Goal: Information Seeking & Learning: Learn about a topic

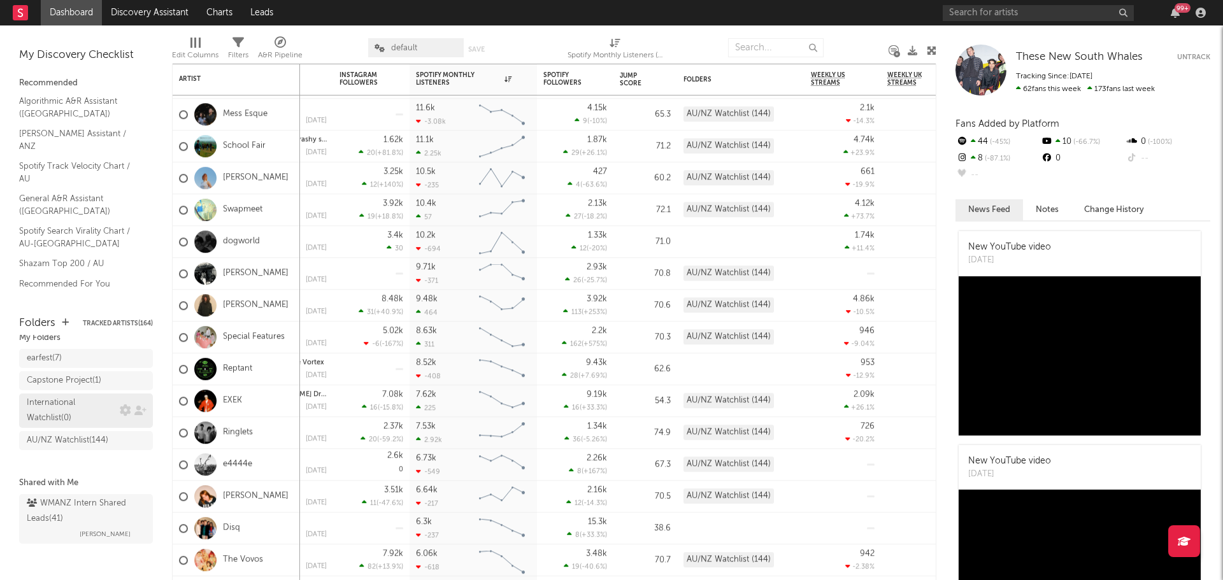
scroll to position [49, 0]
click at [79, 350] on div "earfest ( 7 )" at bounding box center [73, 357] width 93 height 15
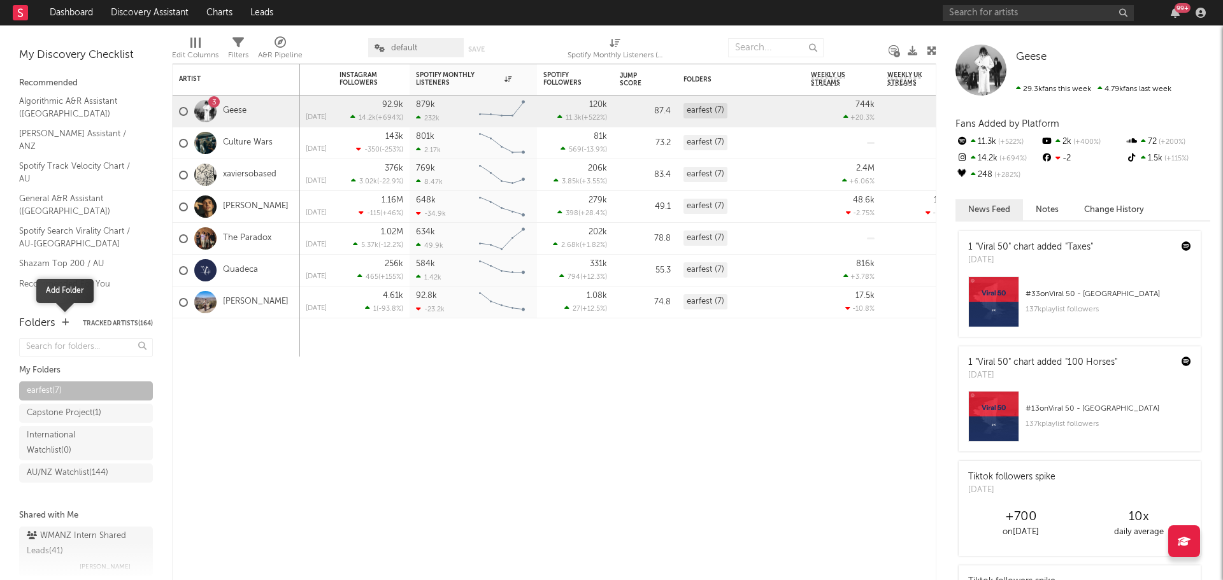
click at [66, 328] on span at bounding box center [65, 323] width 7 height 15
click at [62, 321] on icon "button" at bounding box center [65, 322] width 7 height 8
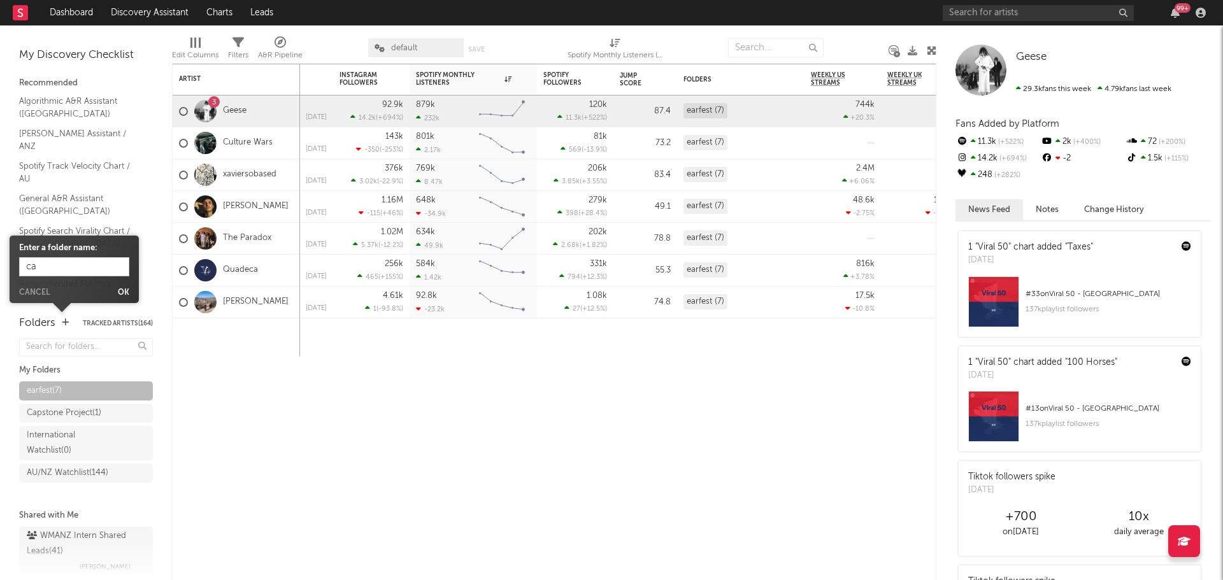
type input "c"
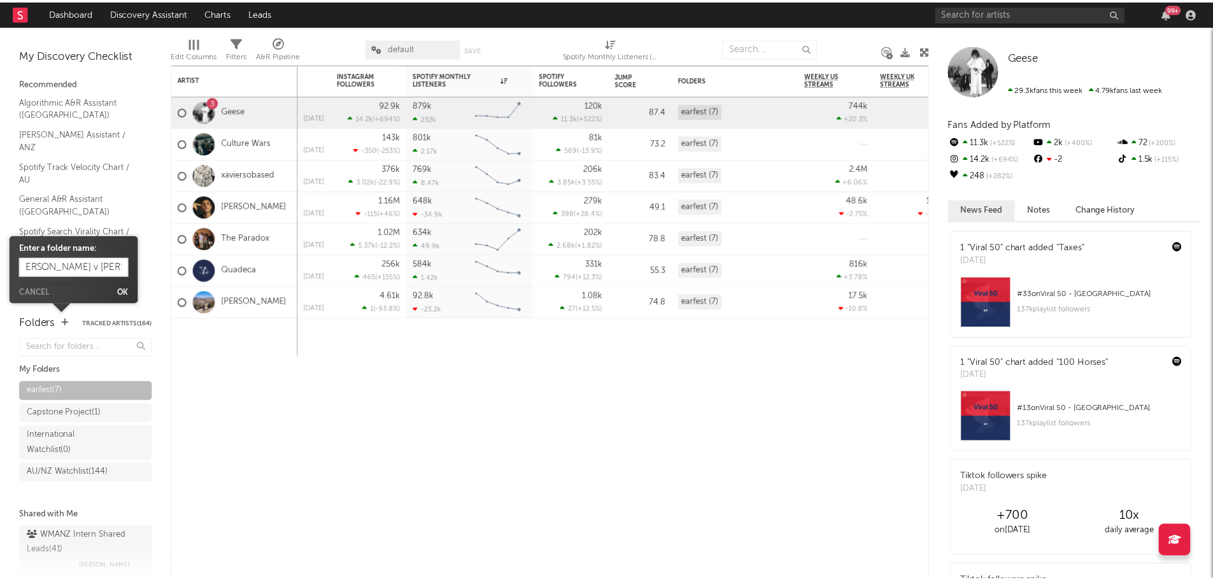
scroll to position [0, 15]
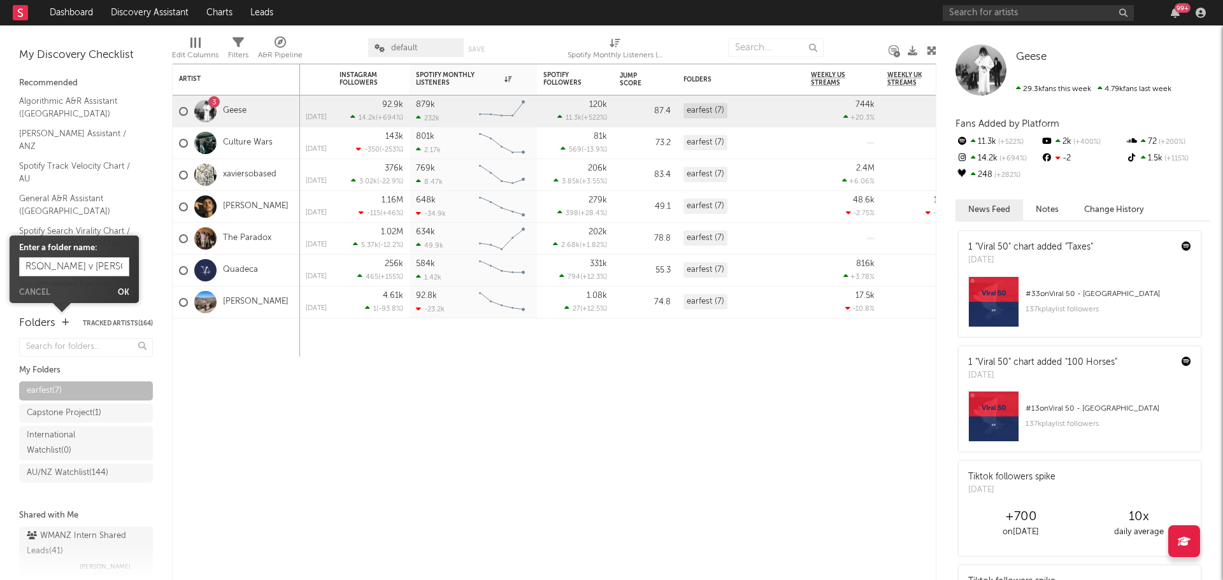
type input "[PERSON_NAME] v [PERSON_NAME]"
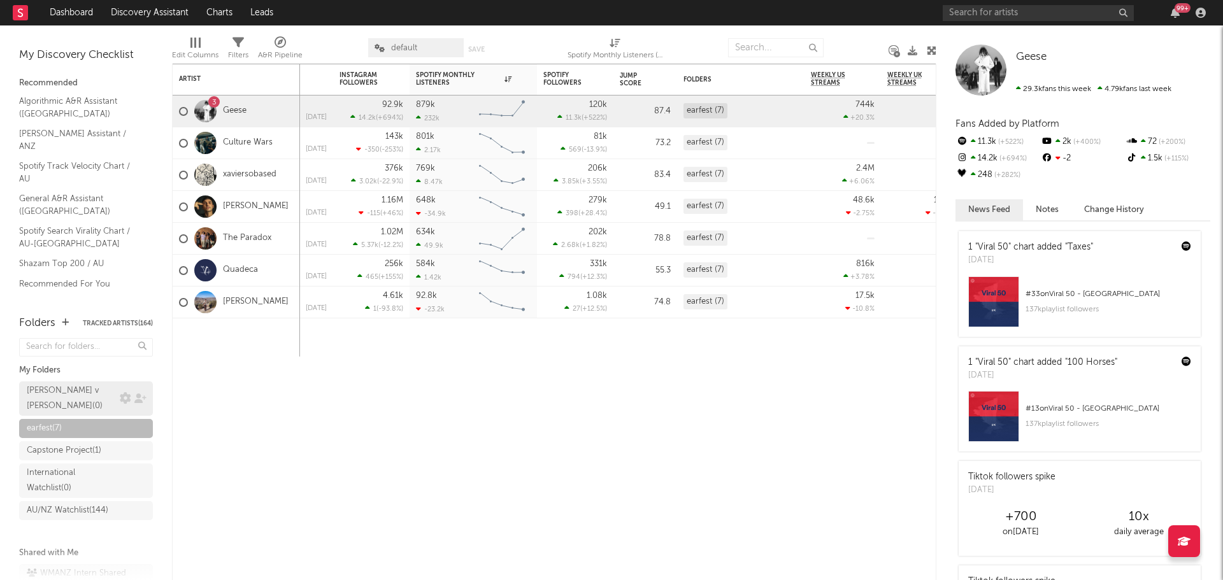
click at [90, 397] on div "[PERSON_NAME] v [PERSON_NAME] ( 0 )" at bounding box center [72, 398] width 90 height 31
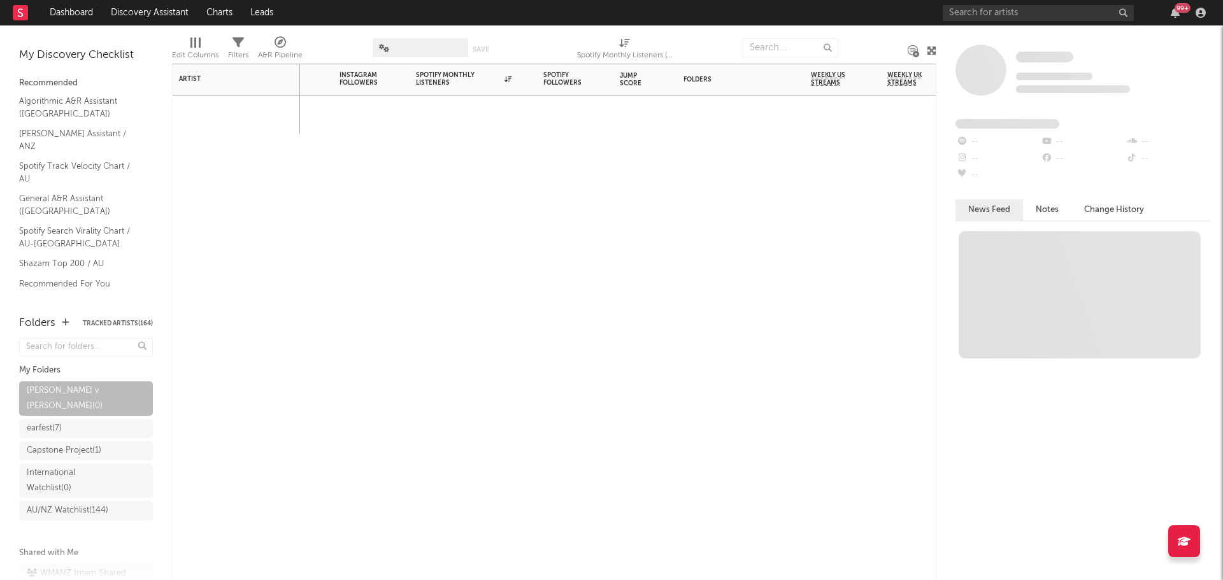
click at [439, 340] on div "7-Day Fans Added WoW % Change Most Recent Track Popularity Released Instagram F…" at bounding box center [554, 322] width 764 height 517
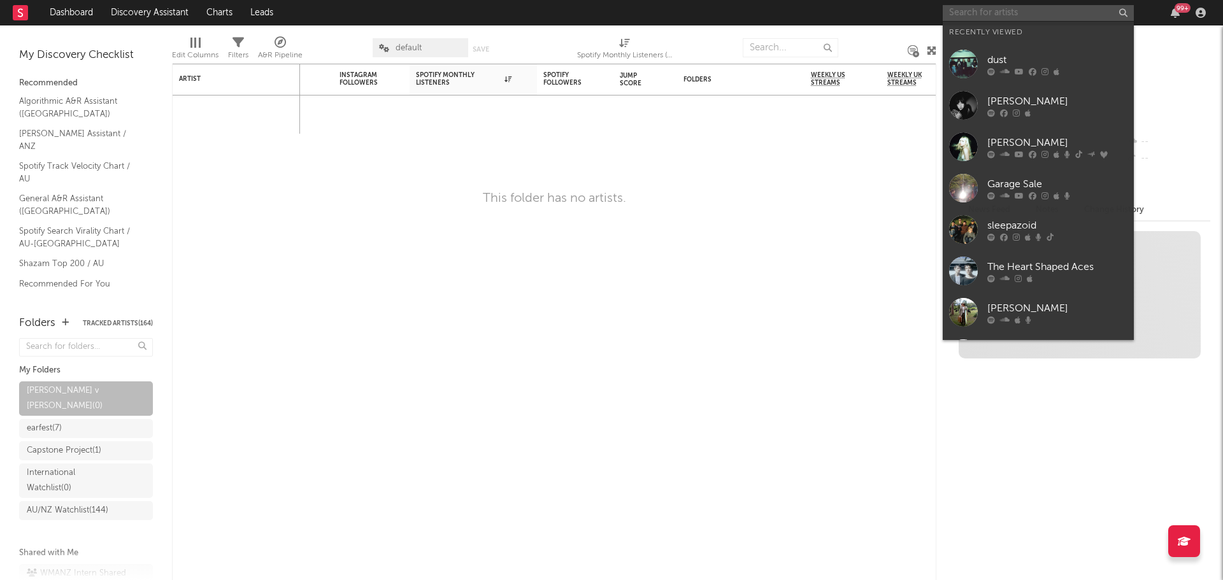
click at [994, 8] on input "text" at bounding box center [1038, 13] width 191 height 16
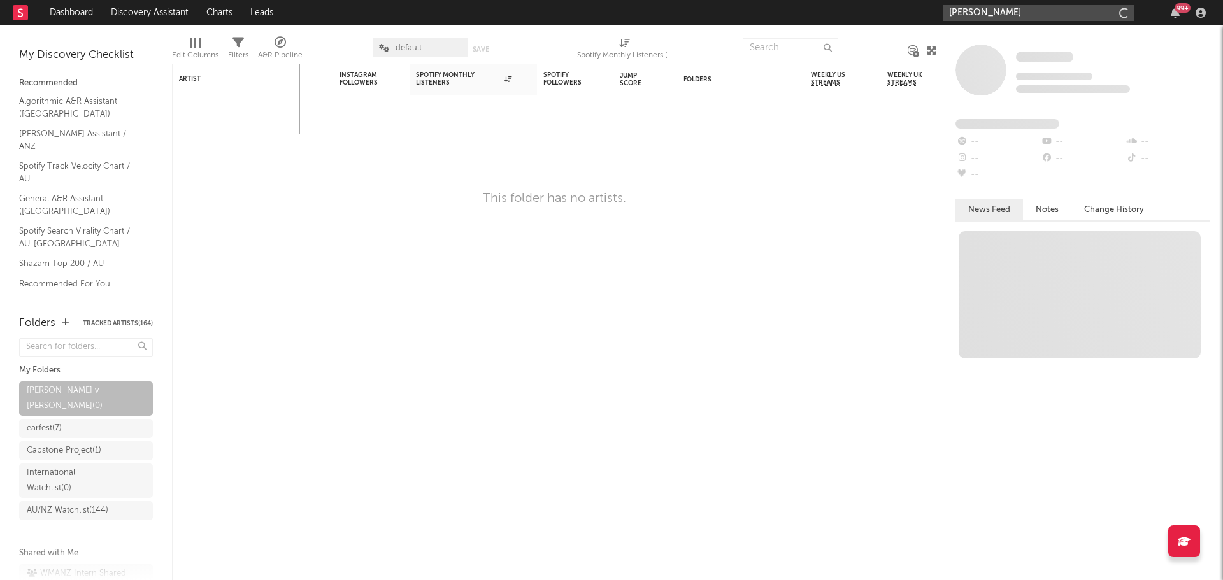
type input "[PERSON_NAME]"
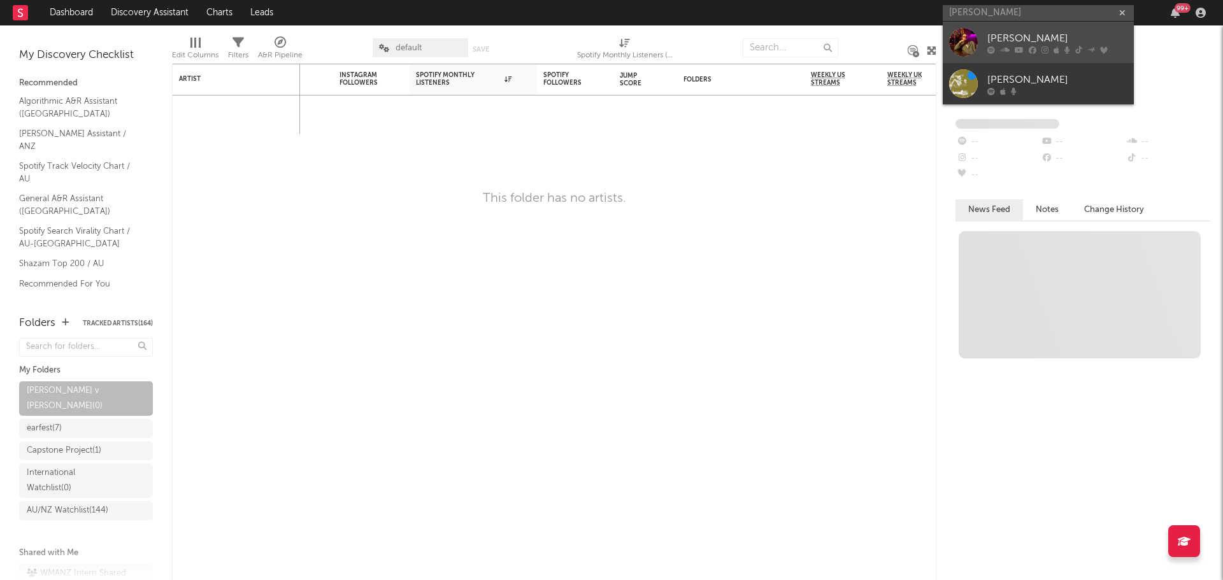
click at [1030, 34] on div "[PERSON_NAME]" at bounding box center [1057, 38] width 140 height 15
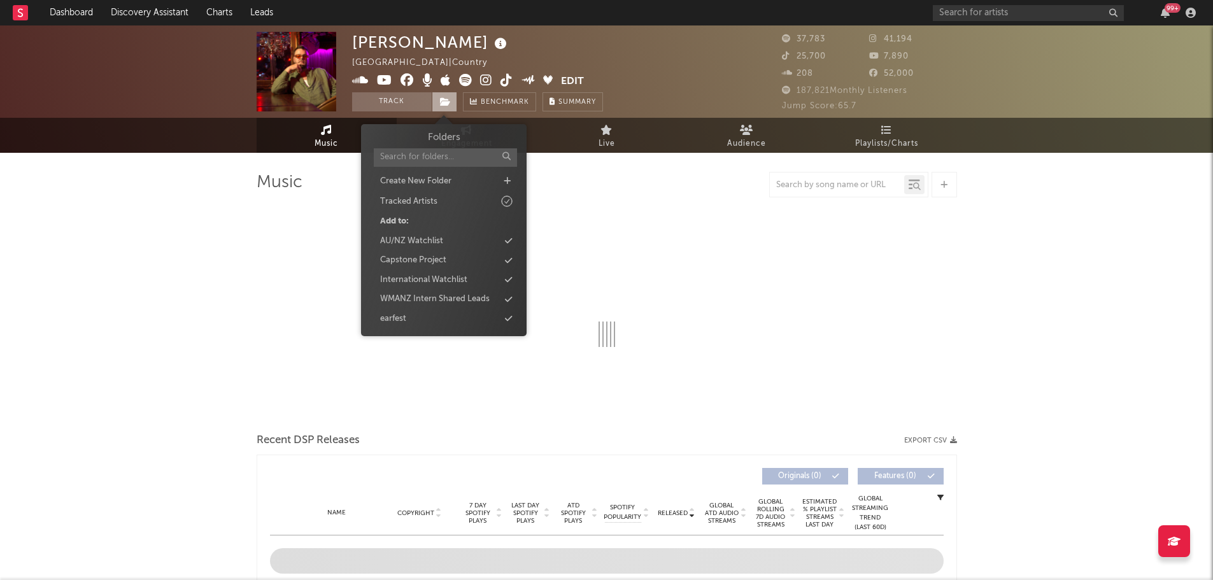
click at [456, 104] on span at bounding box center [444, 101] width 25 height 19
select select "6m"
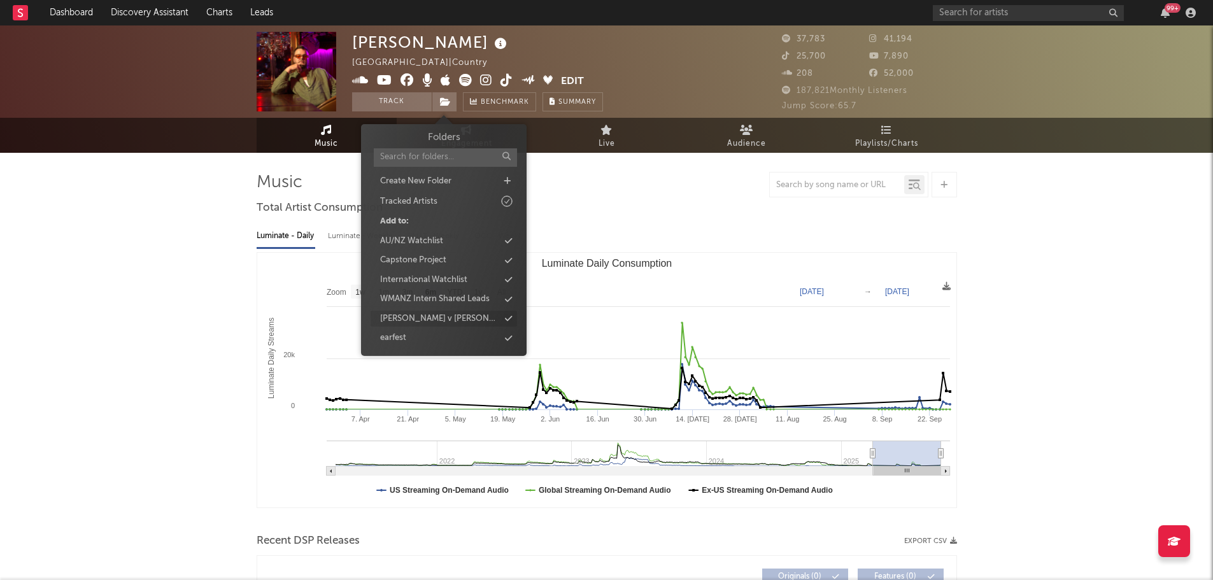
click at [454, 317] on div "[PERSON_NAME] v [PERSON_NAME]" at bounding box center [439, 319] width 119 height 13
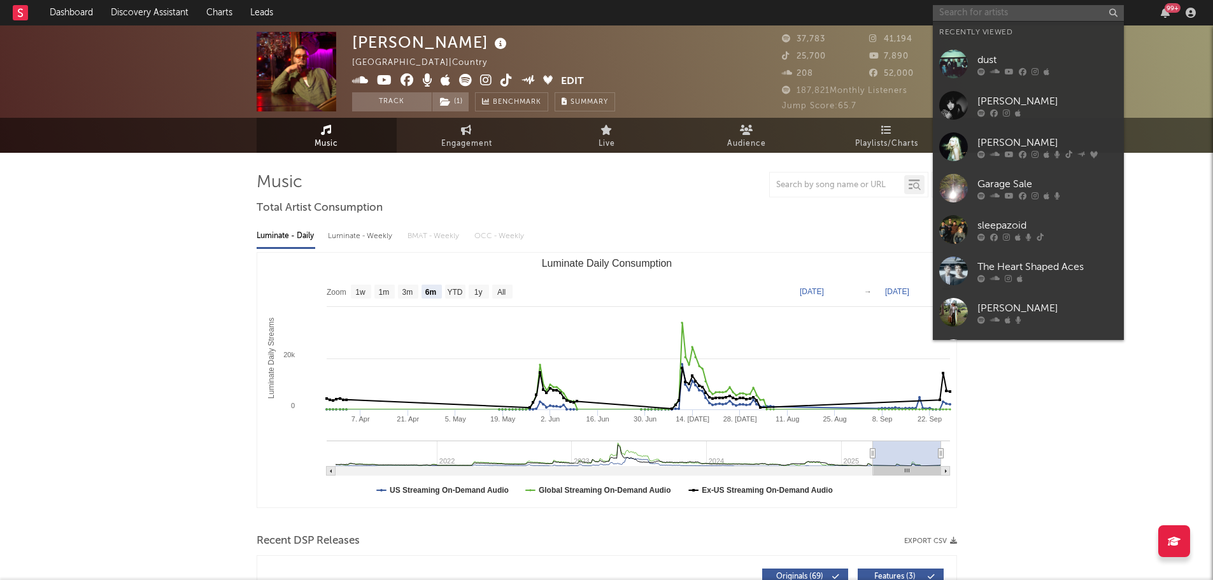
click at [955, 6] on input "text" at bounding box center [1028, 13] width 191 height 16
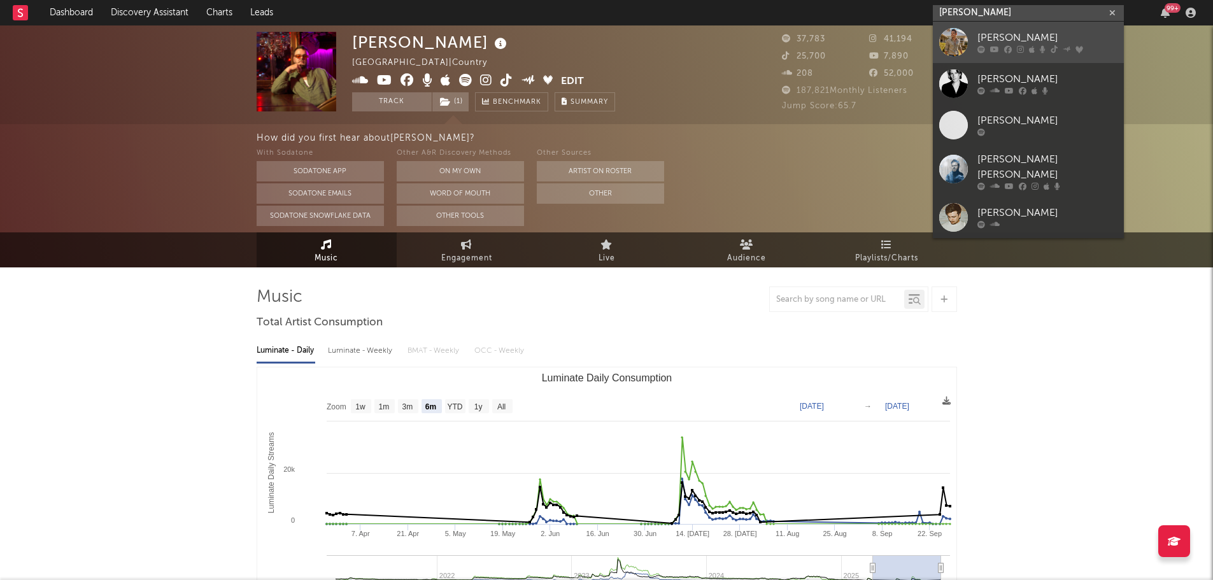
type input "[PERSON_NAME]"
click at [957, 41] on div at bounding box center [953, 42] width 29 height 29
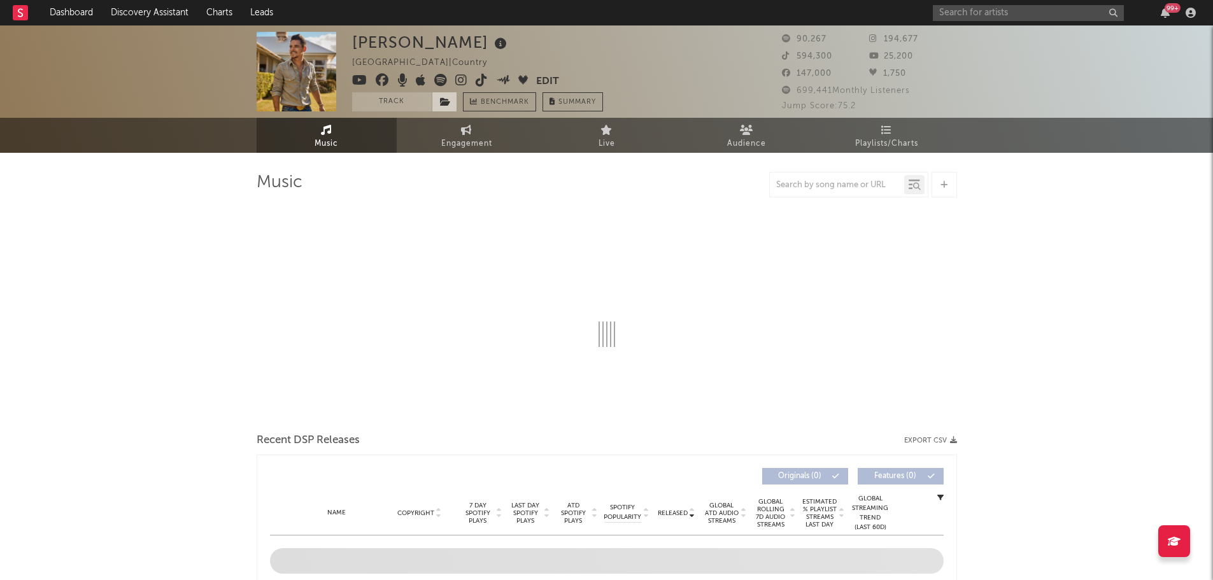
click at [447, 101] on icon at bounding box center [445, 101] width 11 height 9
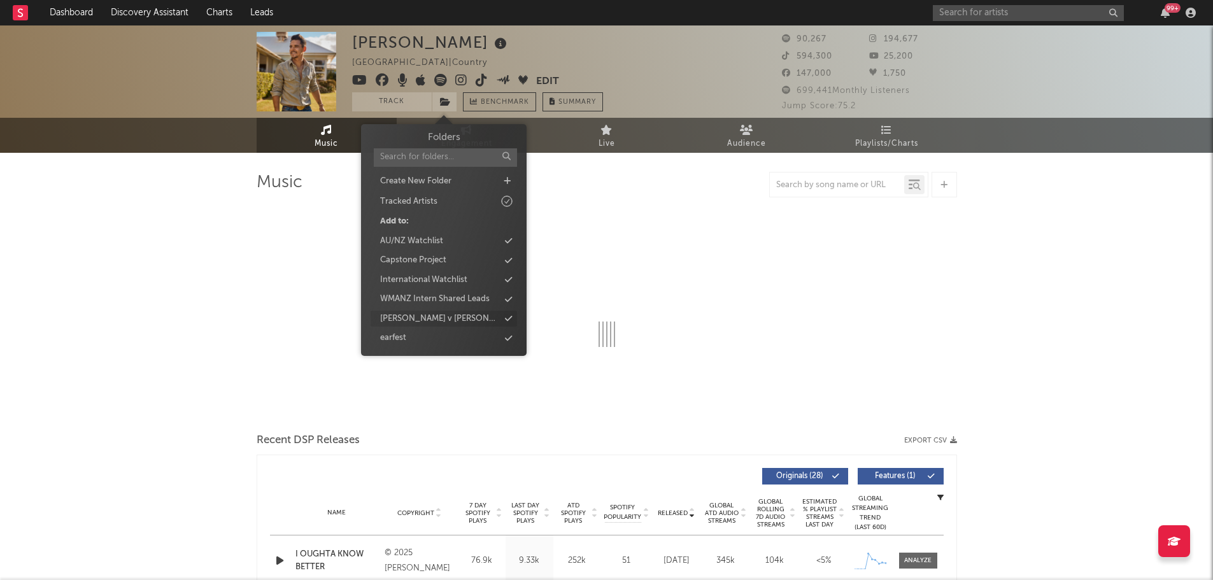
click at [443, 313] on div "[PERSON_NAME] v [PERSON_NAME]" at bounding box center [439, 319] width 119 height 13
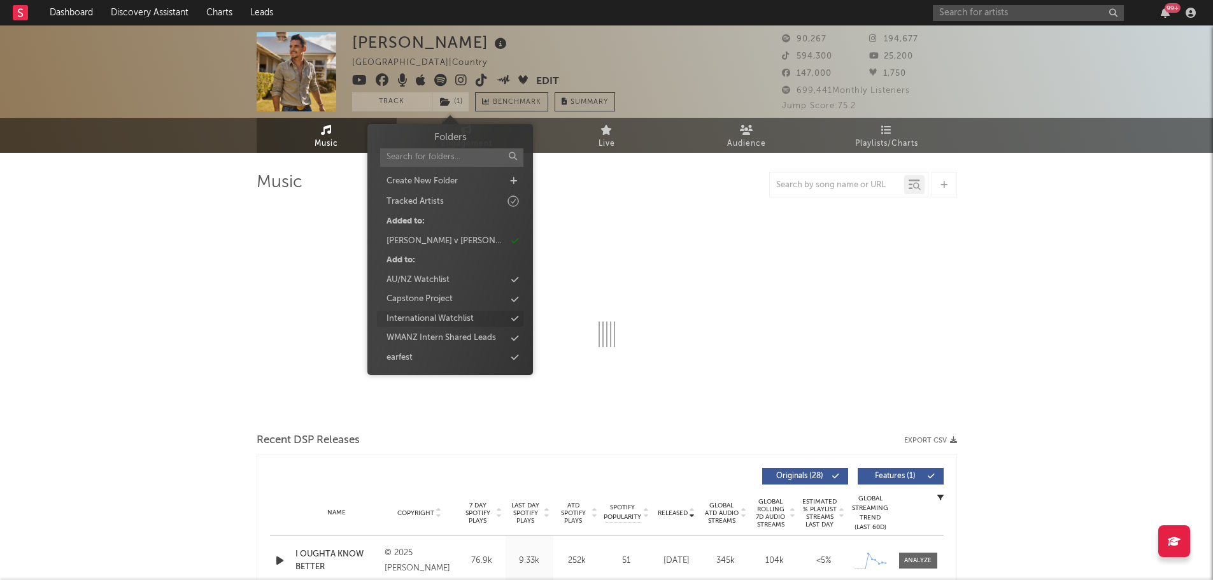
select select "6m"
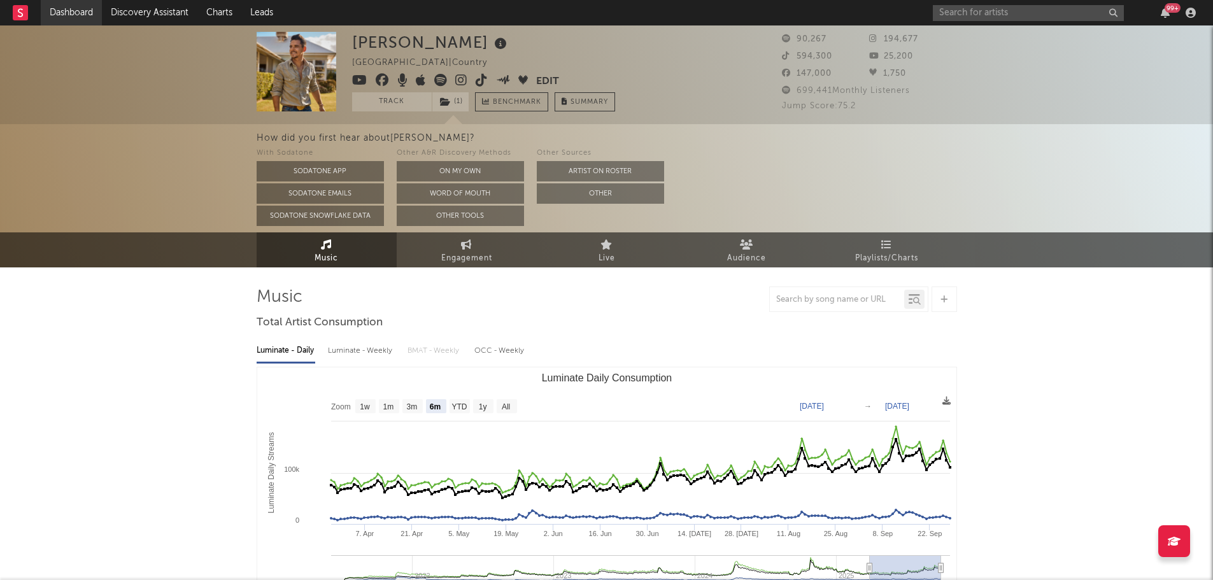
click at [95, 9] on link "Dashboard" at bounding box center [71, 12] width 61 height 25
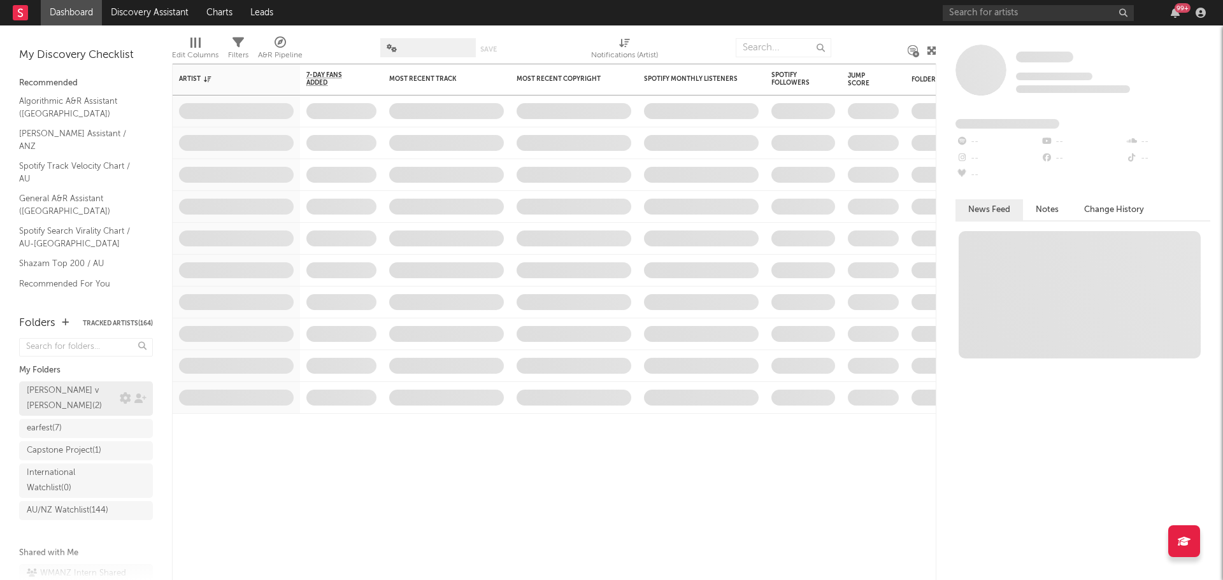
click at [59, 404] on div "[PERSON_NAME] v [PERSON_NAME] ( 2 )" at bounding box center [72, 398] width 90 height 31
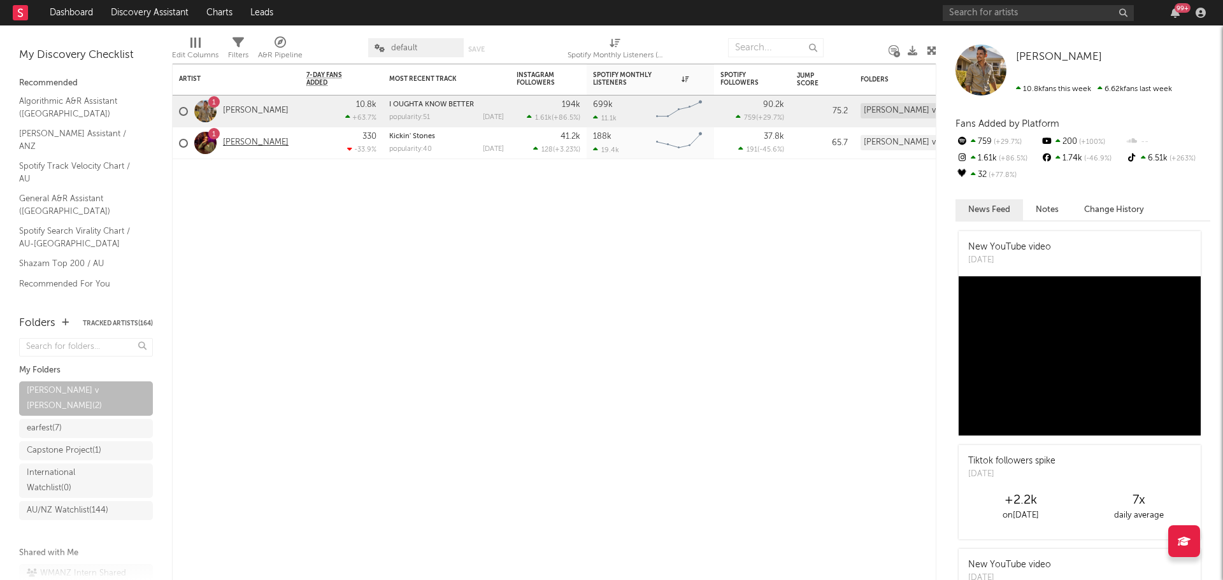
click at [239, 142] on link "[PERSON_NAME]" at bounding box center [256, 143] width 66 height 11
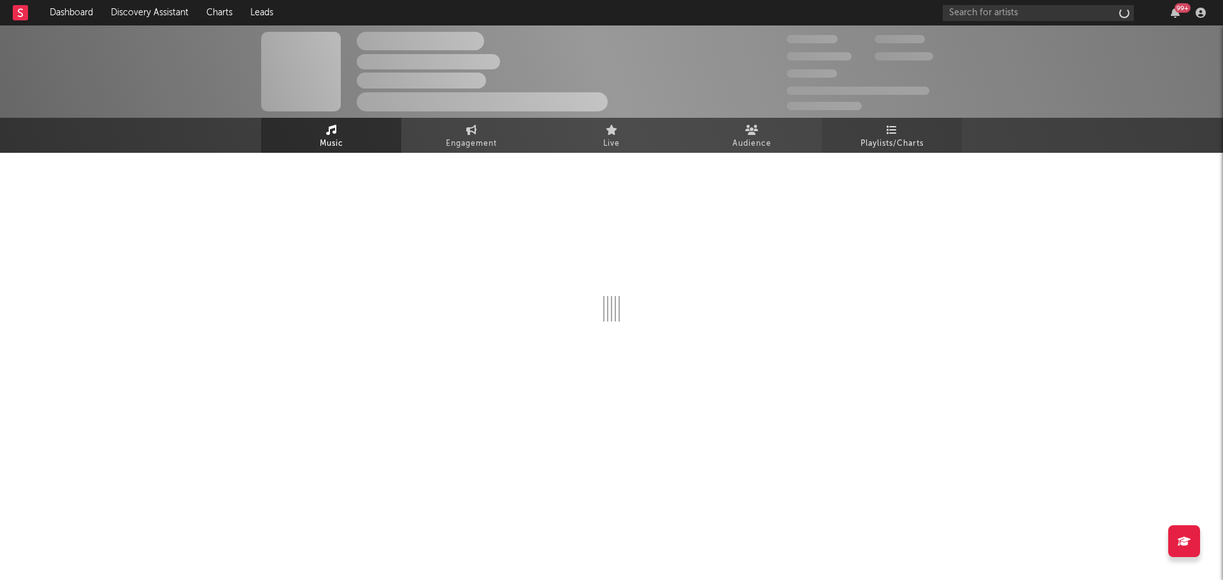
click at [913, 139] on span "Playlists/Charts" at bounding box center [892, 143] width 63 height 15
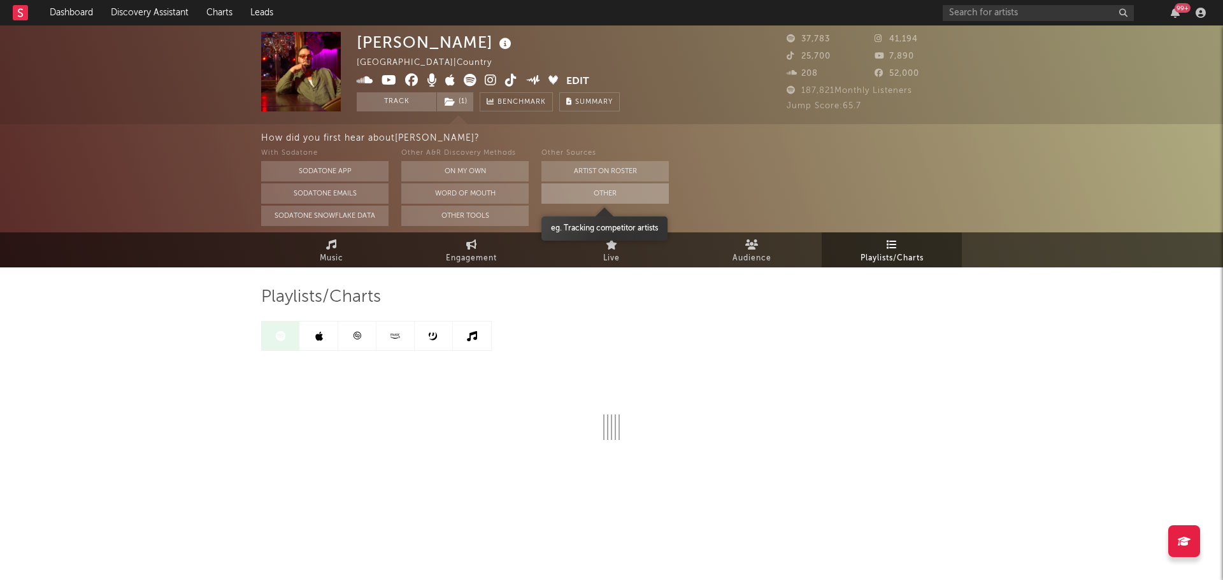
click at [627, 189] on button "Other" at bounding box center [604, 193] width 127 height 20
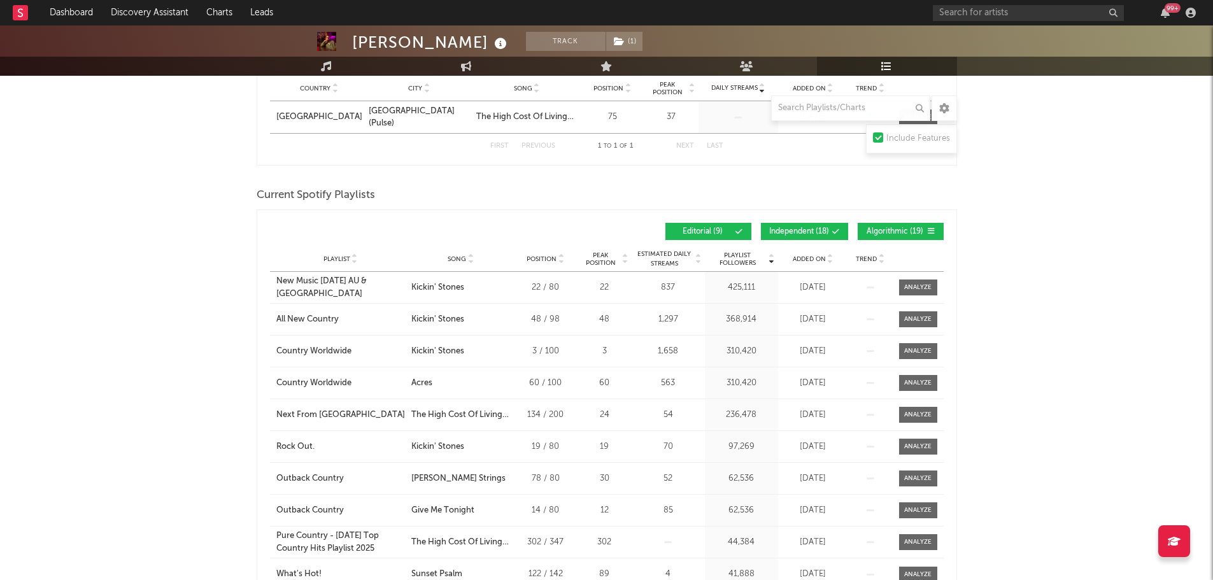
scroll to position [255, 0]
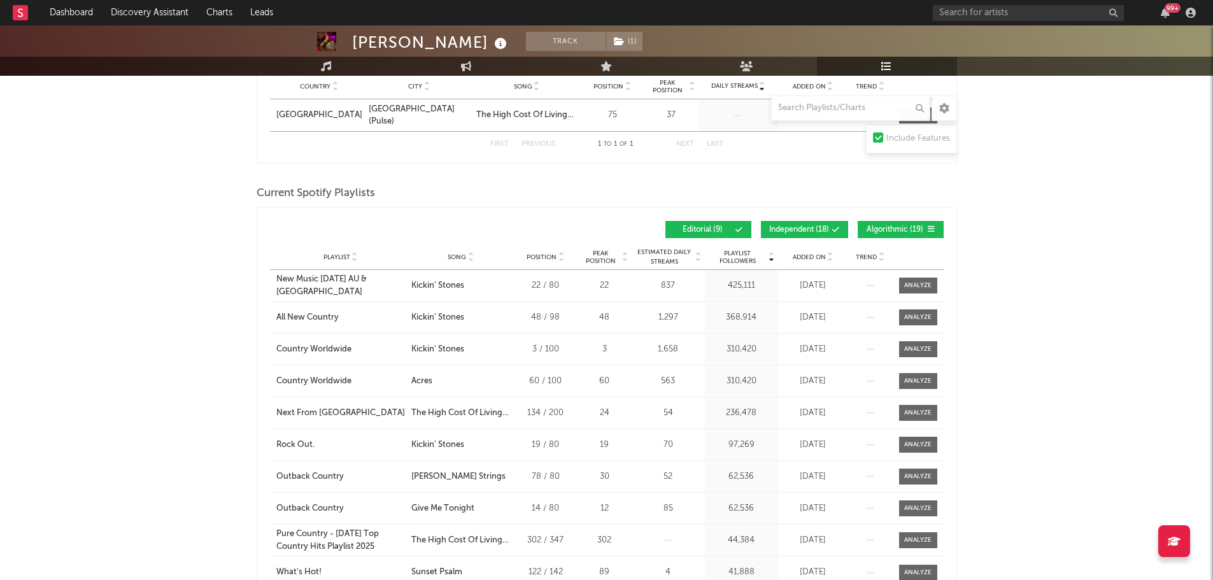
click at [468, 257] on icon at bounding box center [471, 259] width 6 height 5
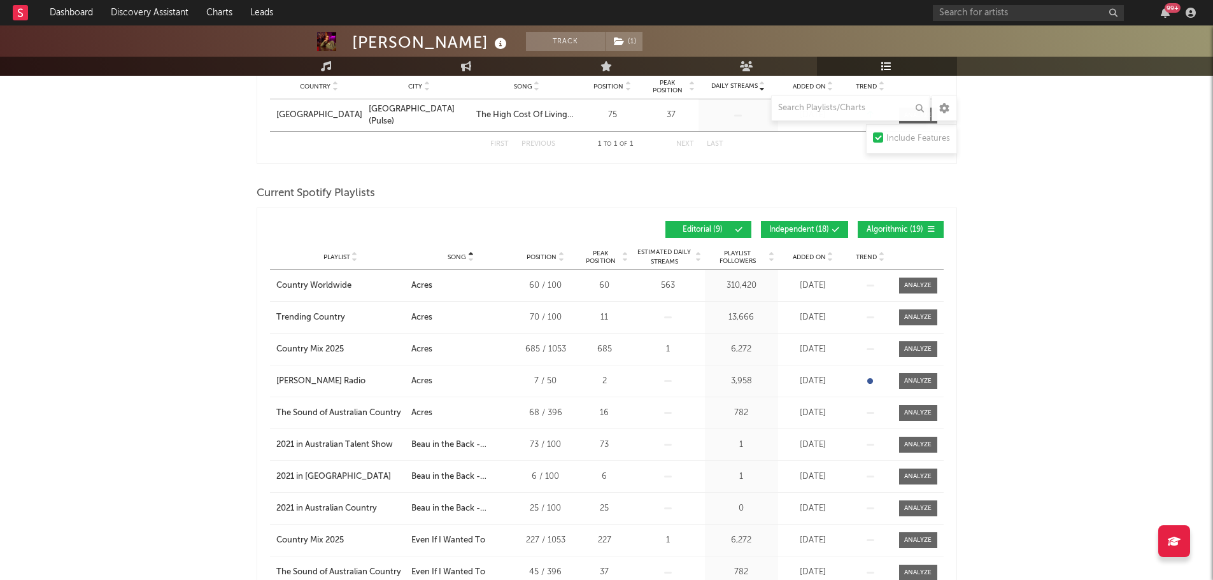
click at [468, 257] on icon at bounding box center [471, 259] width 6 height 5
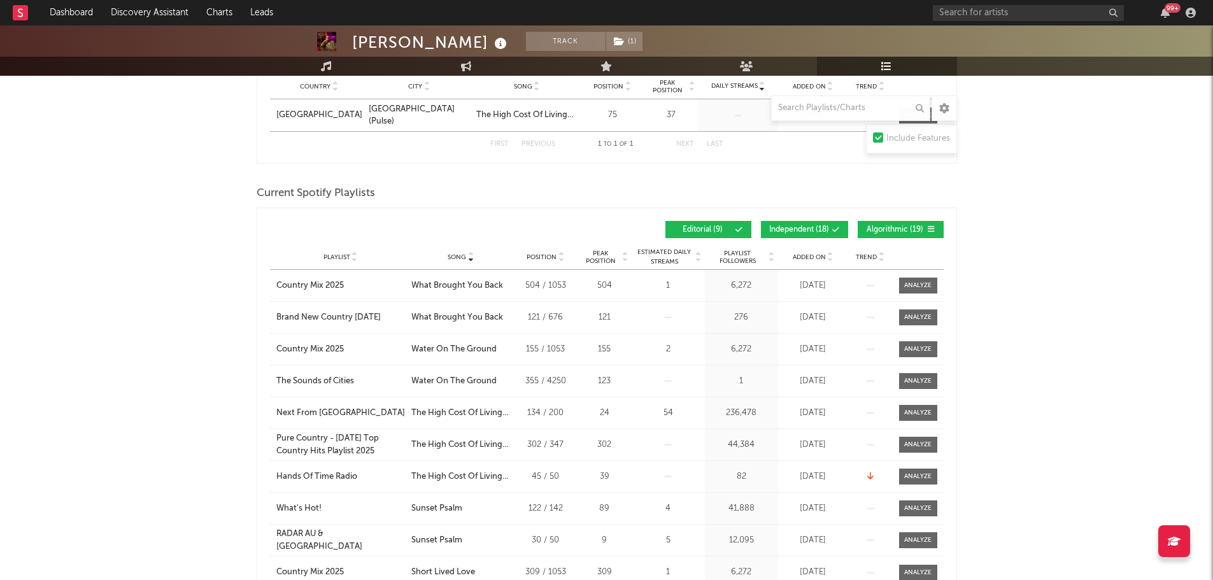
click at [468, 257] on icon at bounding box center [471, 259] width 6 height 5
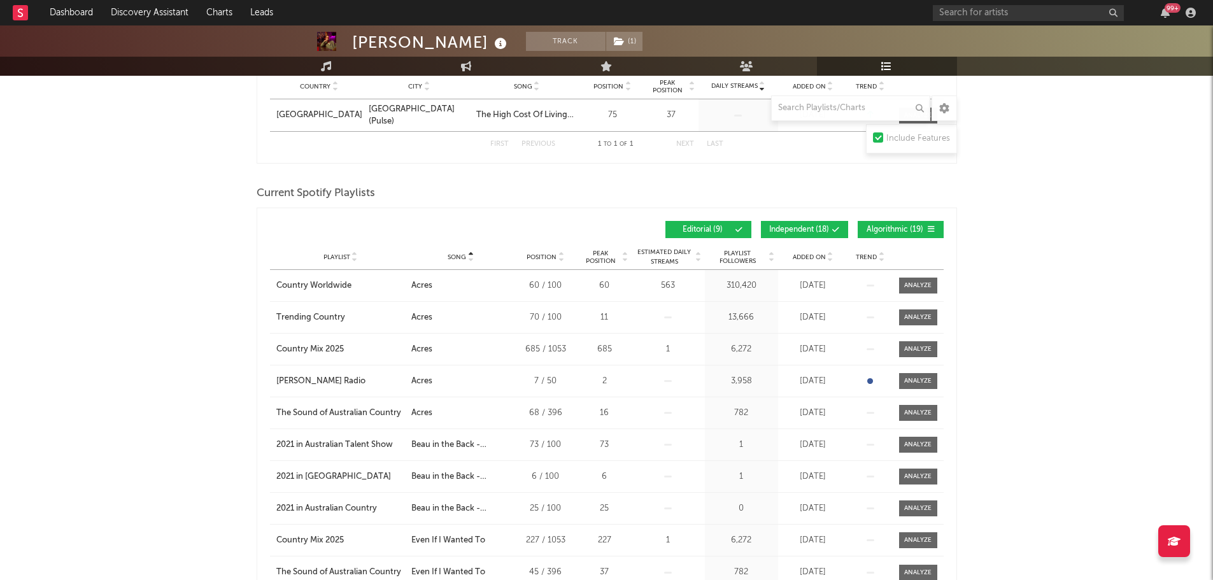
click at [798, 262] on div "Playlist City Song Position Peak Position Estimated Daily Streams Playlist Foll…" at bounding box center [607, 257] width 674 height 25
click at [801, 260] on div "Added On" at bounding box center [814, 257] width 64 height 10
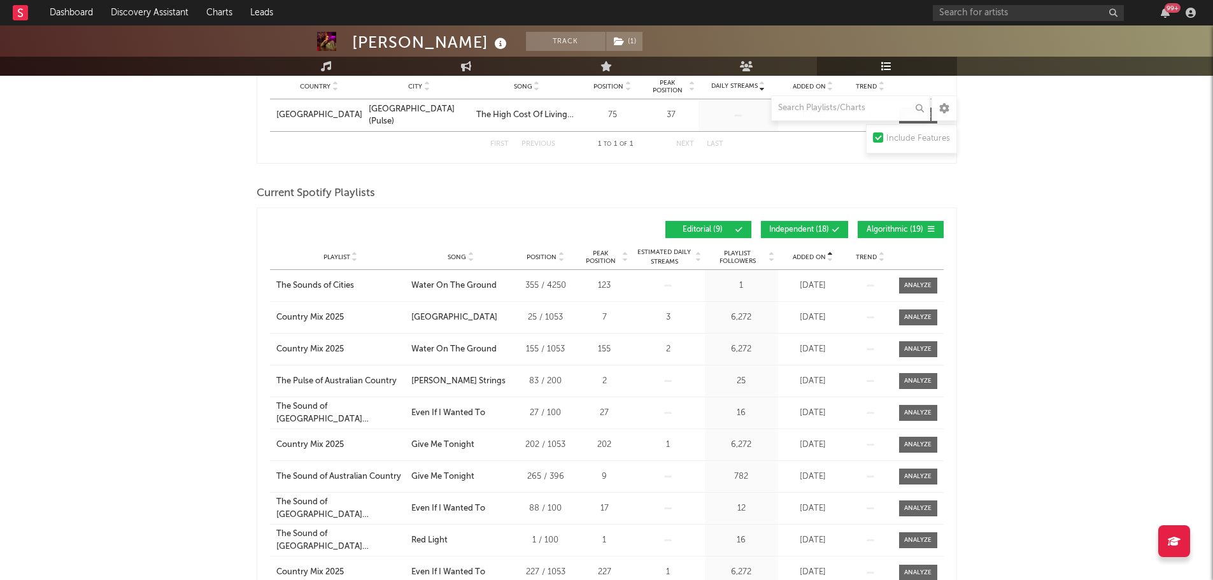
click at [801, 260] on div "Added On" at bounding box center [814, 257] width 64 height 10
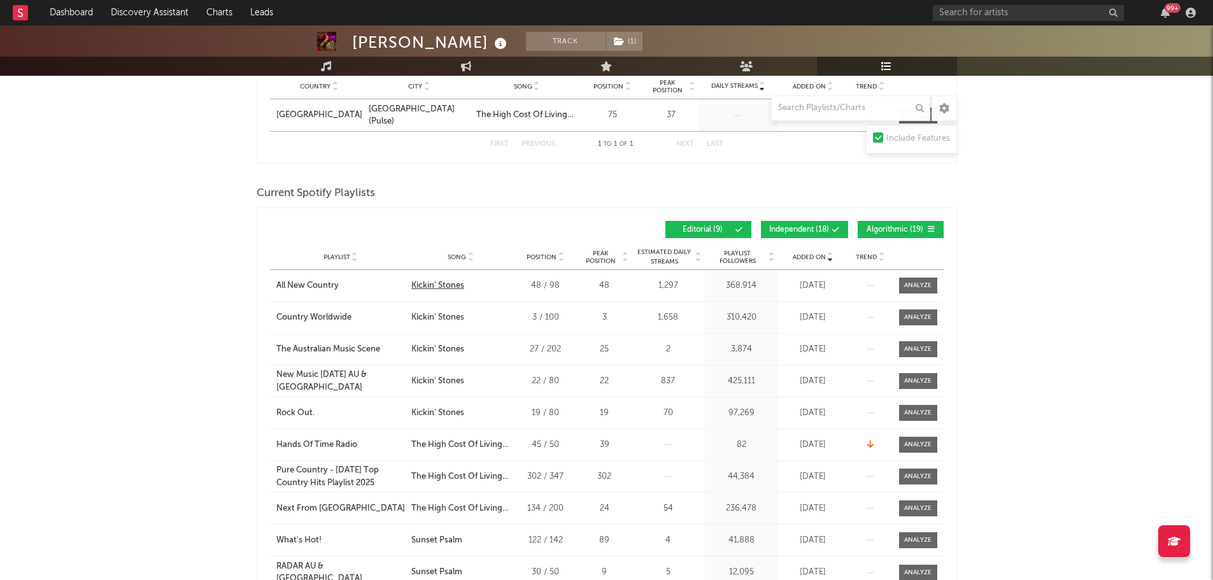
click at [455, 285] on div "Kickin' Stones" at bounding box center [437, 286] width 53 height 13
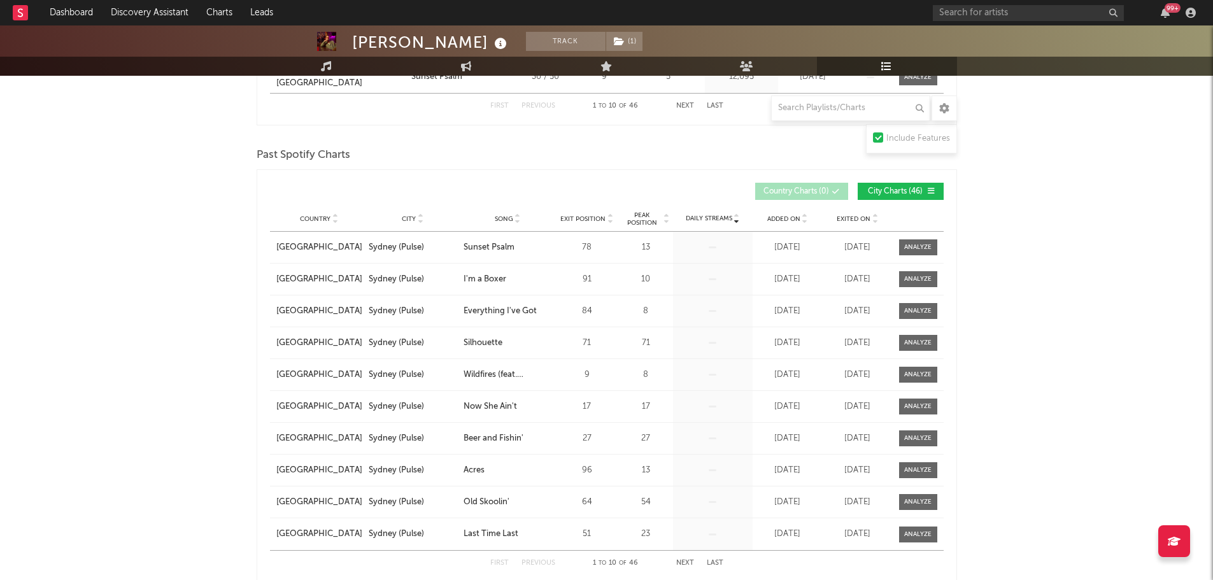
scroll to position [764, 0]
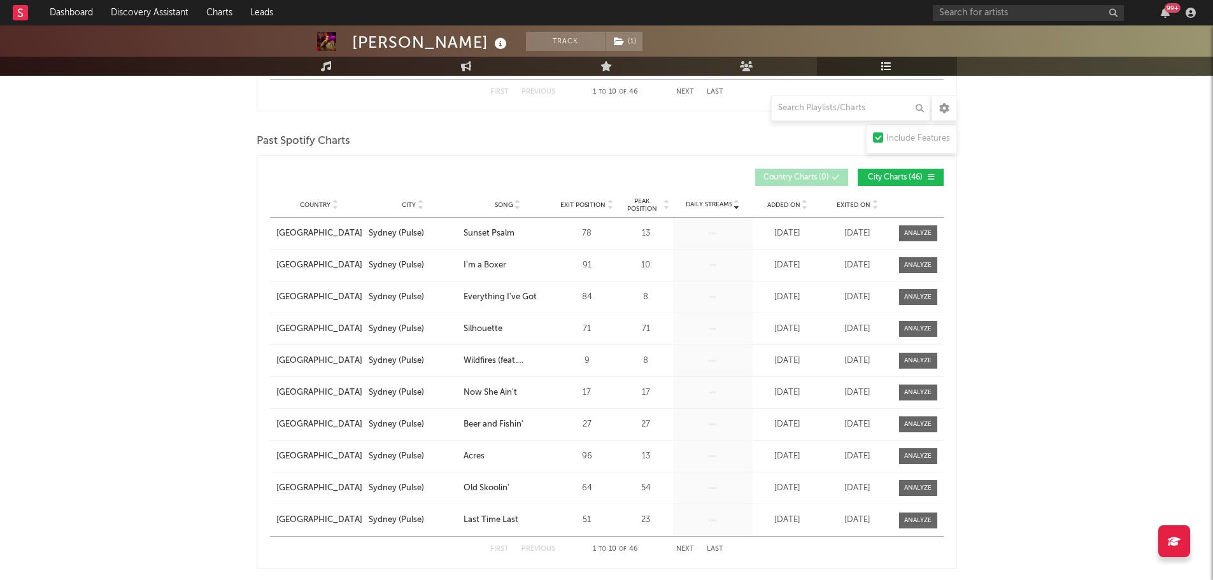
click at [515, 200] on icon at bounding box center [518, 202] width 6 height 5
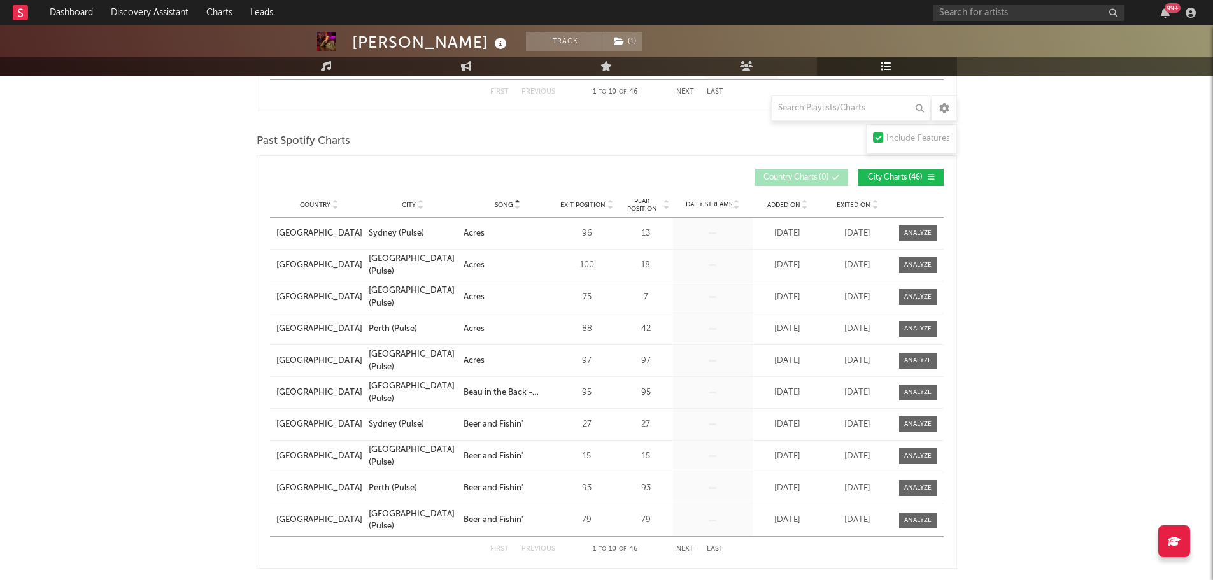
click at [515, 200] on icon at bounding box center [518, 202] width 6 height 5
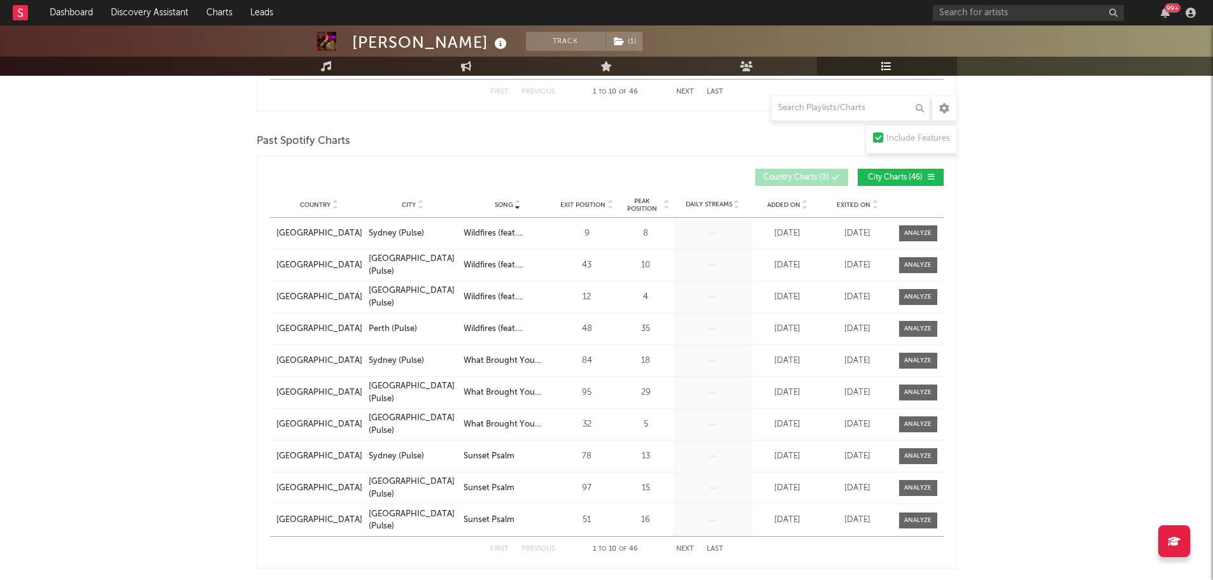
click at [678, 546] on button "Next" at bounding box center [685, 549] width 18 height 7
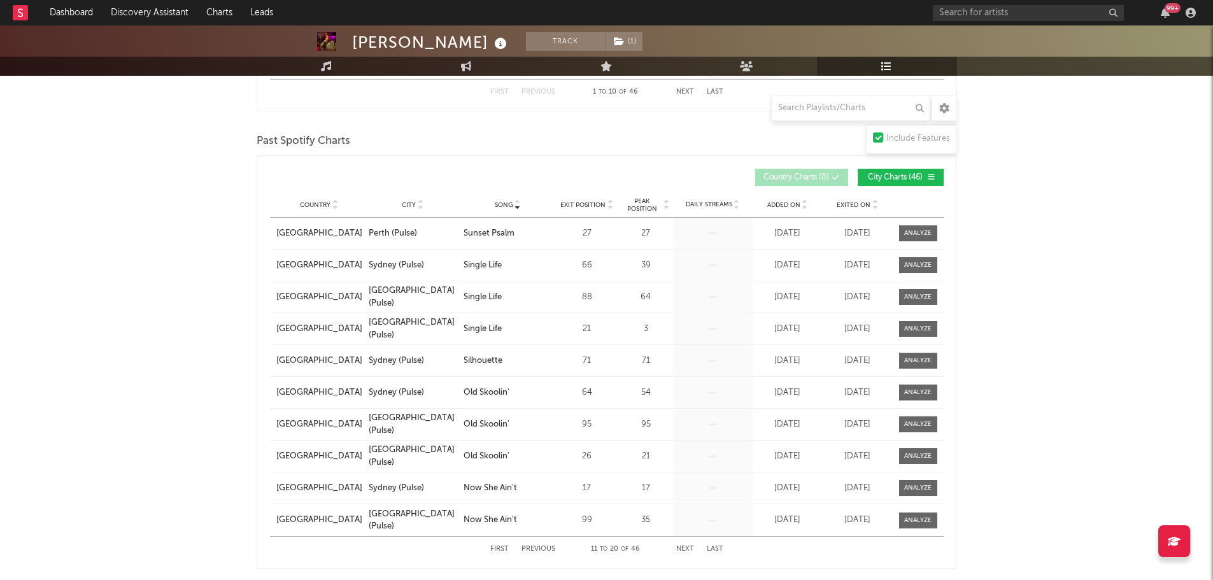
click at [678, 546] on button "Next" at bounding box center [685, 549] width 18 height 7
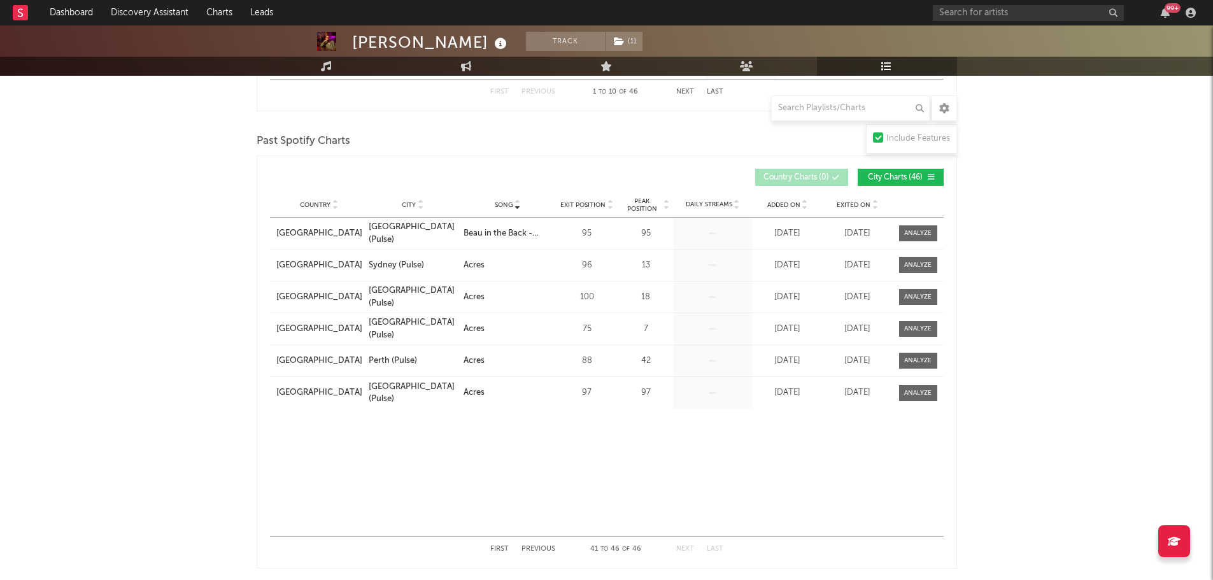
scroll to position [382, 0]
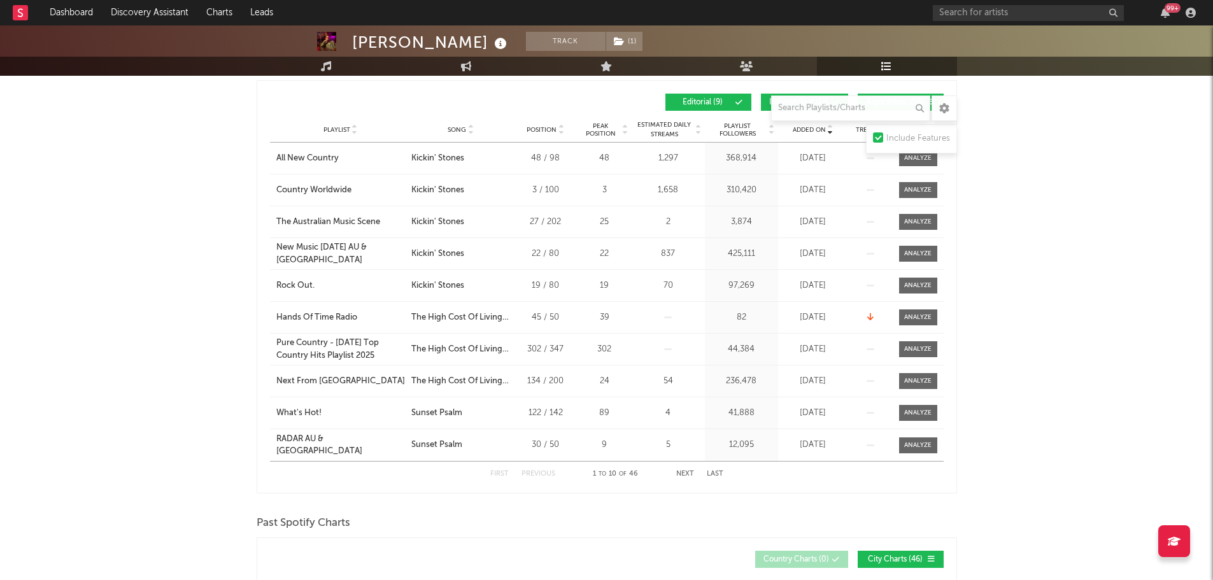
click at [453, 126] on span "Song" at bounding box center [457, 130] width 18 height 8
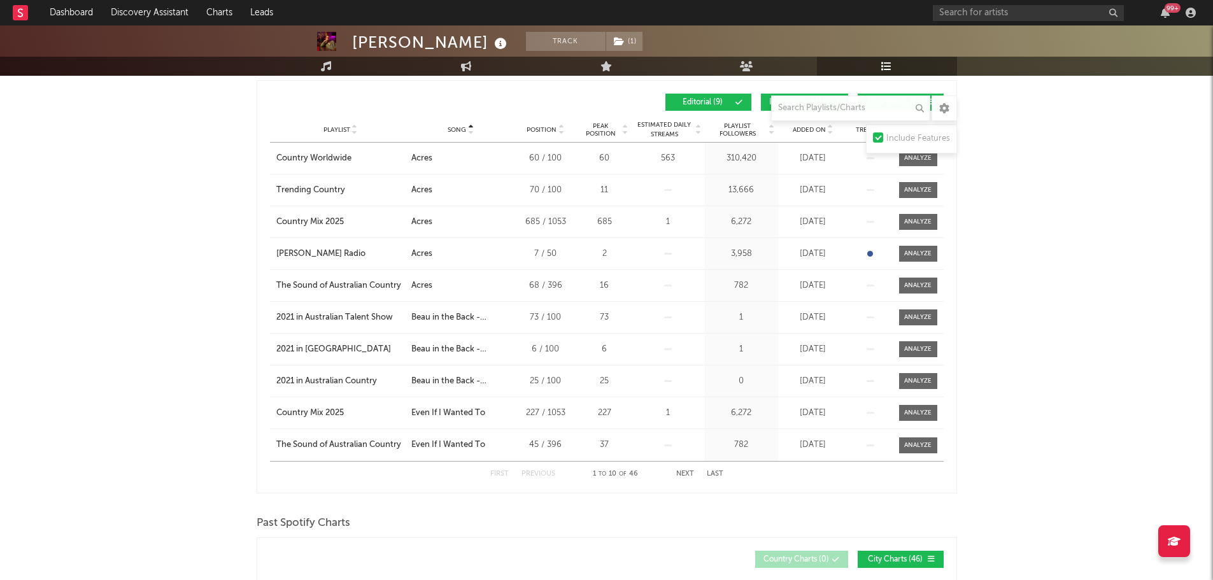
click at [677, 473] on button "Next" at bounding box center [685, 474] width 18 height 7
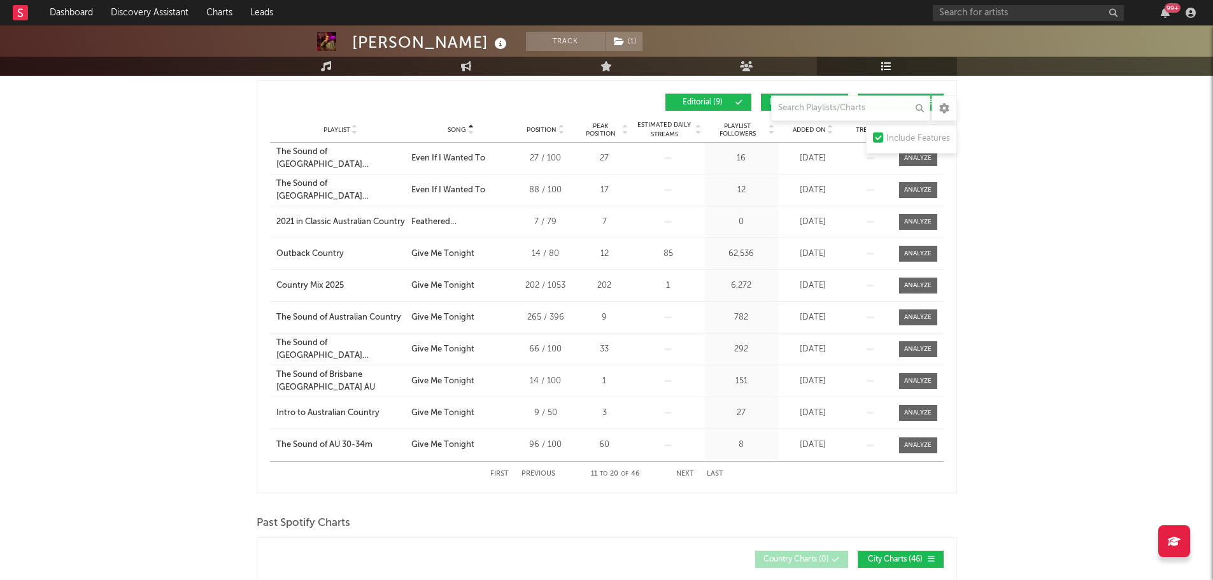
click at [677, 473] on button "Next" at bounding box center [685, 474] width 18 height 7
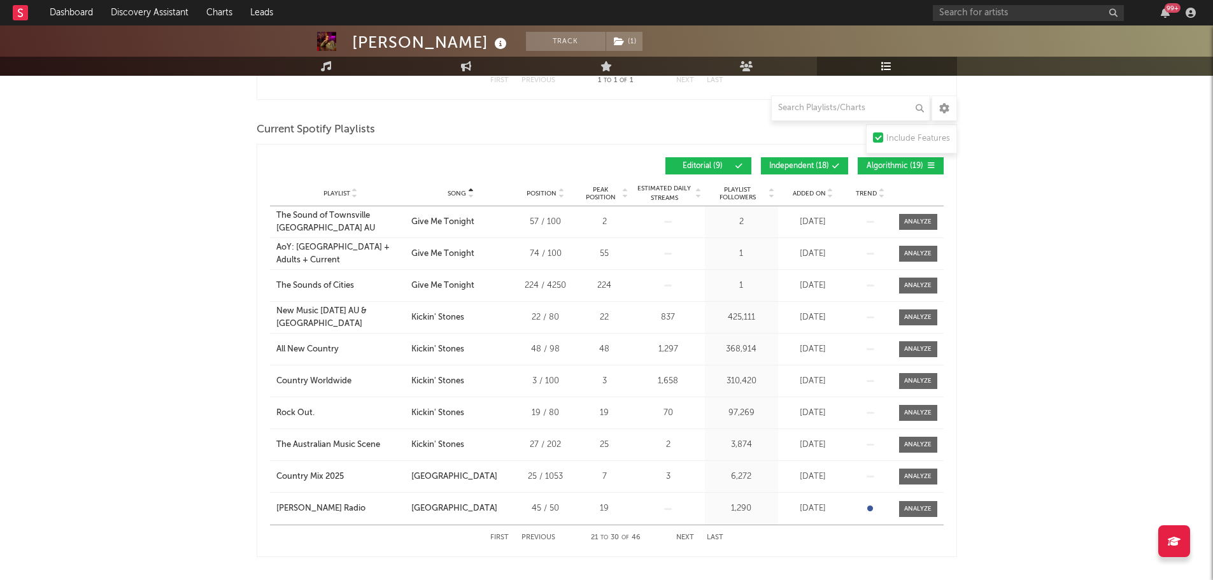
scroll to position [255, 0]
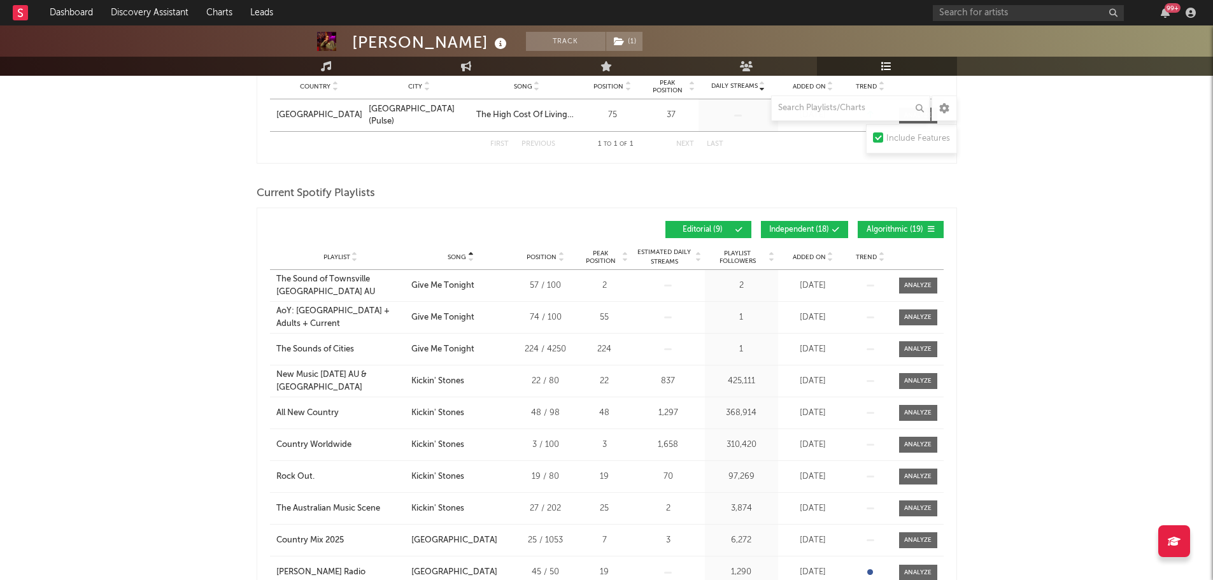
click at [917, 229] on span "Algorithmic ( 19 )" at bounding box center [895, 230] width 59 height 8
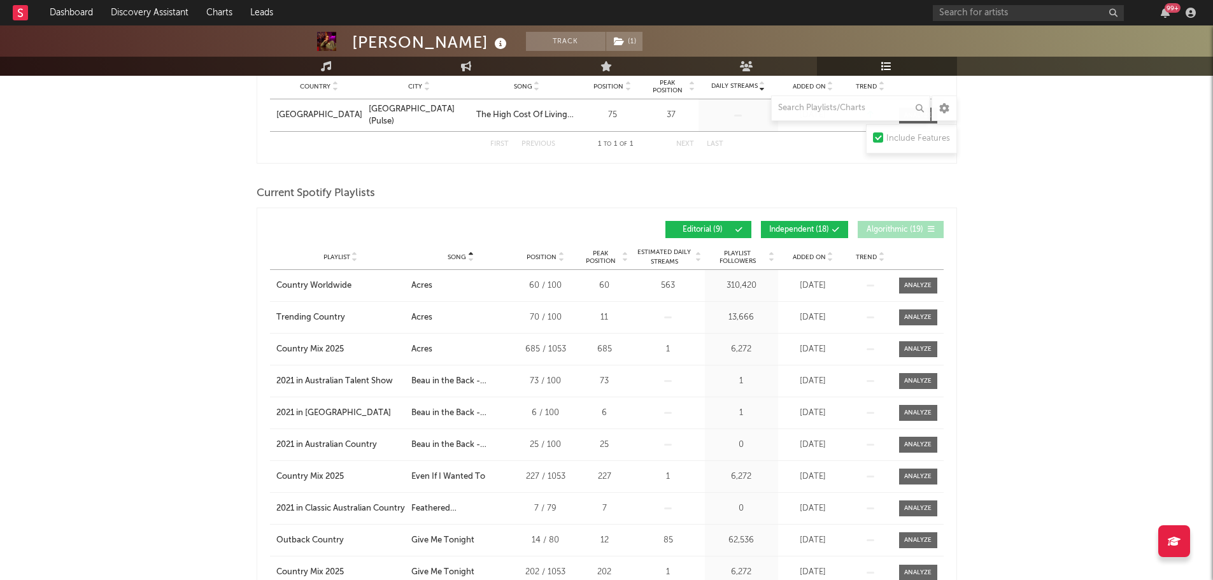
click at [917, 229] on span "Algorithmic ( 19 )" at bounding box center [895, 230] width 59 height 8
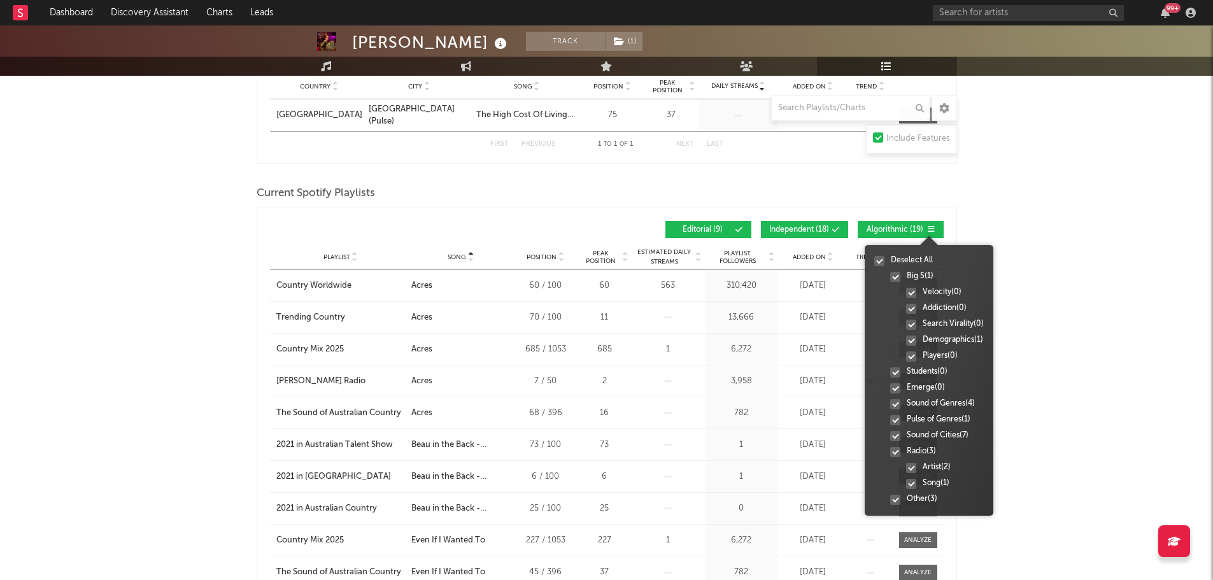
click at [927, 231] on div at bounding box center [930, 229] width 11 height 8
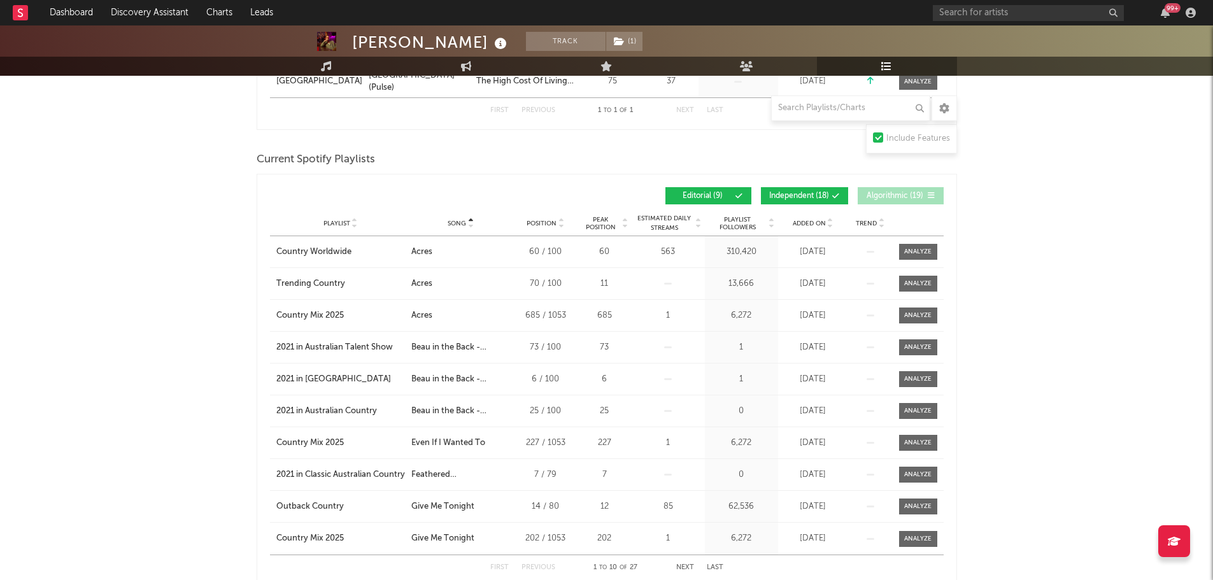
scroll to position [318, 0]
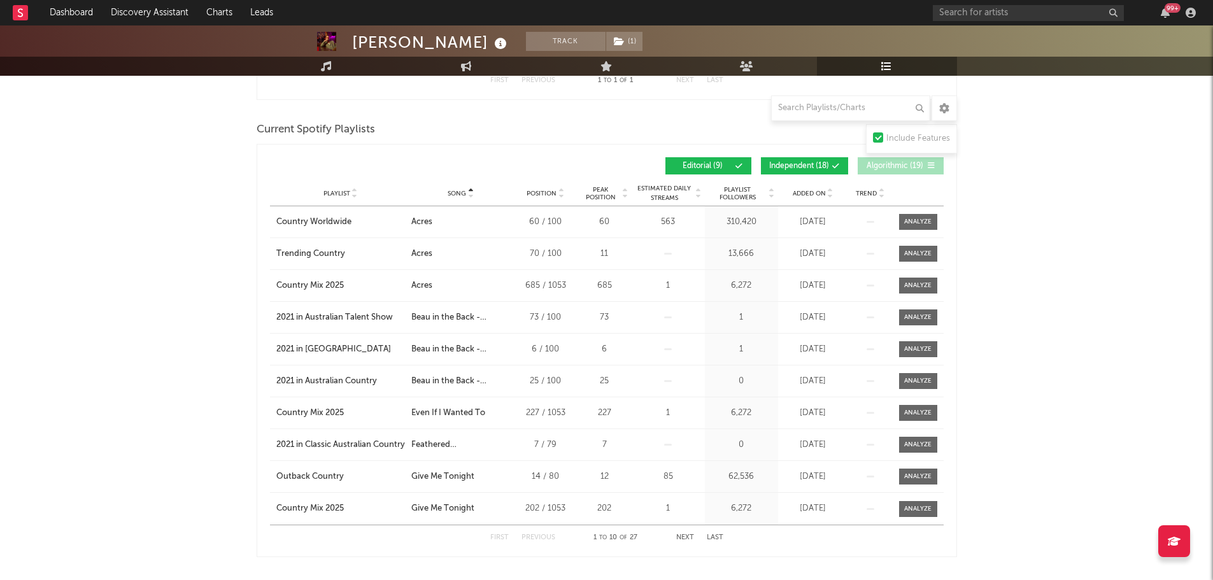
click at [692, 534] on button "Next" at bounding box center [685, 537] width 18 height 7
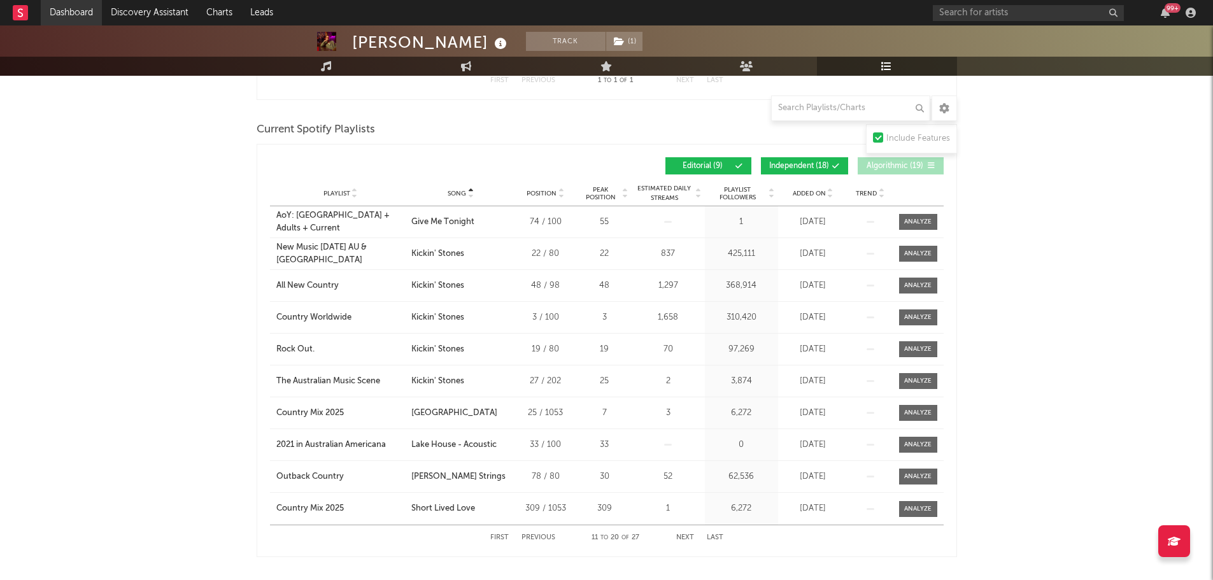
select select "6m"
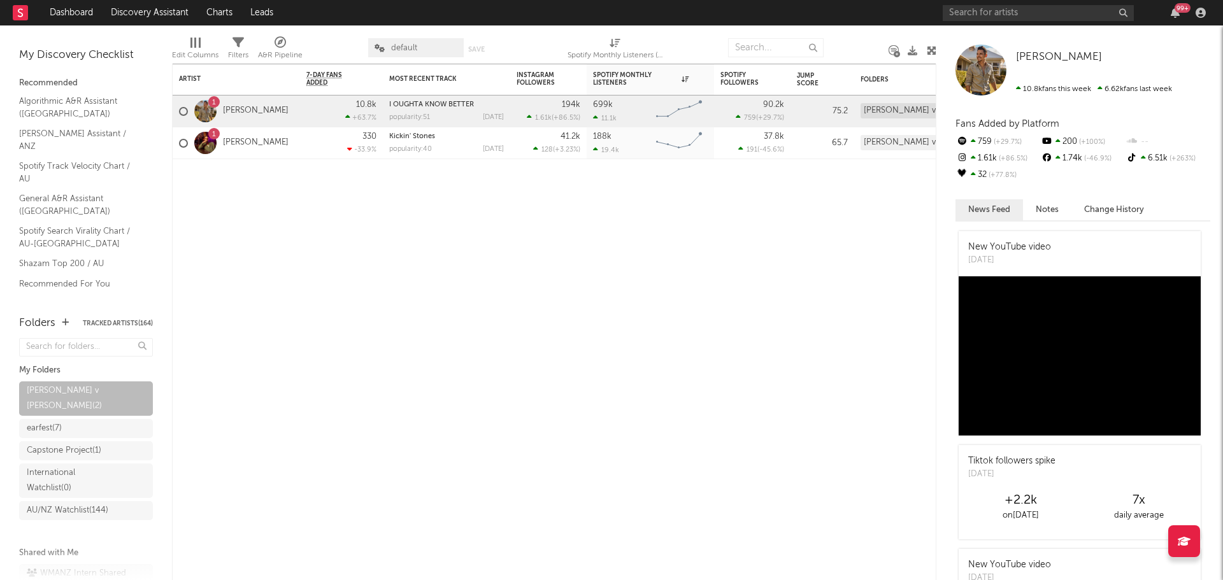
click at [233, 110] on link "[PERSON_NAME]" at bounding box center [256, 111] width 66 height 11
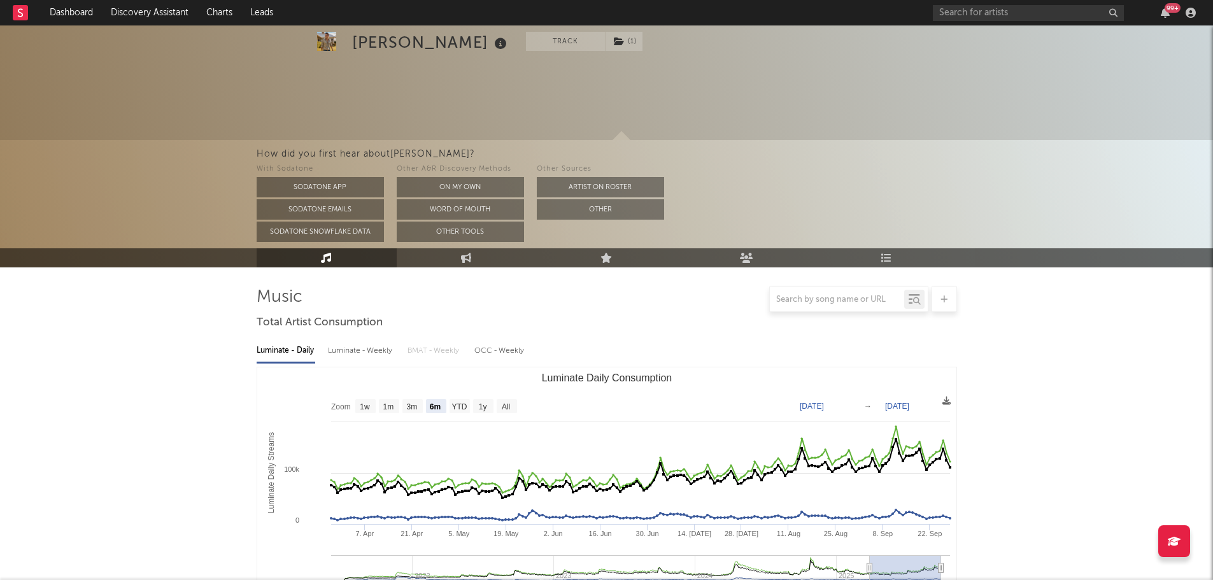
select select "6m"
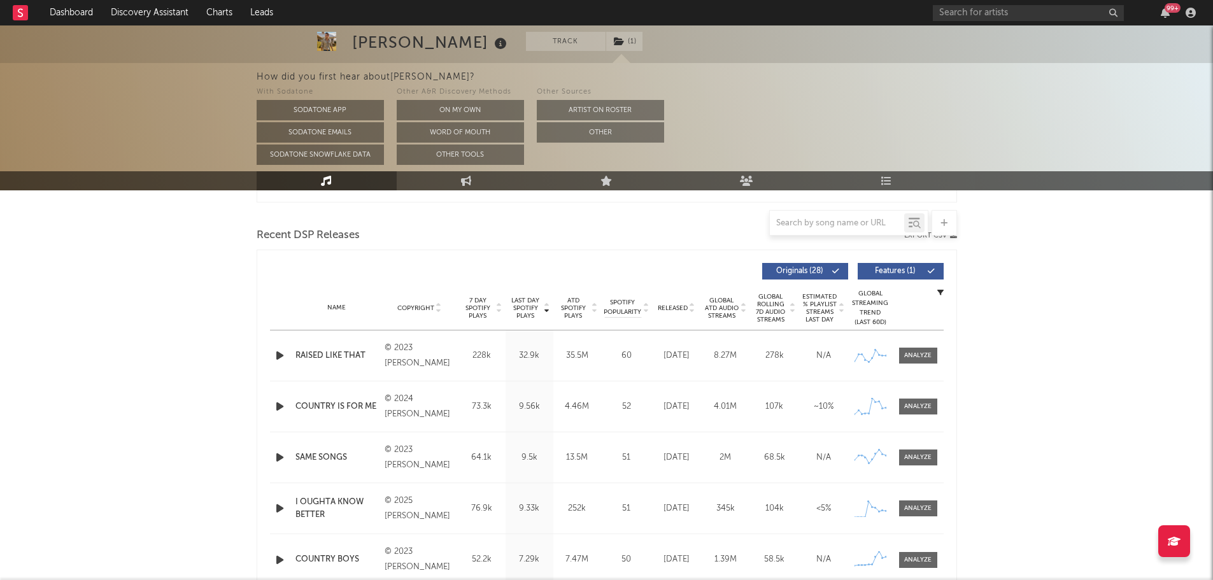
scroll to position [510, 0]
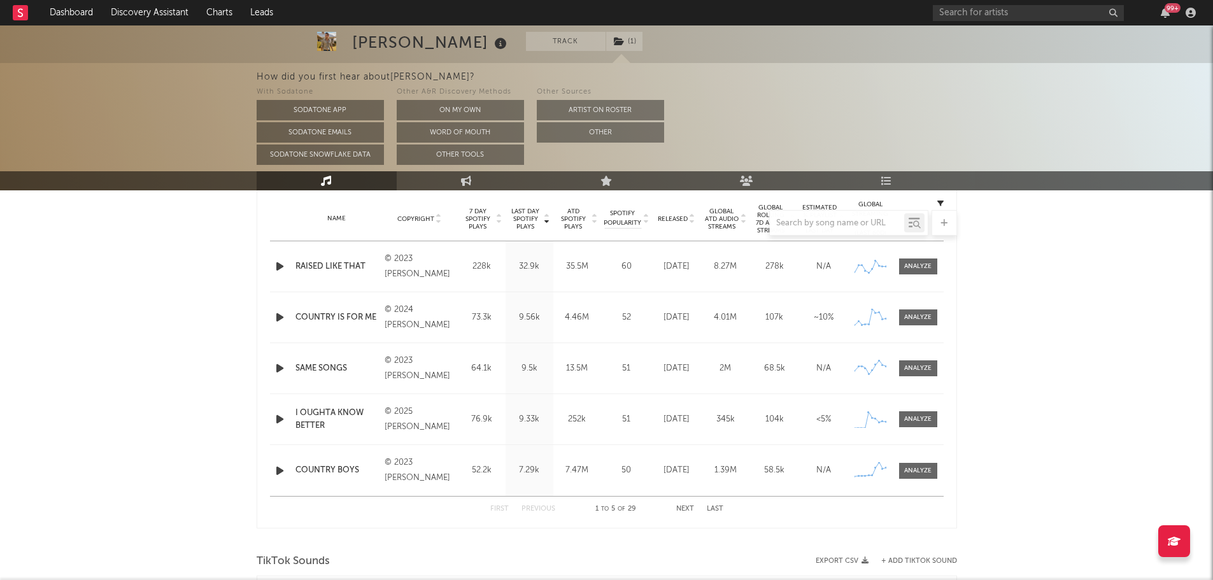
click at [671, 220] on div at bounding box center [607, 222] width 701 height 25
click at [641, 133] on button "Other" at bounding box center [600, 132] width 127 height 20
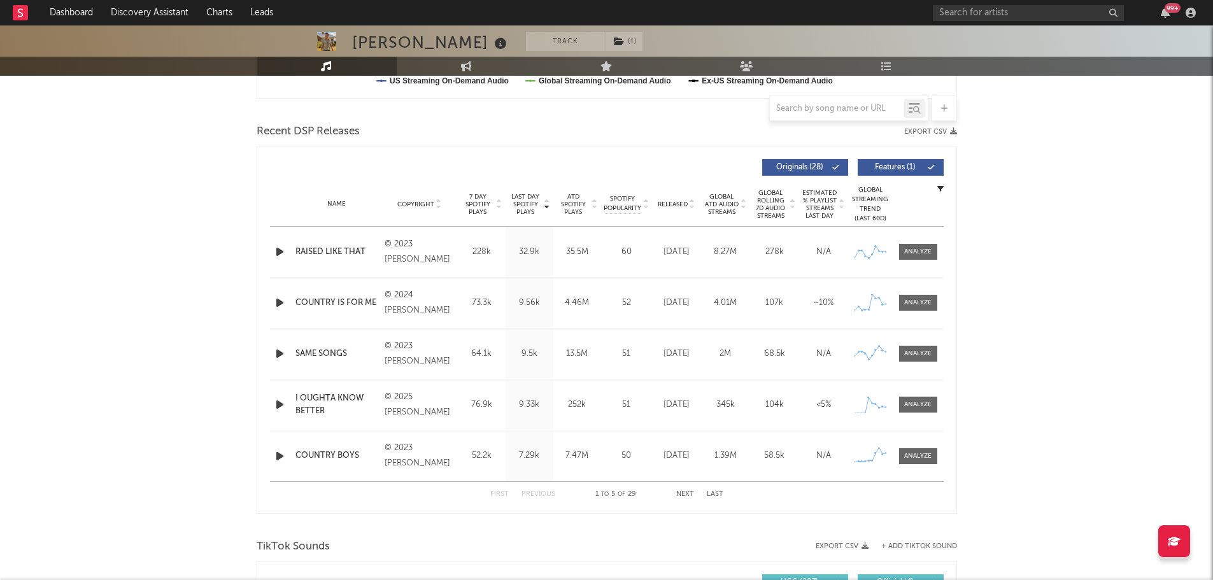
scroll to position [395, 0]
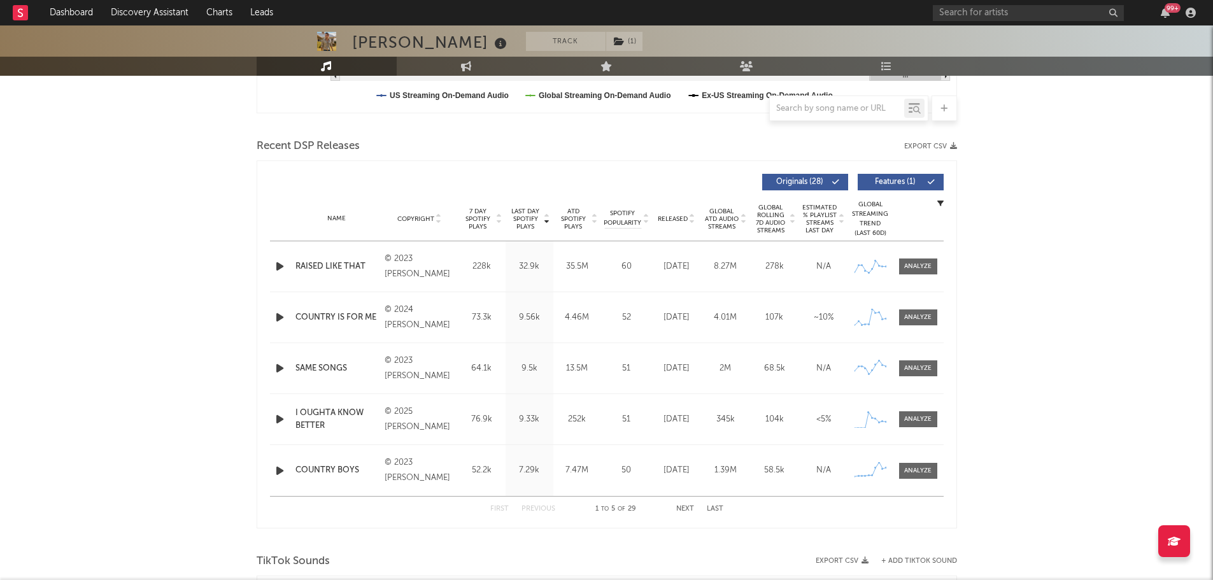
click at [687, 223] on div "Released" at bounding box center [676, 219] width 43 height 10
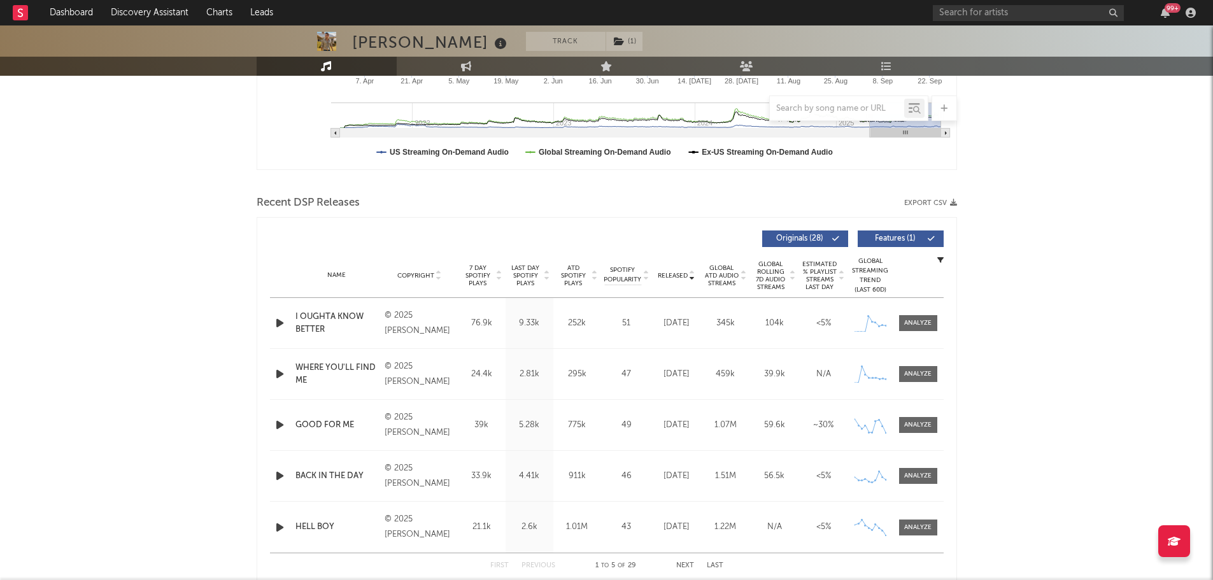
scroll to position [140, 0]
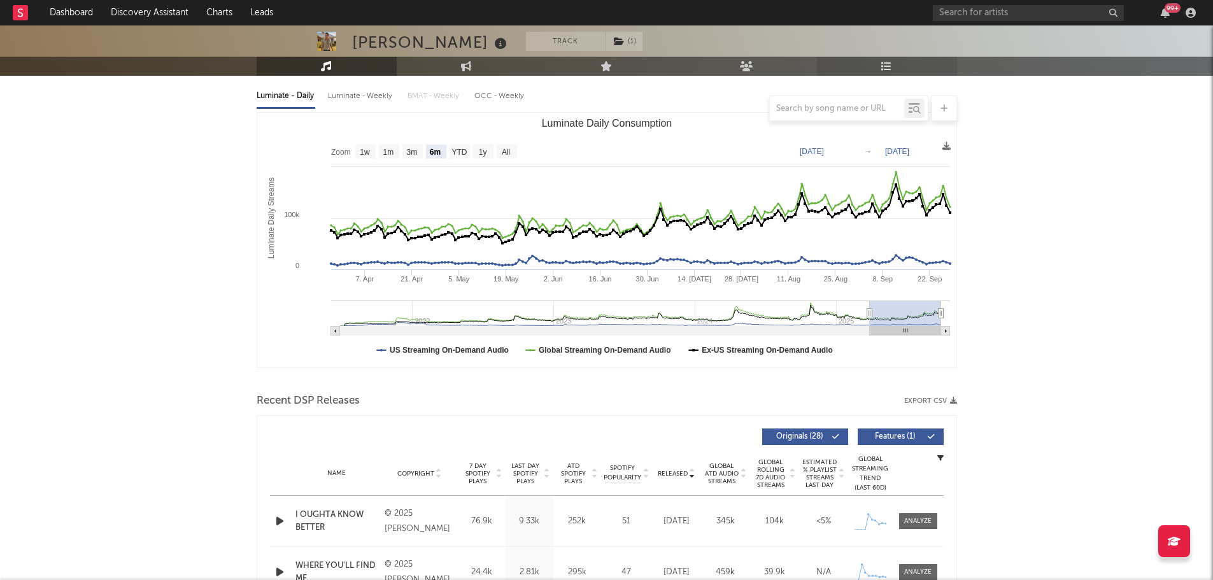
click at [876, 64] on link "Playlists/Charts" at bounding box center [887, 66] width 140 height 19
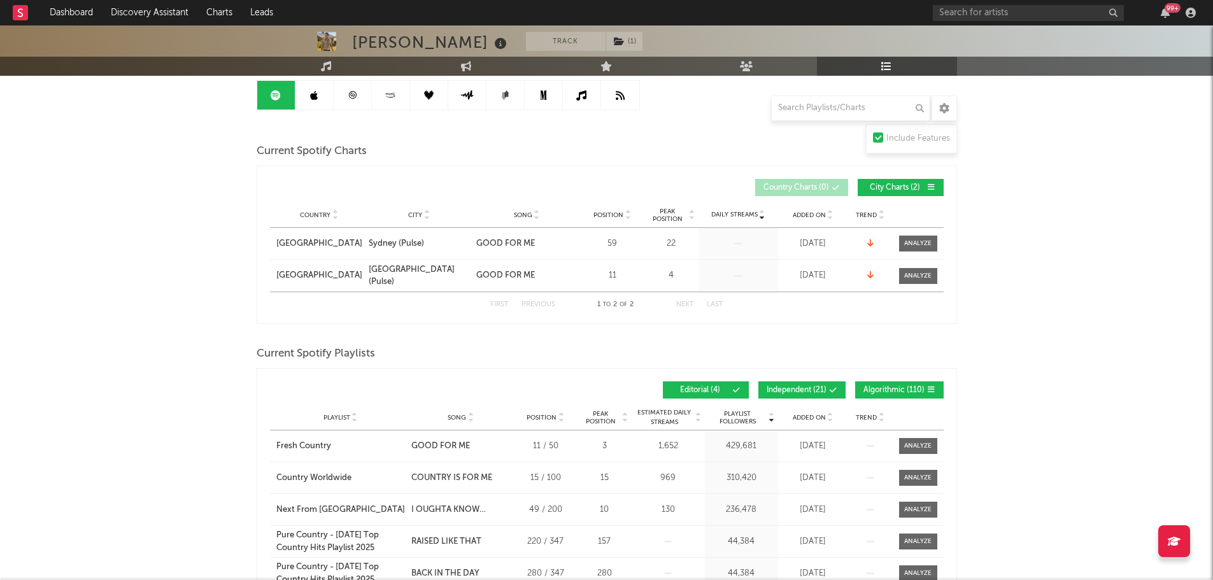
scroll to position [127, 0]
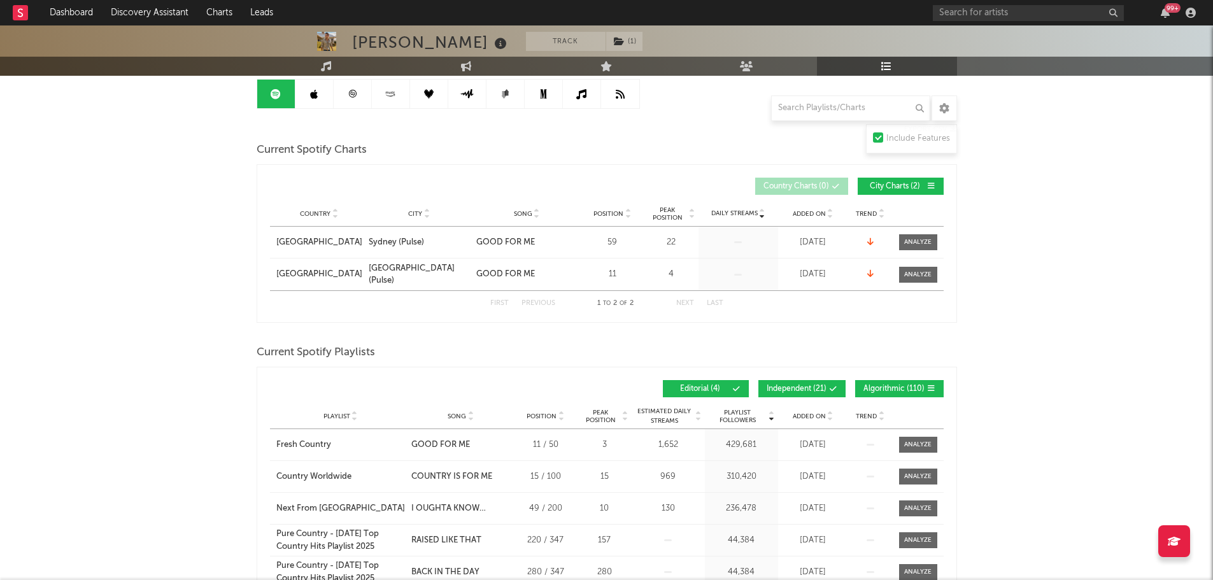
click at [454, 413] on span "Song" at bounding box center [457, 417] width 18 height 8
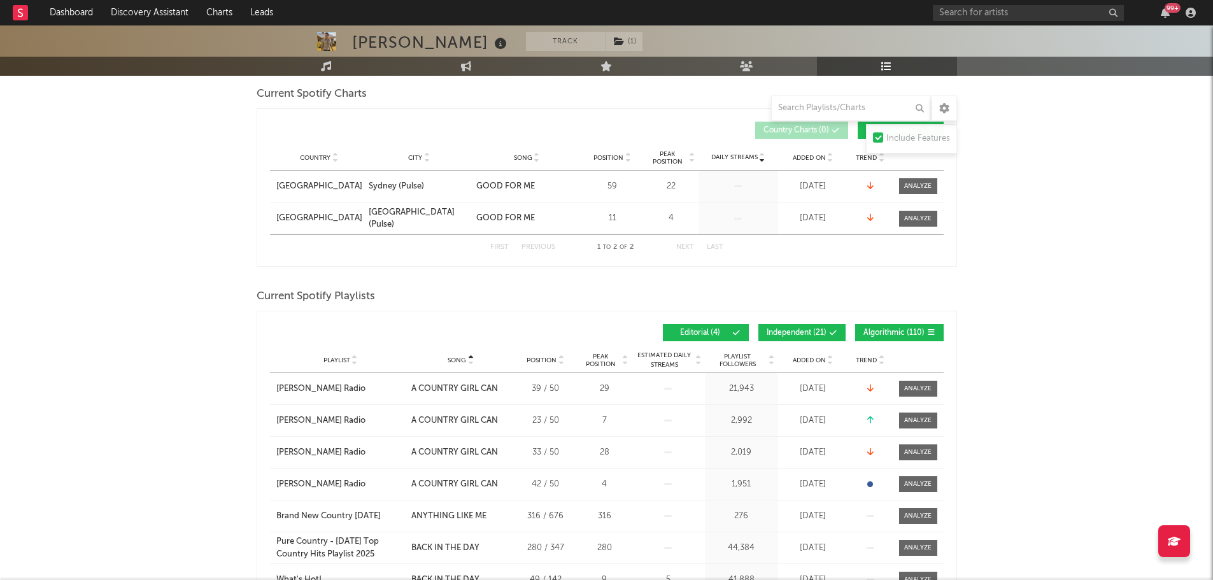
scroll to position [382, 0]
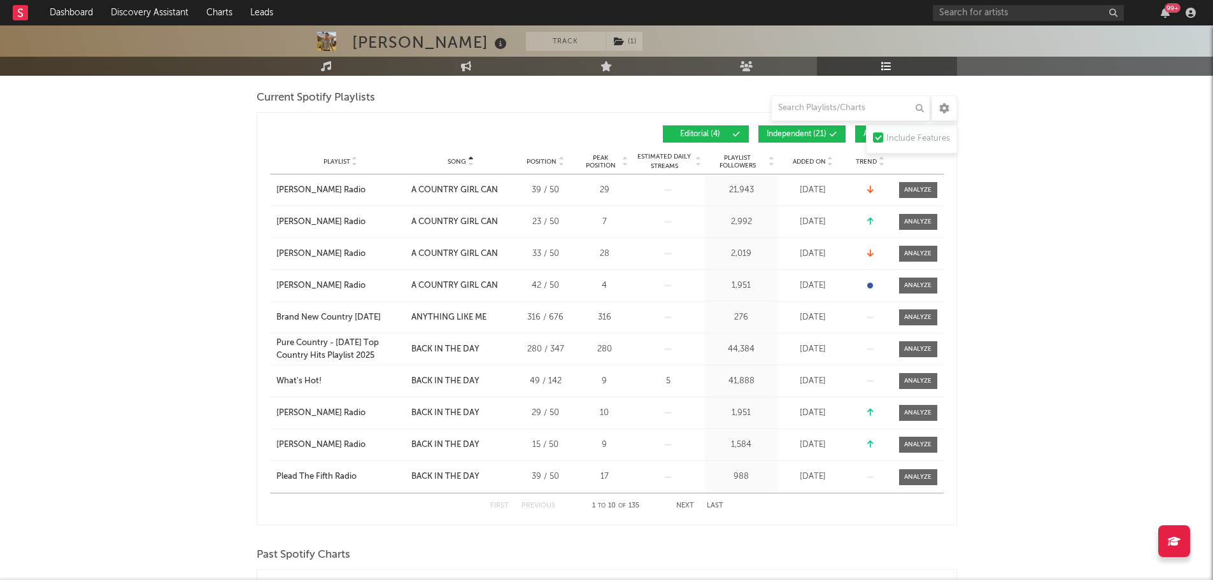
click at [688, 503] on button "Next" at bounding box center [685, 506] width 18 height 7
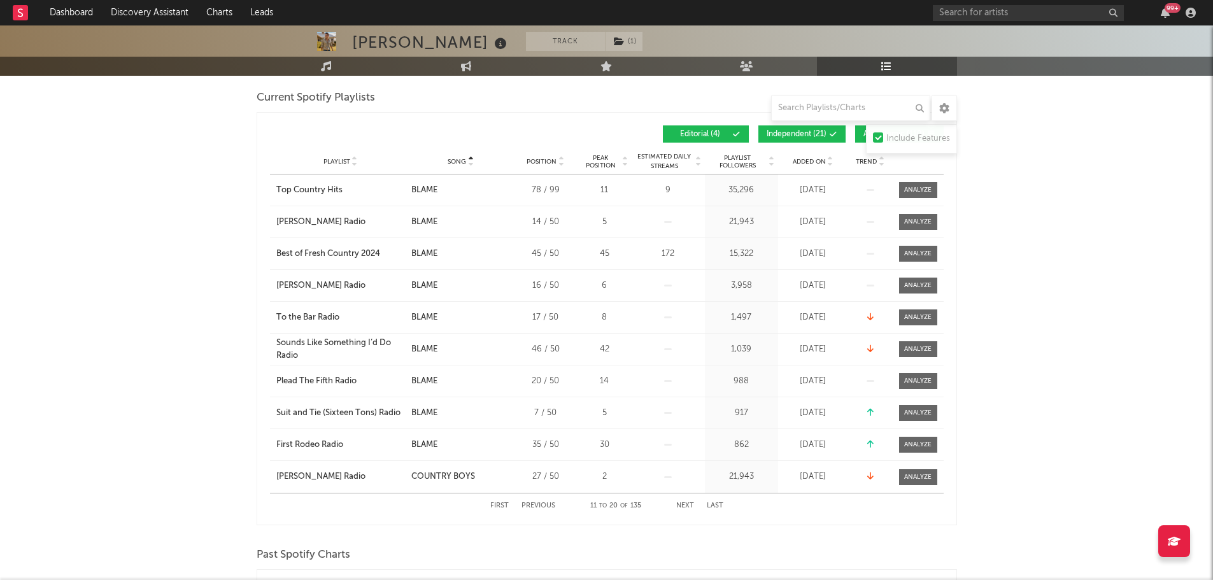
click at [688, 503] on button "Next" at bounding box center [685, 506] width 18 height 7
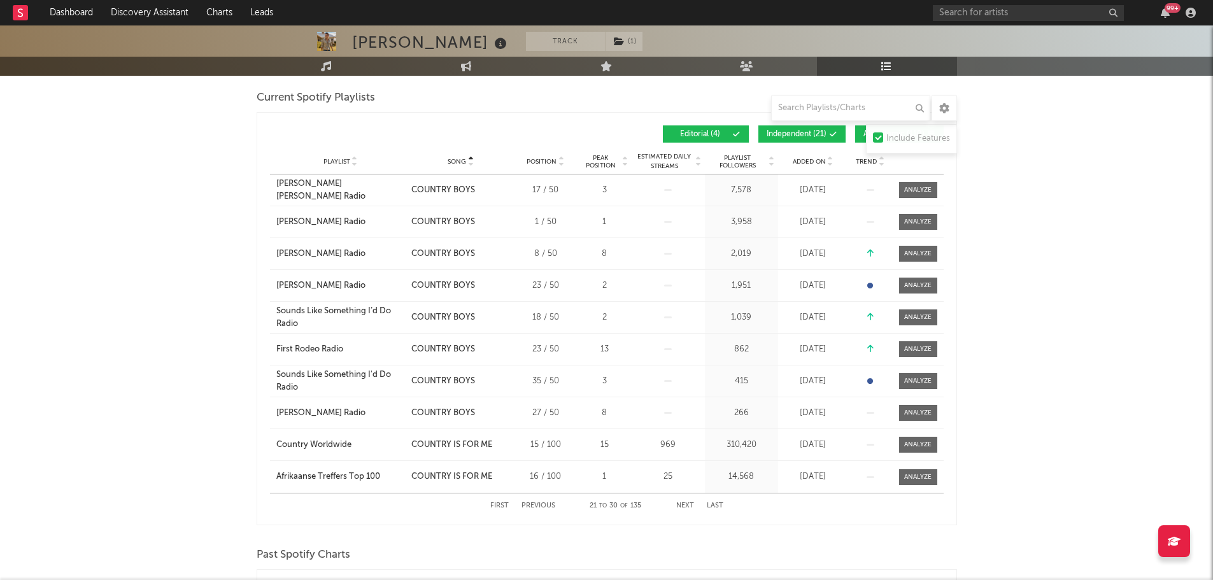
click at [688, 503] on button "Next" at bounding box center [685, 506] width 18 height 7
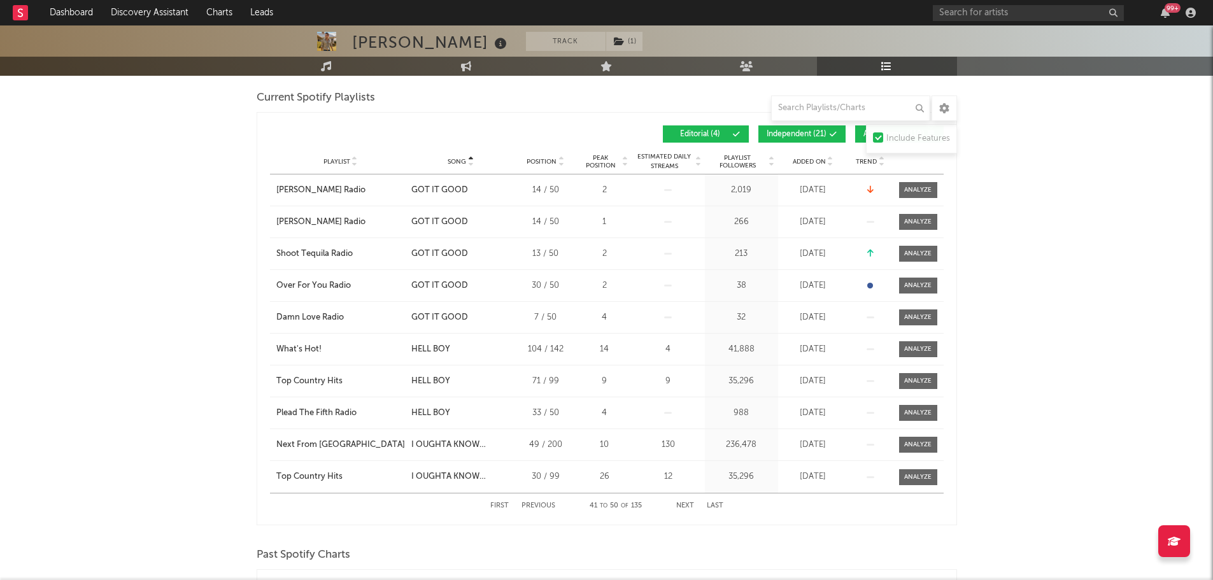
click at [688, 503] on button "Next" at bounding box center [685, 506] width 18 height 7
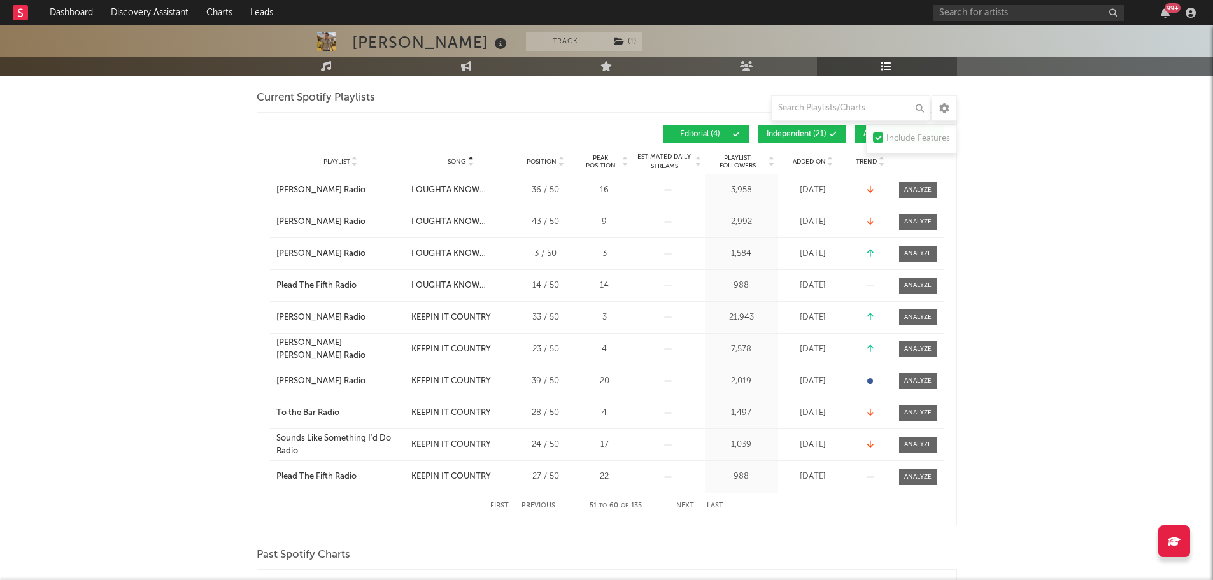
click at [549, 508] on button "Previous" at bounding box center [539, 506] width 34 height 7
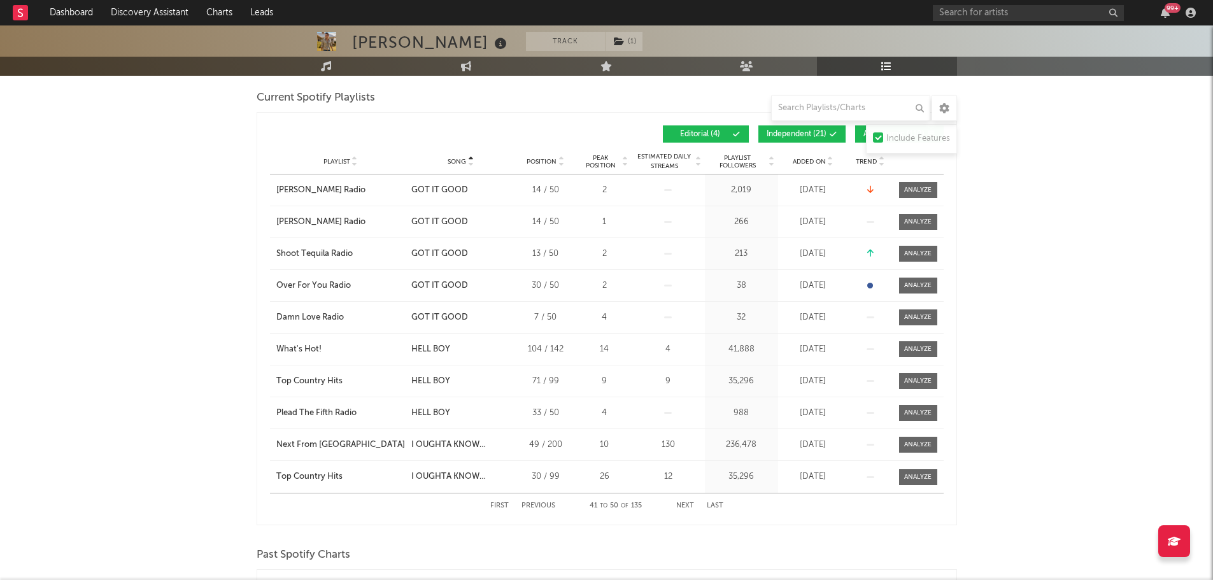
click at [684, 503] on button "Next" at bounding box center [685, 506] width 18 height 7
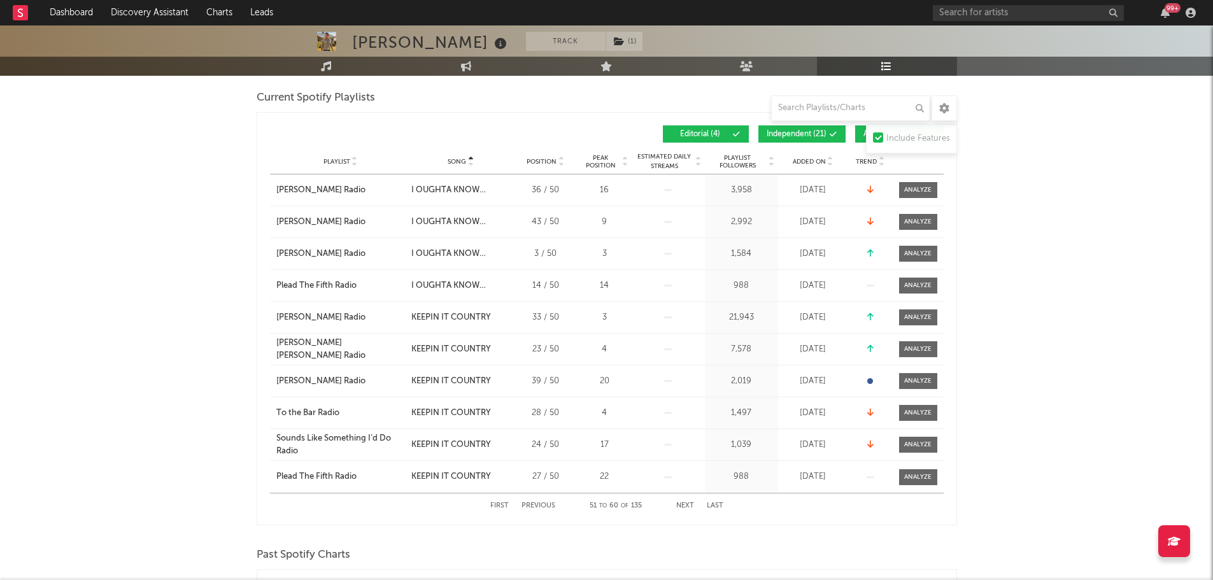
click at [681, 503] on button "Next" at bounding box center [685, 506] width 18 height 7
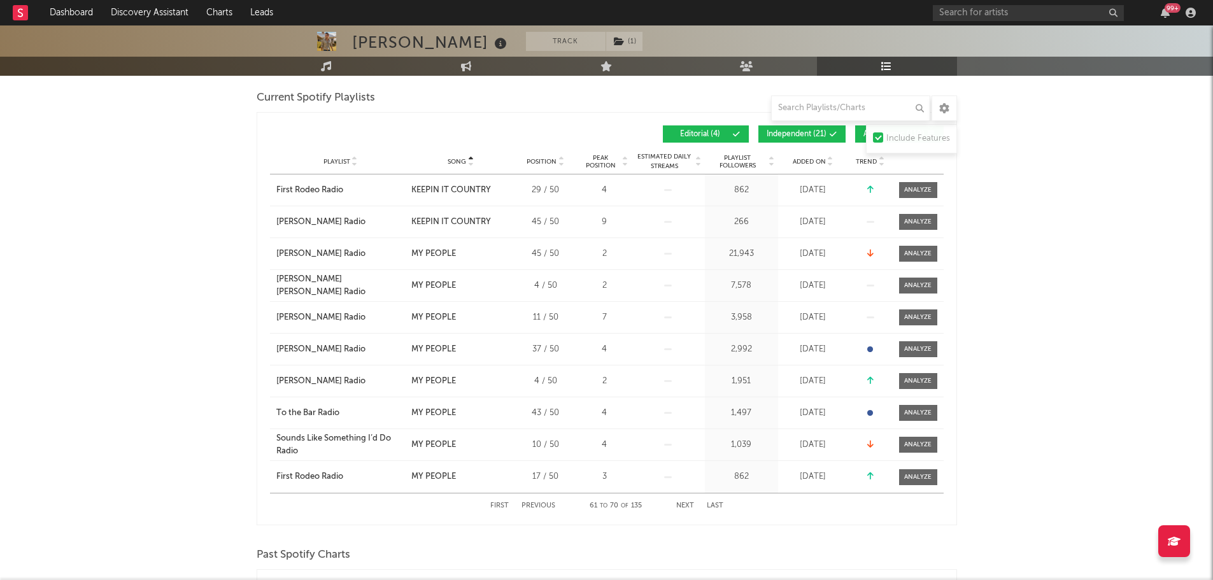
click at [680, 503] on button "Next" at bounding box center [685, 506] width 18 height 7
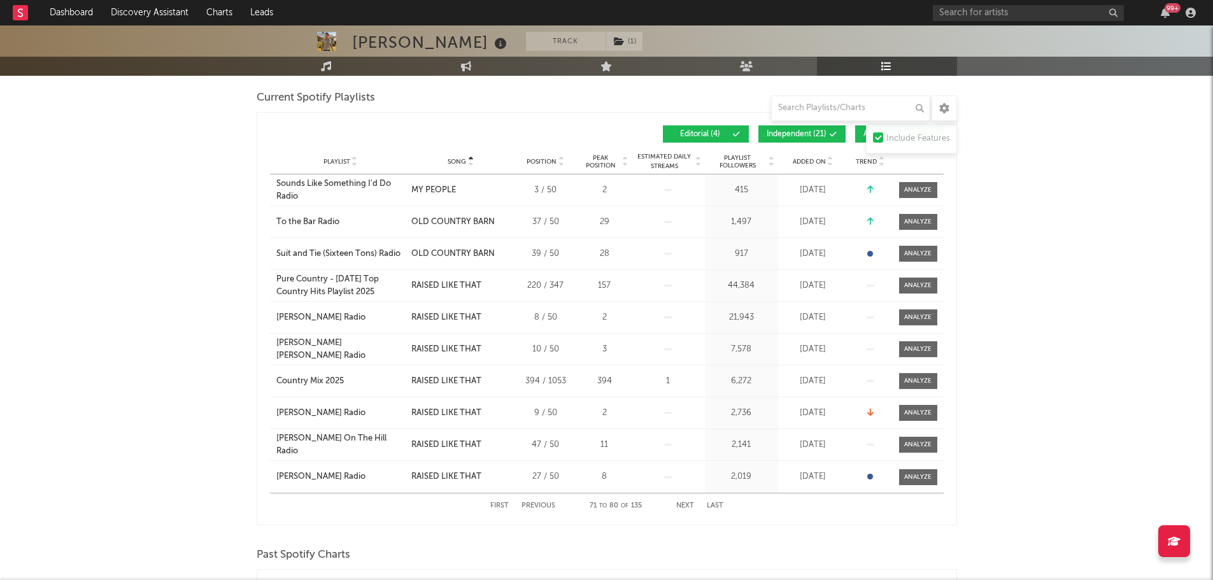
click at [680, 503] on button "Next" at bounding box center [685, 506] width 18 height 7
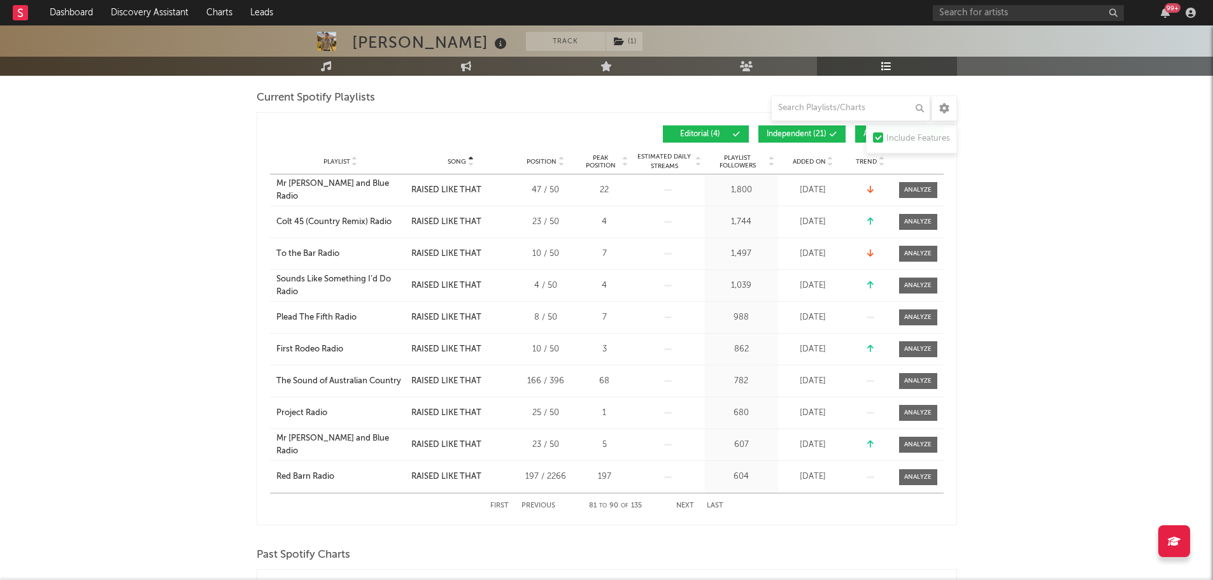
click at [680, 503] on button "Next" at bounding box center [685, 506] width 18 height 7
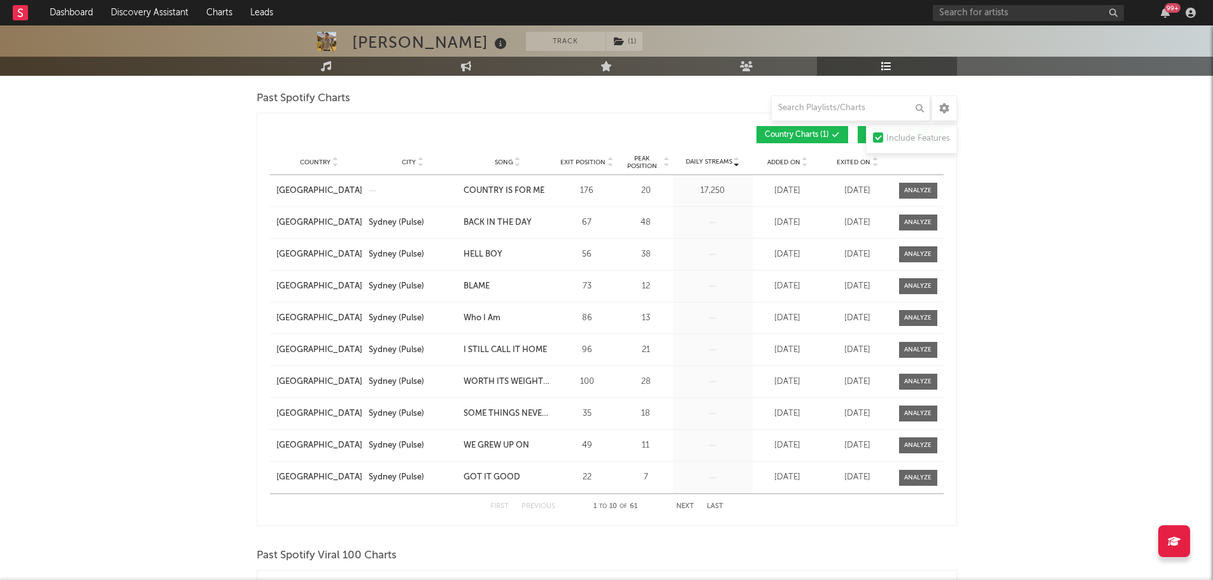
scroll to position [828, 0]
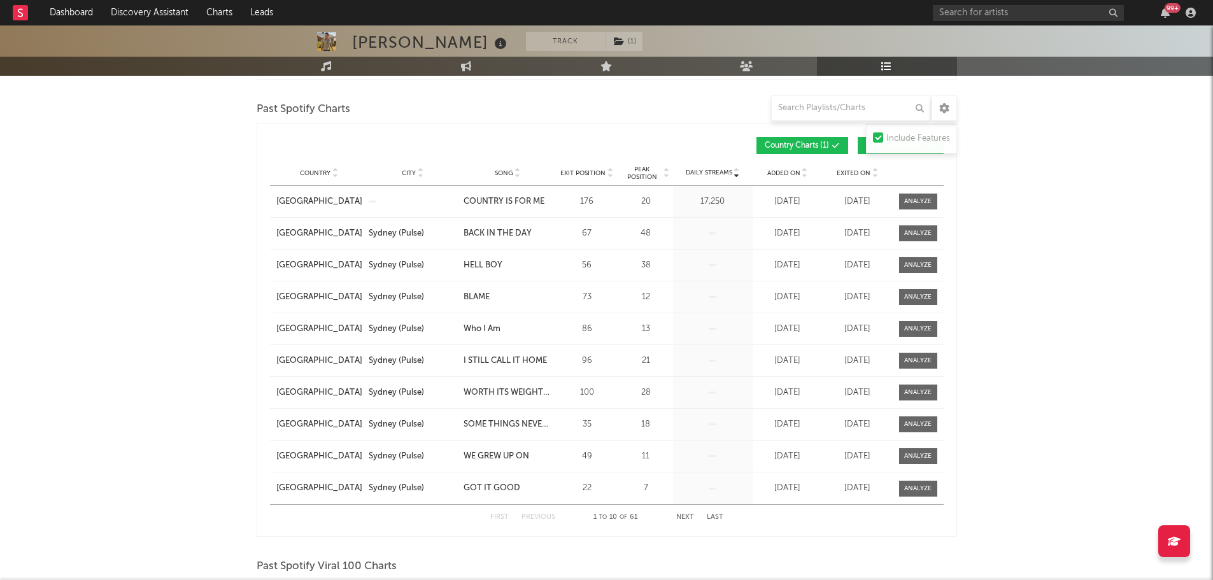
click at [687, 518] on button "Next" at bounding box center [685, 517] width 18 height 7
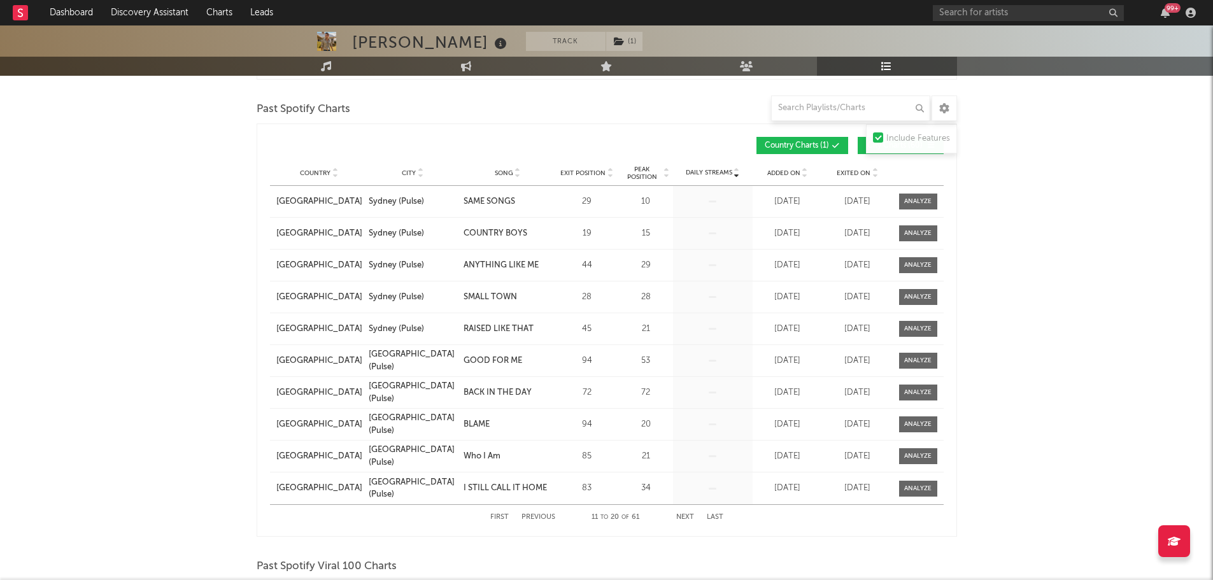
click at [687, 518] on button "Next" at bounding box center [685, 517] width 18 height 7
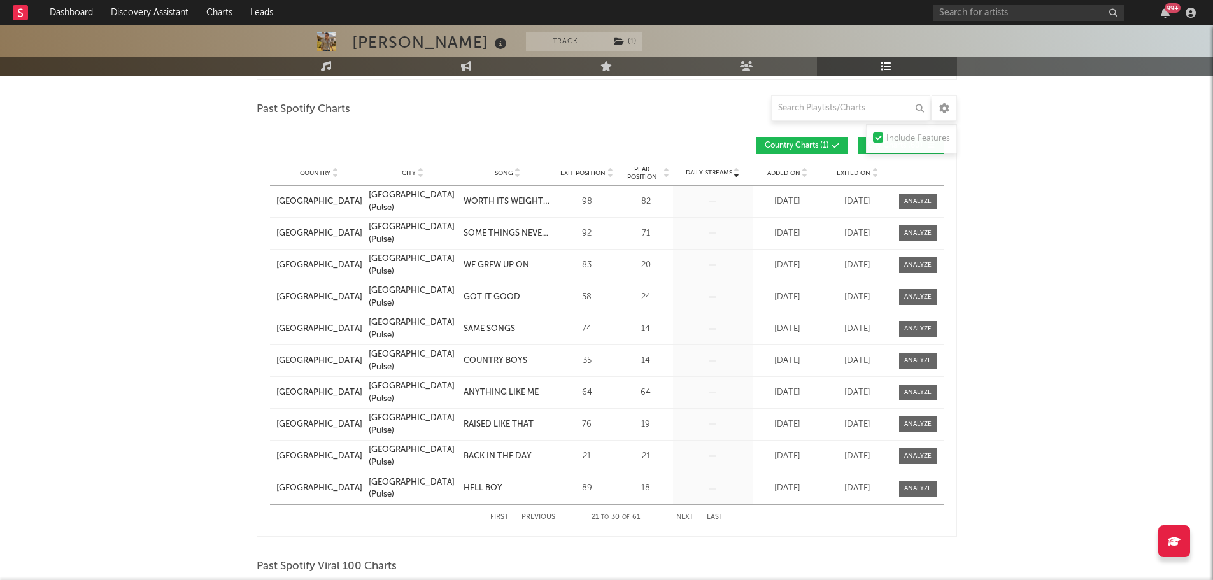
click at [500, 174] on span "Song" at bounding box center [504, 173] width 18 height 8
click at [690, 514] on button "Next" at bounding box center [685, 517] width 18 height 7
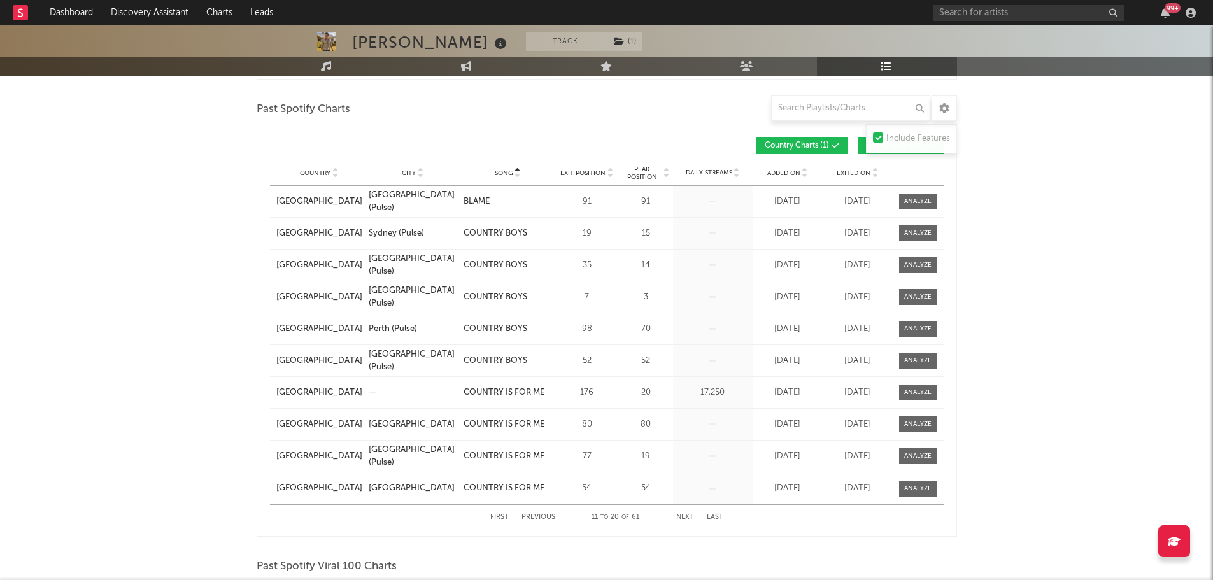
click at [690, 514] on button "Next" at bounding box center [685, 517] width 18 height 7
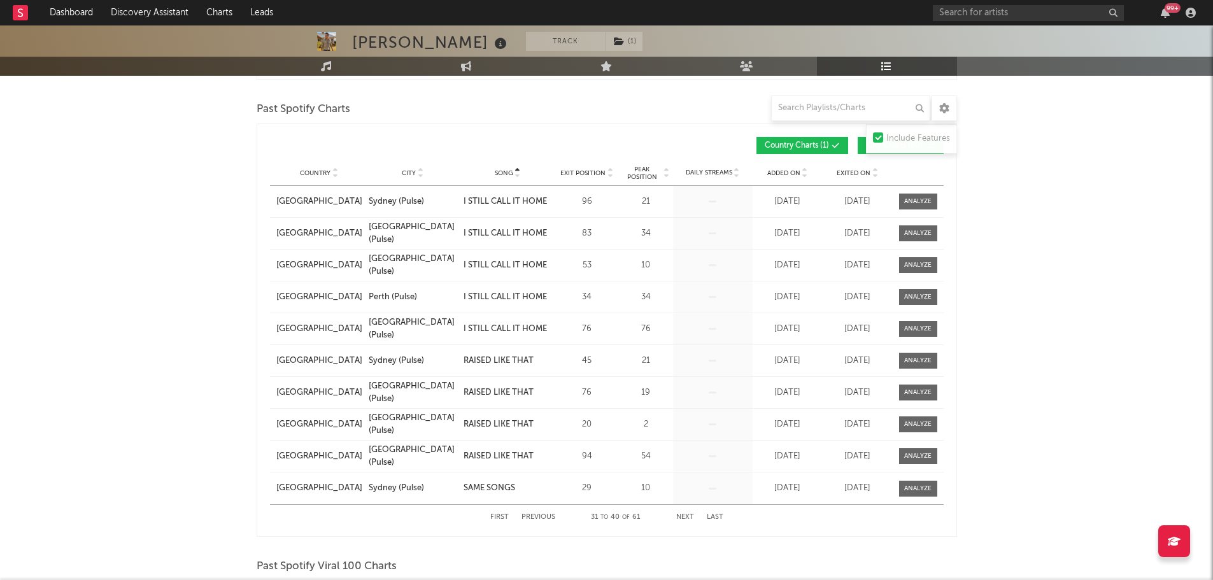
click at [690, 514] on button "Next" at bounding box center [685, 517] width 18 height 7
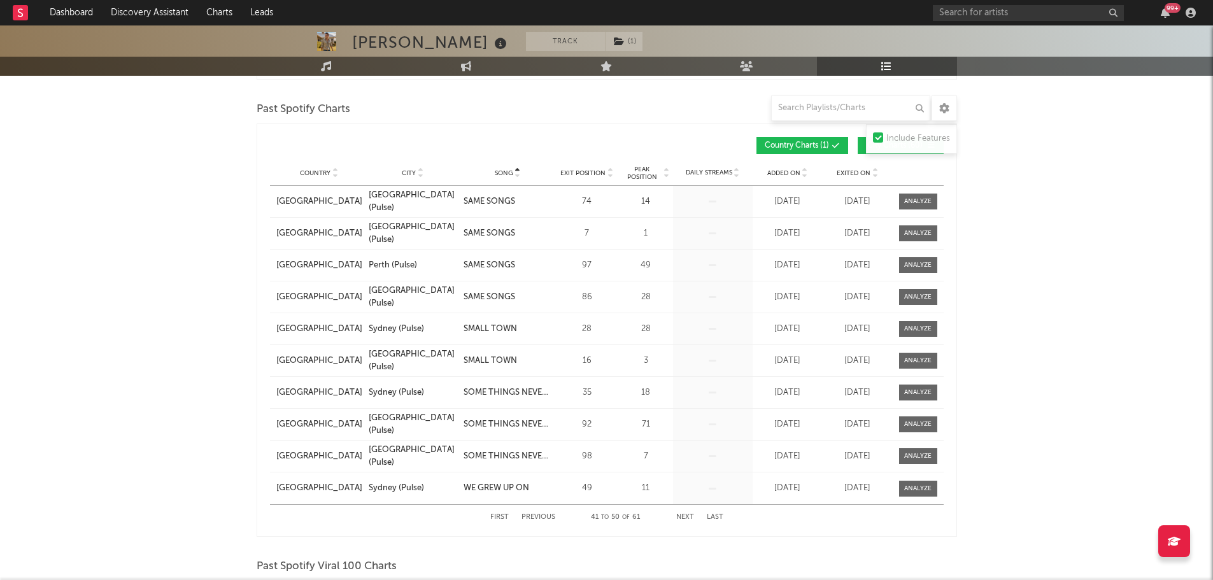
click at [690, 514] on button "Next" at bounding box center [685, 517] width 18 height 7
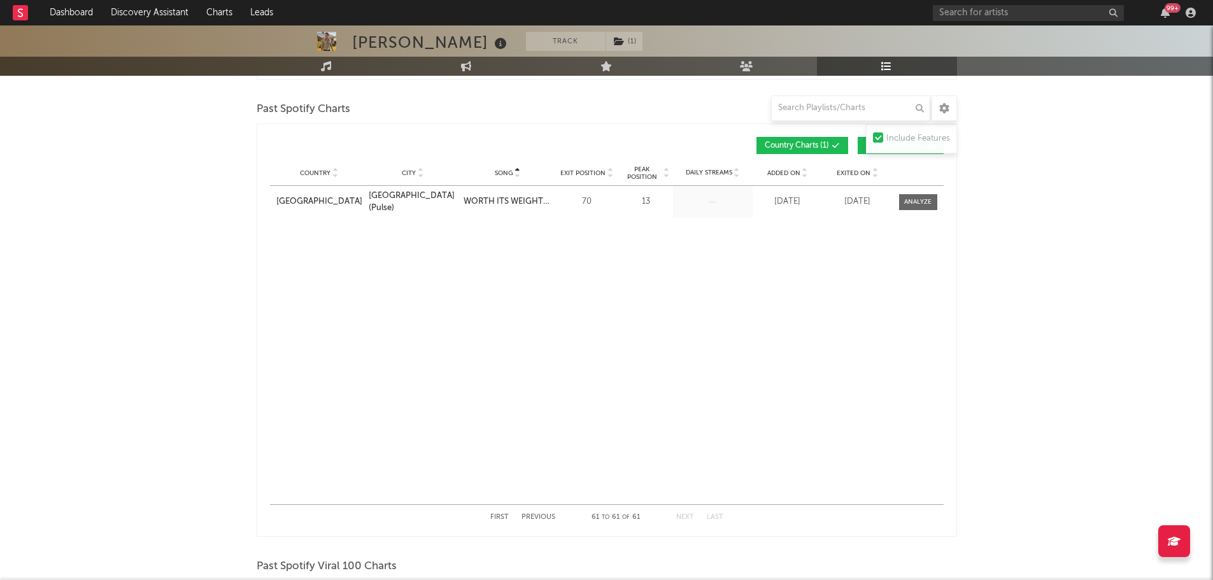
click at [690, 514] on button "Next" at bounding box center [685, 517] width 18 height 7
click at [532, 511] on div "First Previous 61 to 61 of 61 Next Last" at bounding box center [606, 517] width 233 height 25
click at [545, 521] on div "First Previous 61 to 61 of 61 Next Last" at bounding box center [606, 517] width 233 height 25
click at [543, 517] on button "Previous" at bounding box center [539, 517] width 34 height 7
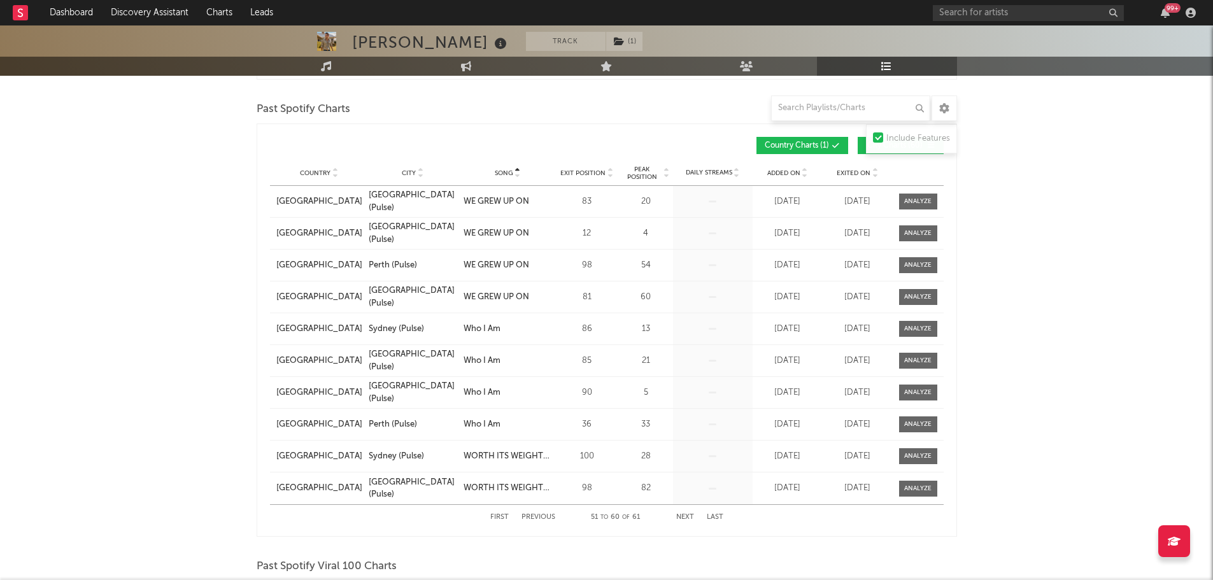
click at [543, 517] on button "Previous" at bounding box center [539, 517] width 34 height 7
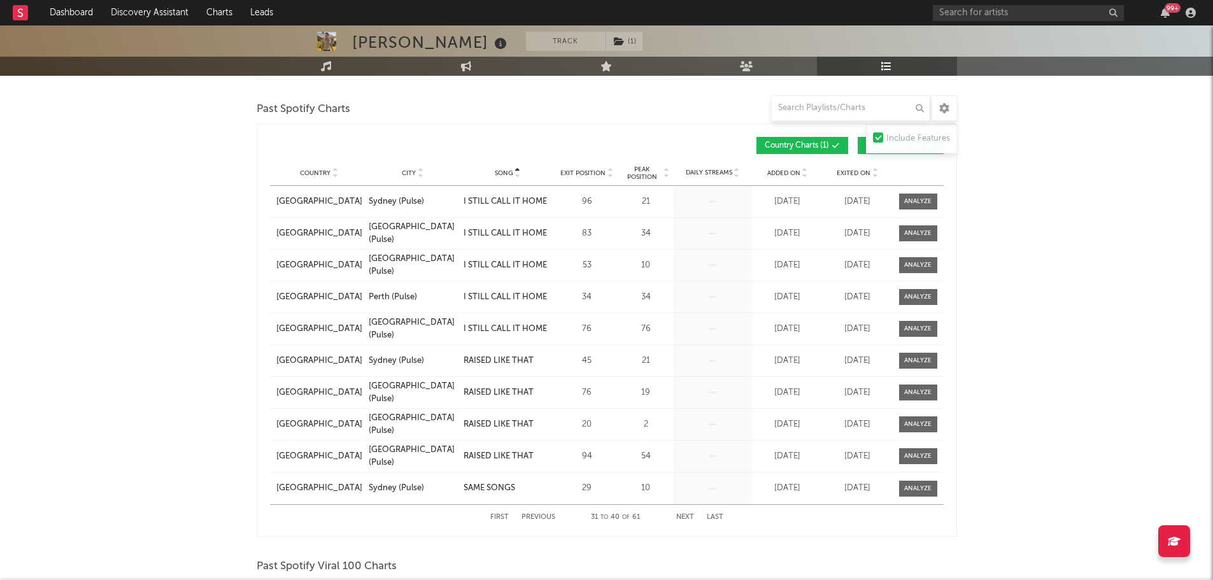
click at [543, 517] on button "Previous" at bounding box center [539, 517] width 34 height 7
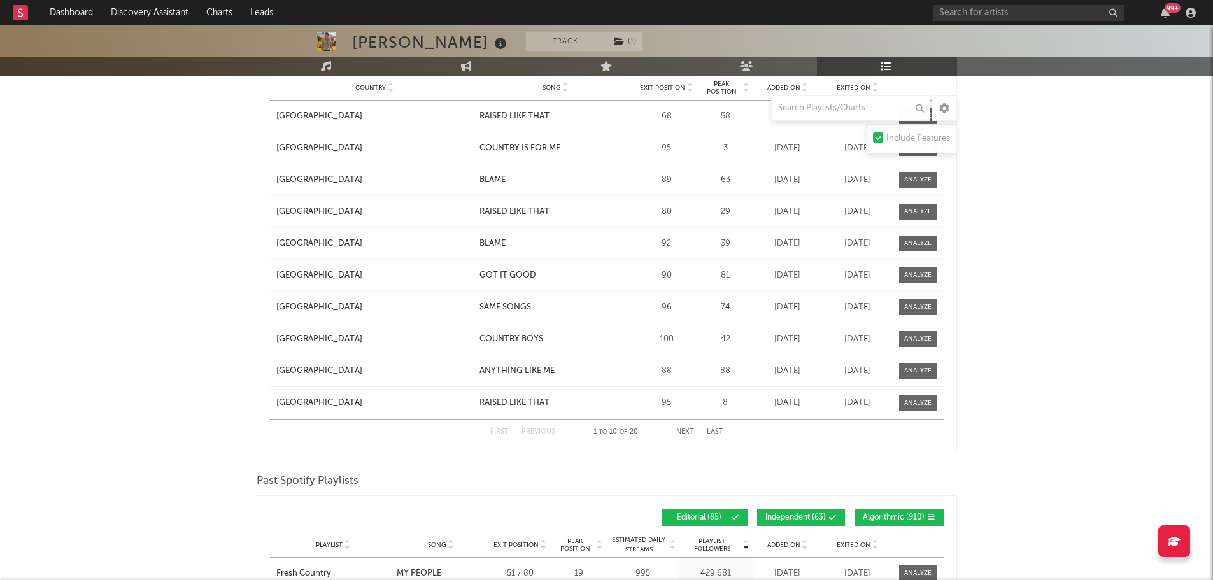
scroll to position [1401, 0]
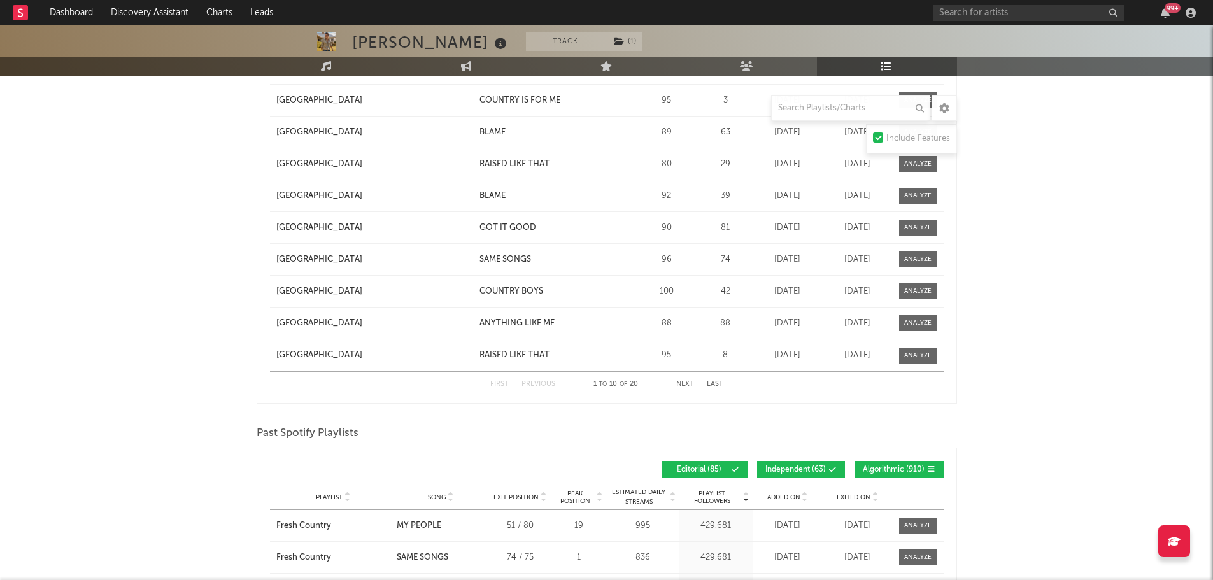
click at [681, 385] on button "Next" at bounding box center [685, 384] width 18 height 7
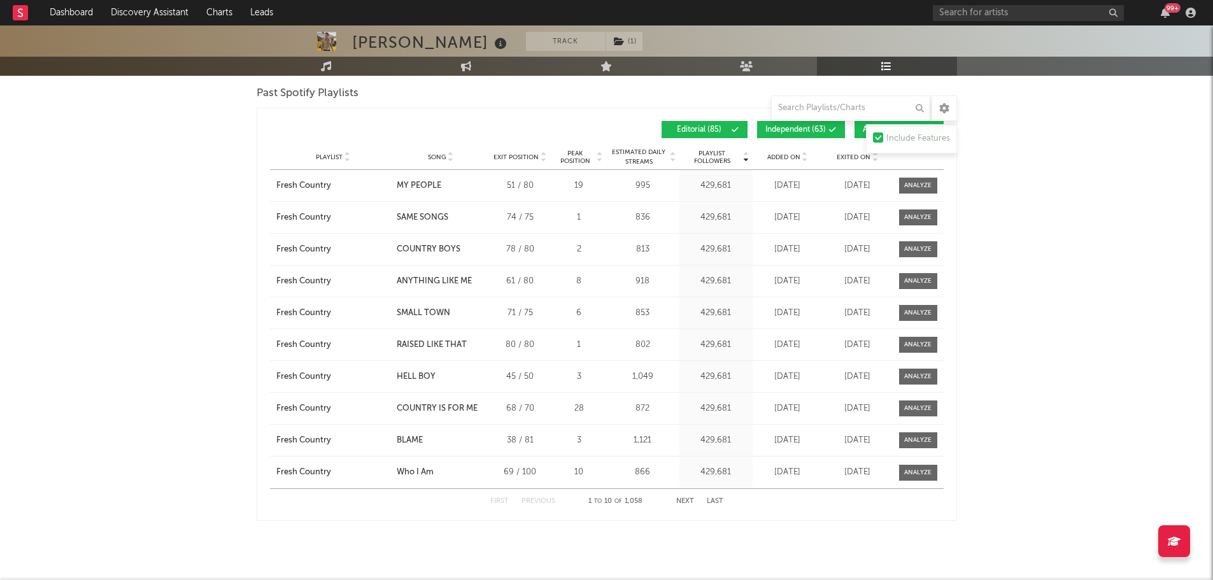
scroll to position [1756, 0]
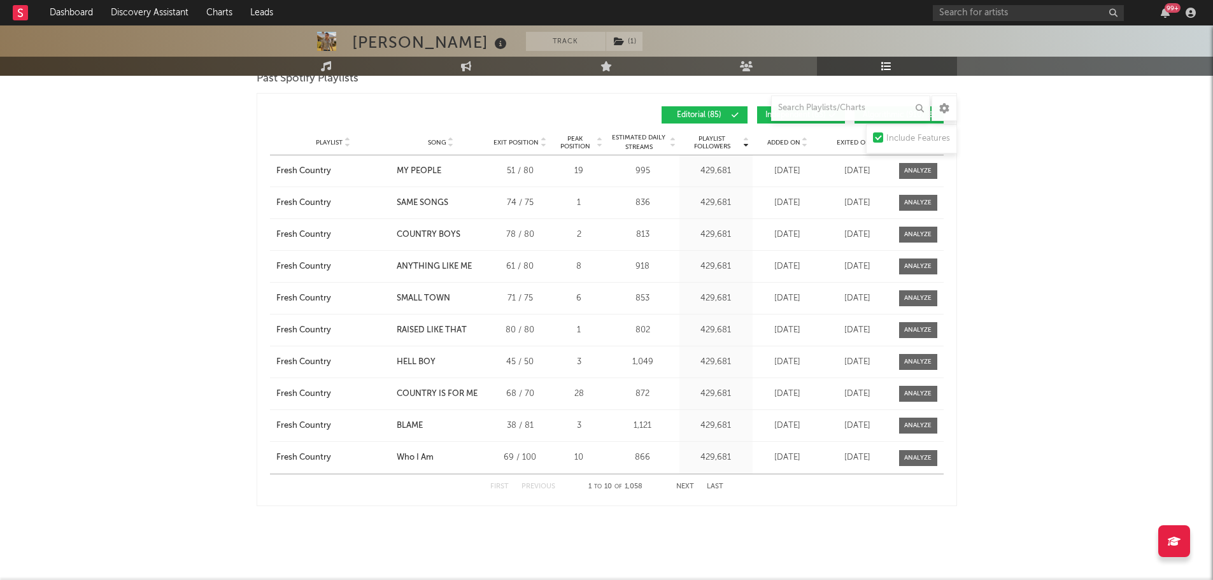
click at [436, 139] on span "Song" at bounding box center [437, 143] width 18 height 8
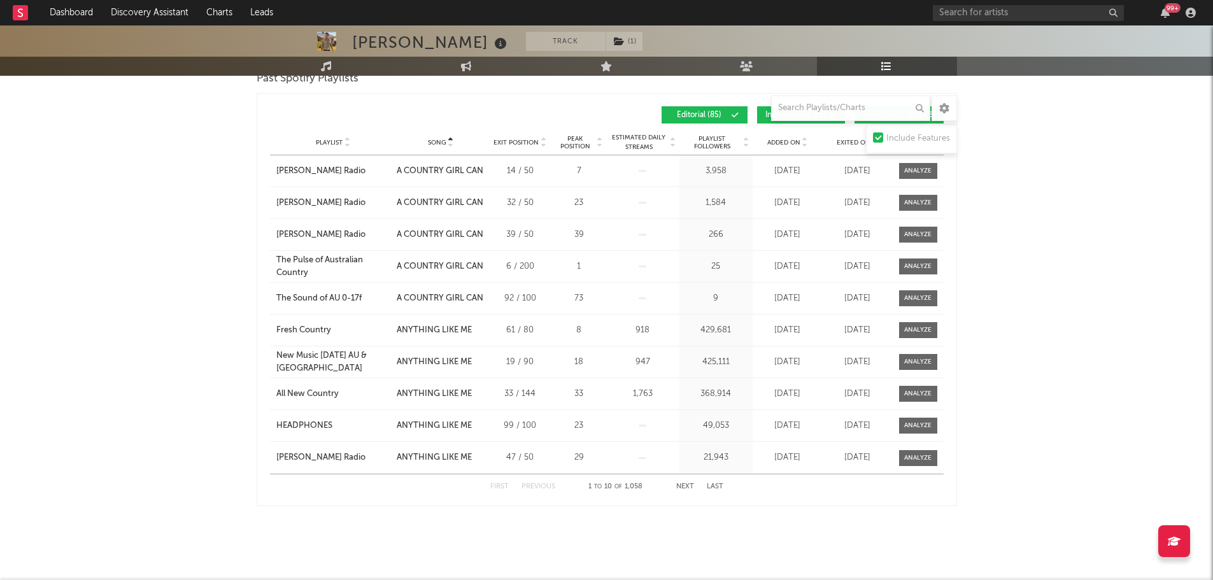
click at [685, 486] on button "Next" at bounding box center [685, 486] width 18 height 7
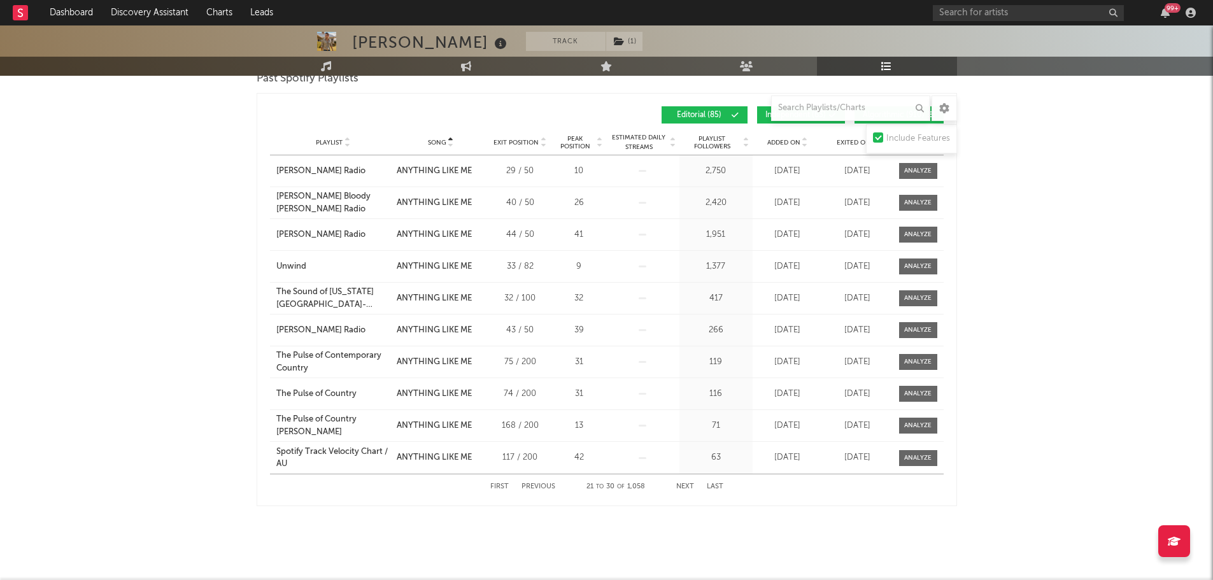
click at [685, 486] on button "Next" at bounding box center [685, 486] width 18 height 7
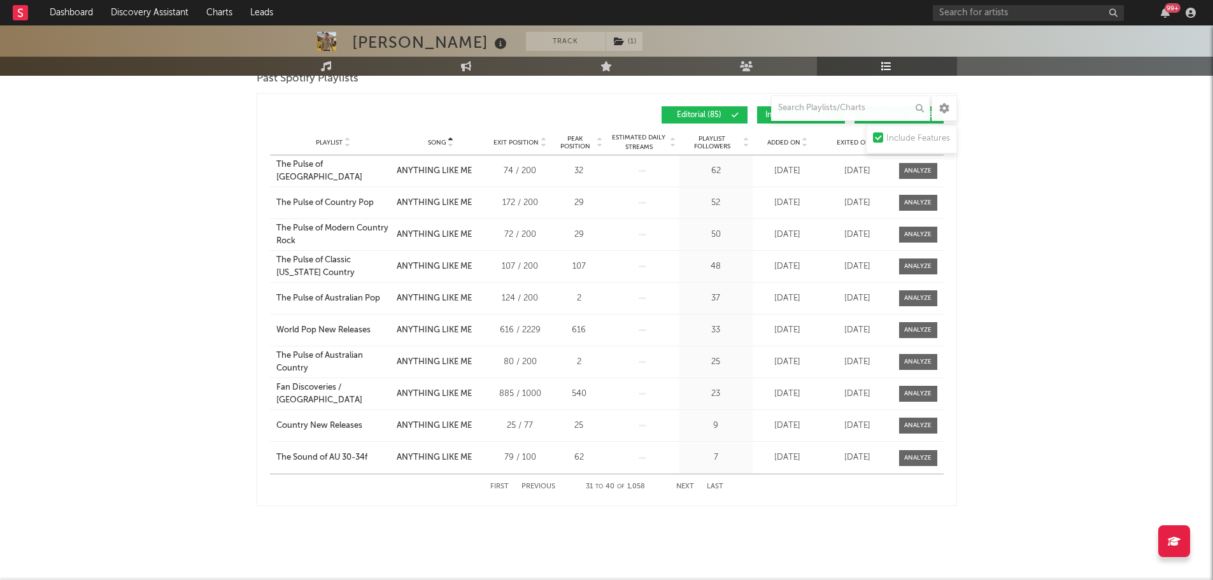
click at [685, 486] on button "Next" at bounding box center [685, 486] width 18 height 7
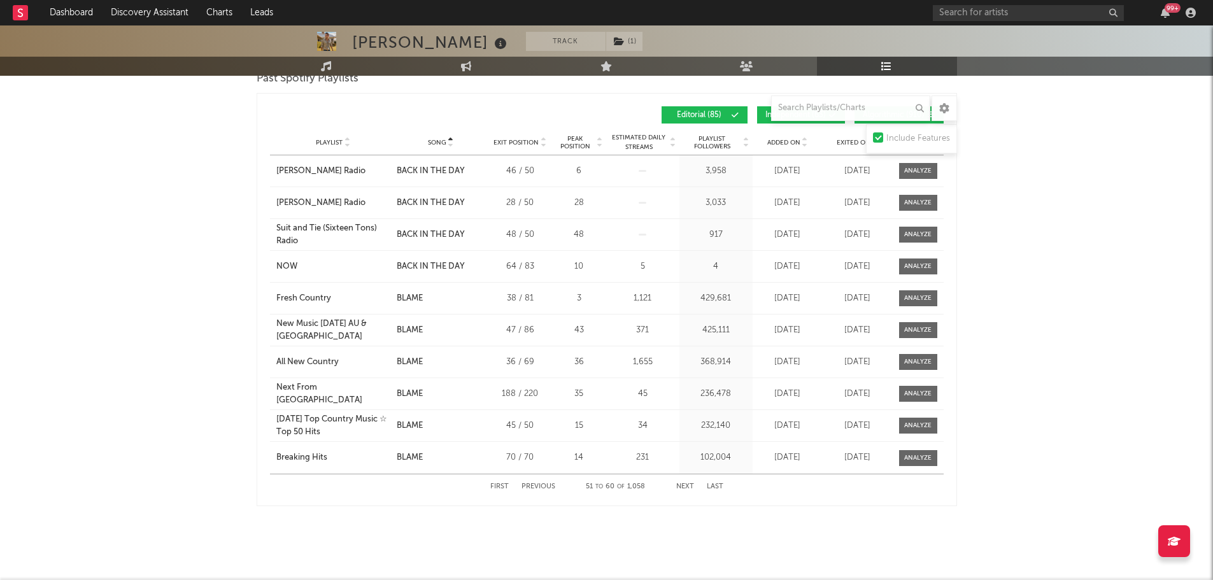
click at [685, 486] on button "Next" at bounding box center [685, 486] width 18 height 7
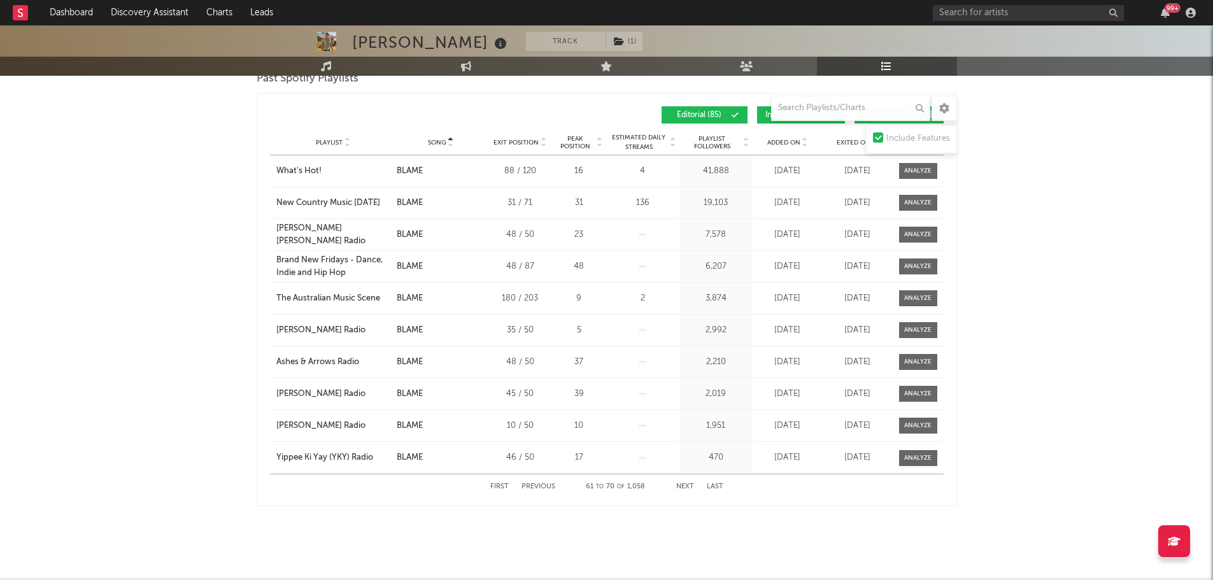
click at [685, 486] on button "Next" at bounding box center [685, 486] width 18 height 7
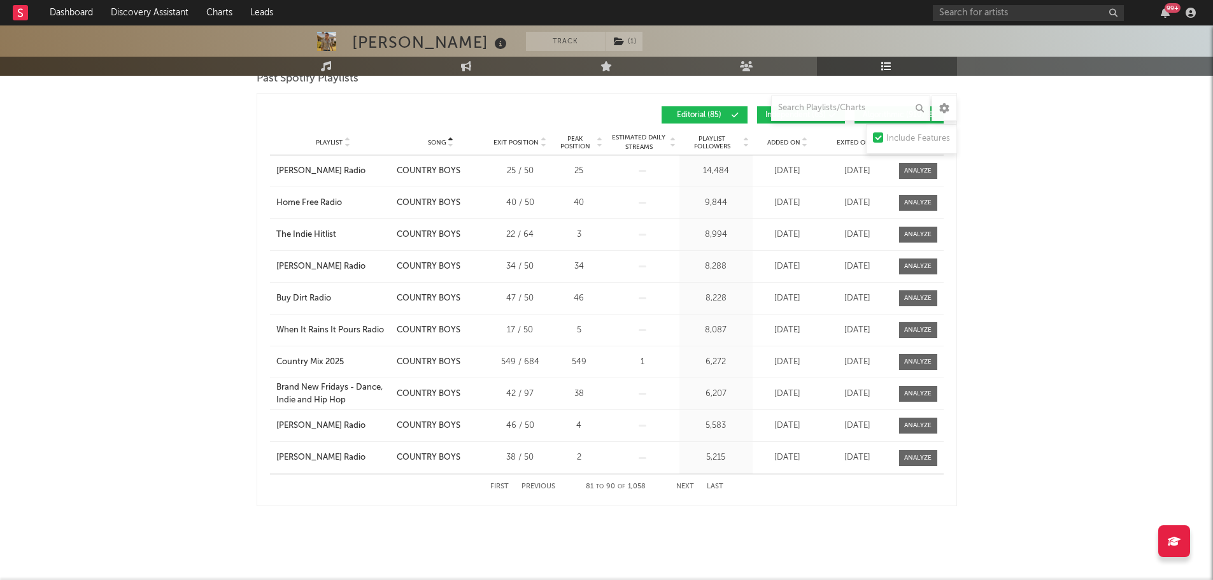
click at [685, 486] on button "Next" at bounding box center [685, 486] width 18 height 7
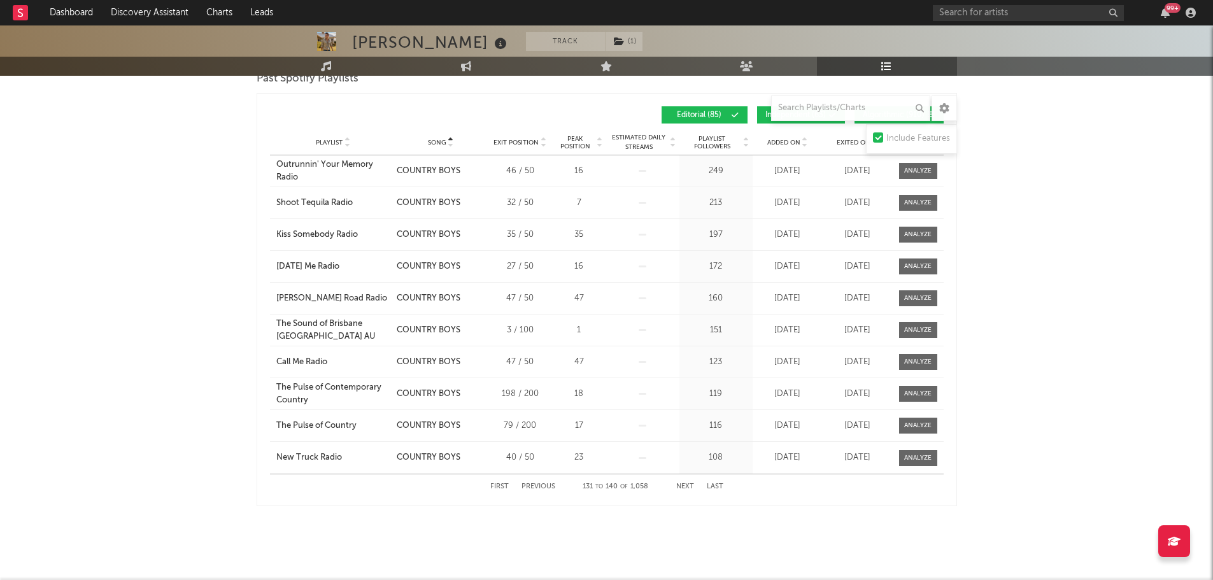
click at [685, 486] on button "Next" at bounding box center [685, 486] width 18 height 7
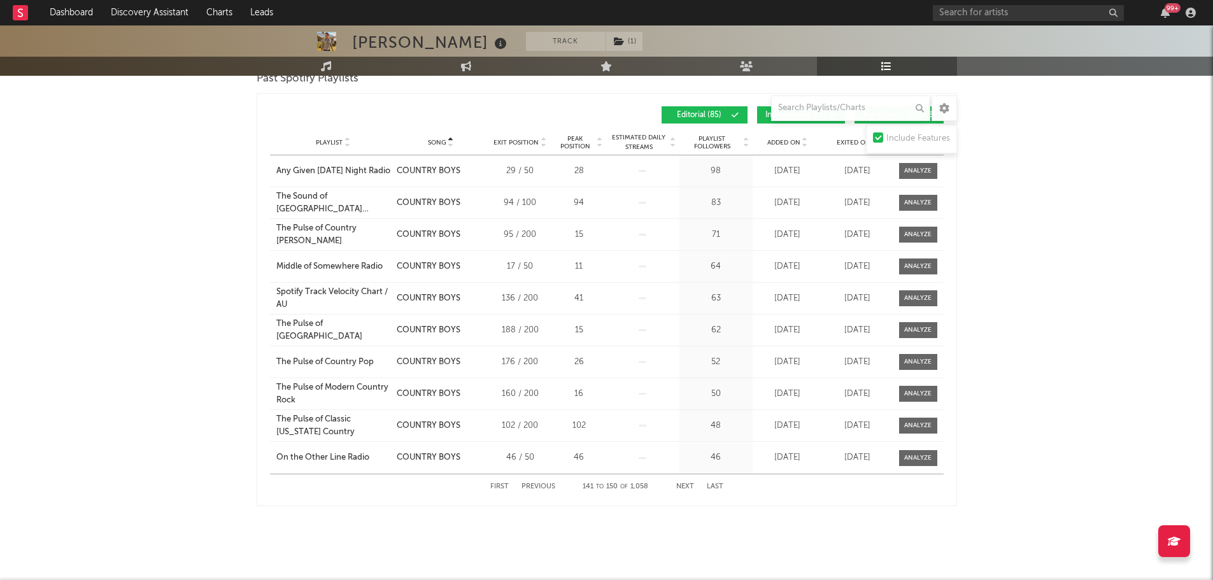
click at [685, 486] on button "Next" at bounding box center [685, 486] width 18 height 7
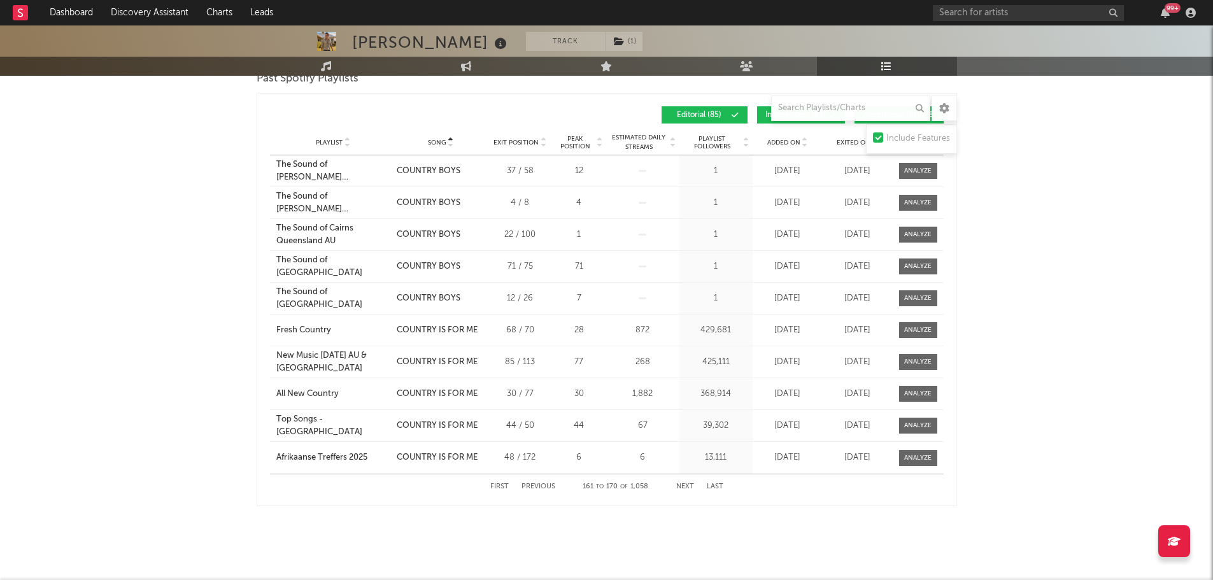
click at [685, 486] on button "Next" at bounding box center [685, 486] width 18 height 7
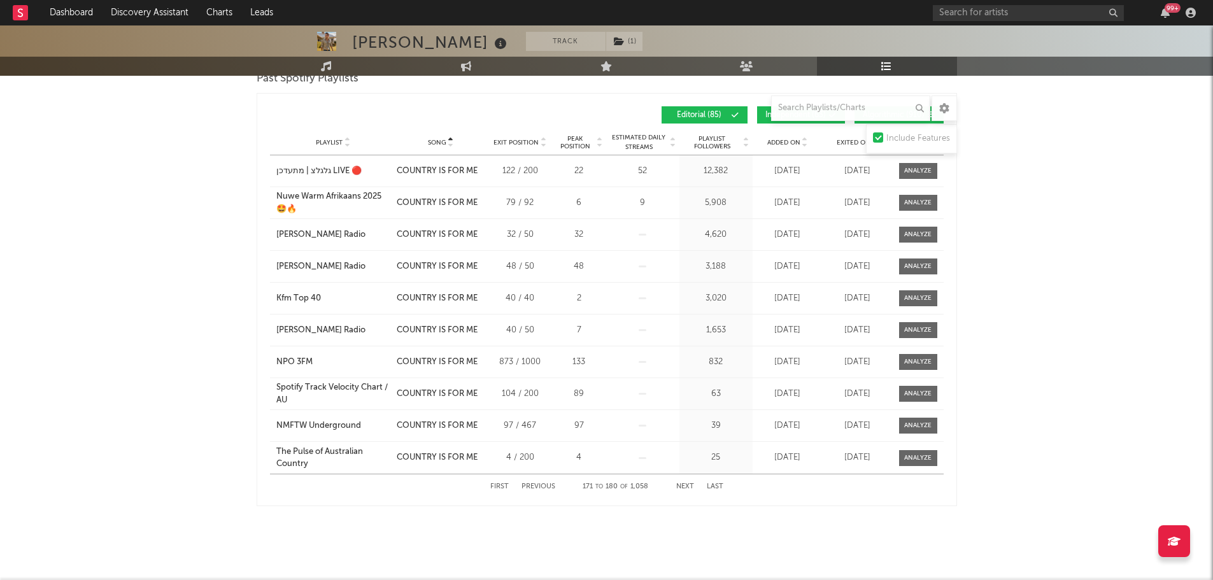
click at [685, 486] on button "Next" at bounding box center [685, 486] width 18 height 7
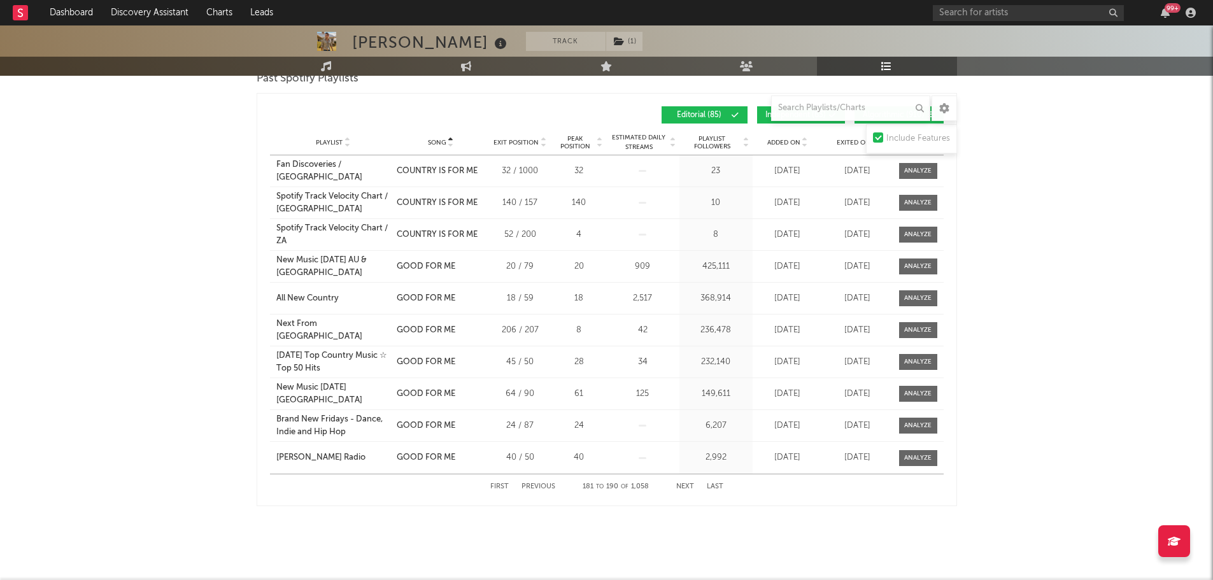
click at [685, 486] on button "Next" at bounding box center [685, 486] width 18 height 7
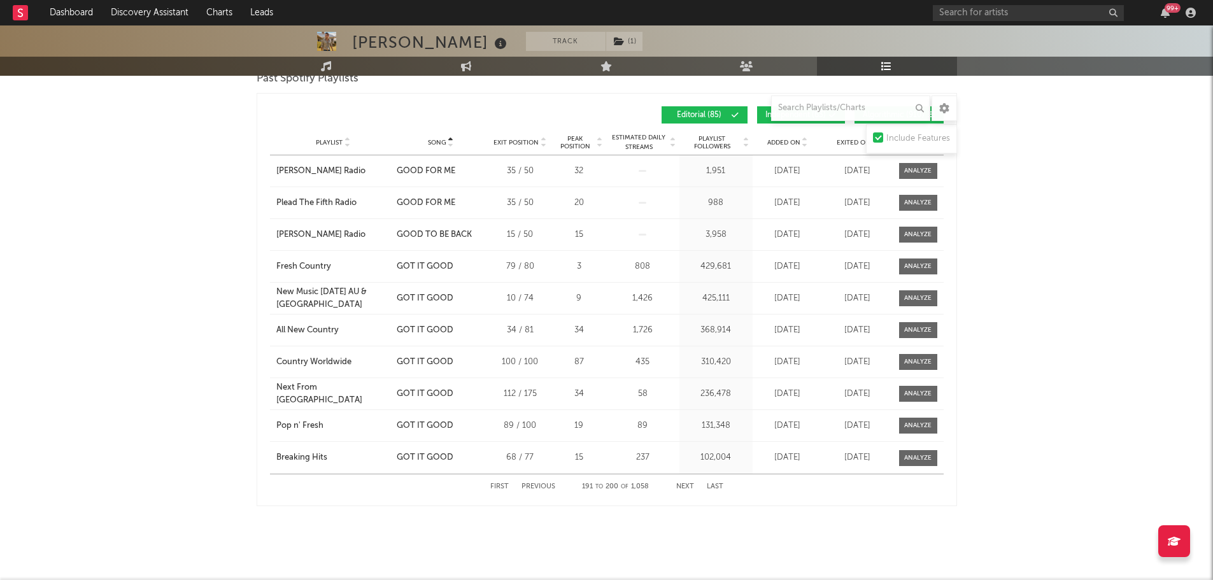
click at [685, 486] on button "Next" at bounding box center [685, 486] width 18 height 7
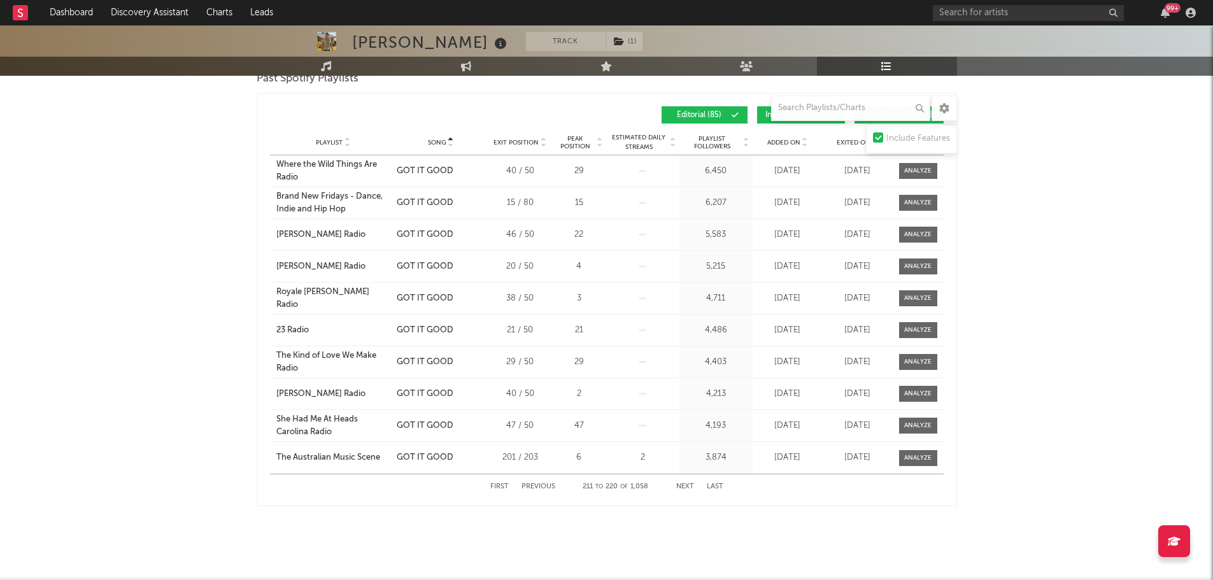
click at [685, 486] on button "Next" at bounding box center [685, 486] width 18 height 7
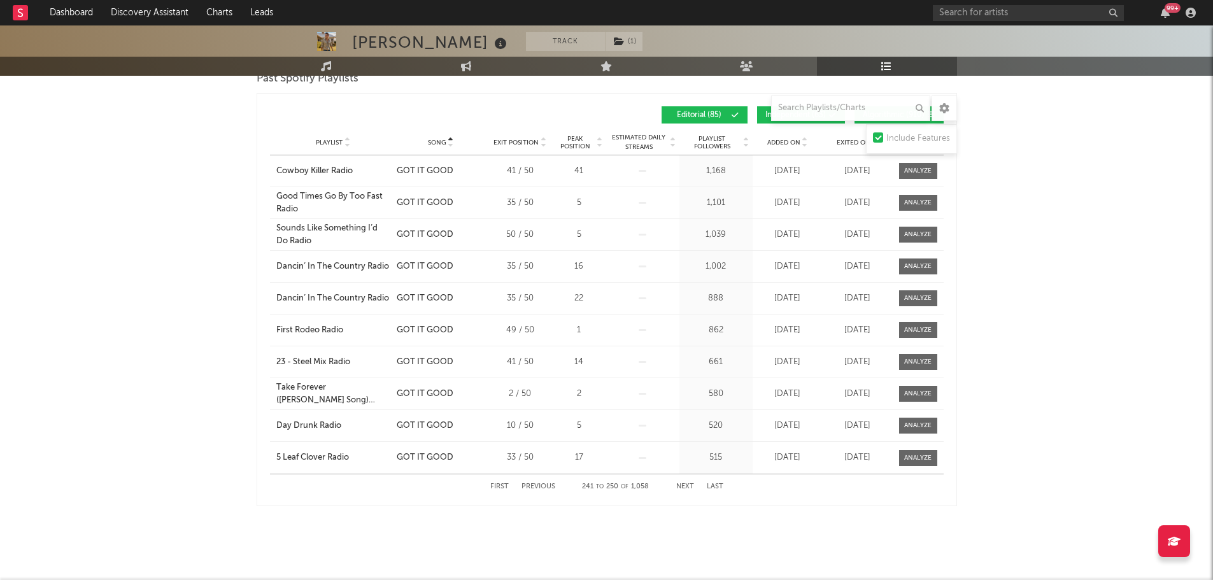
click at [685, 486] on button "Next" at bounding box center [685, 486] width 18 height 7
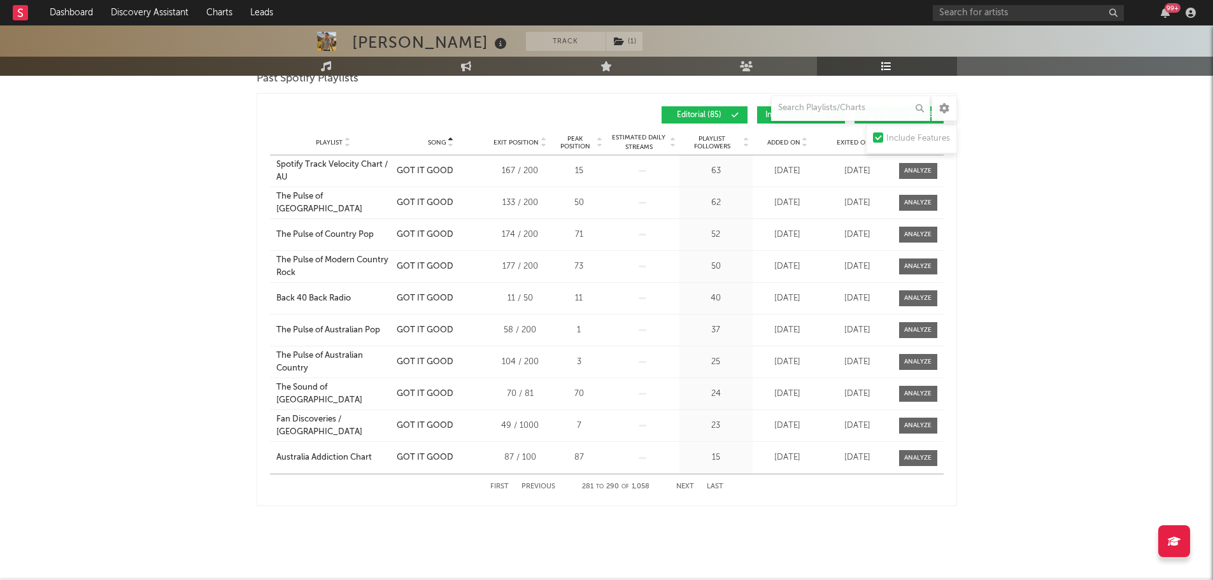
click at [685, 486] on button "Next" at bounding box center [685, 486] width 18 height 7
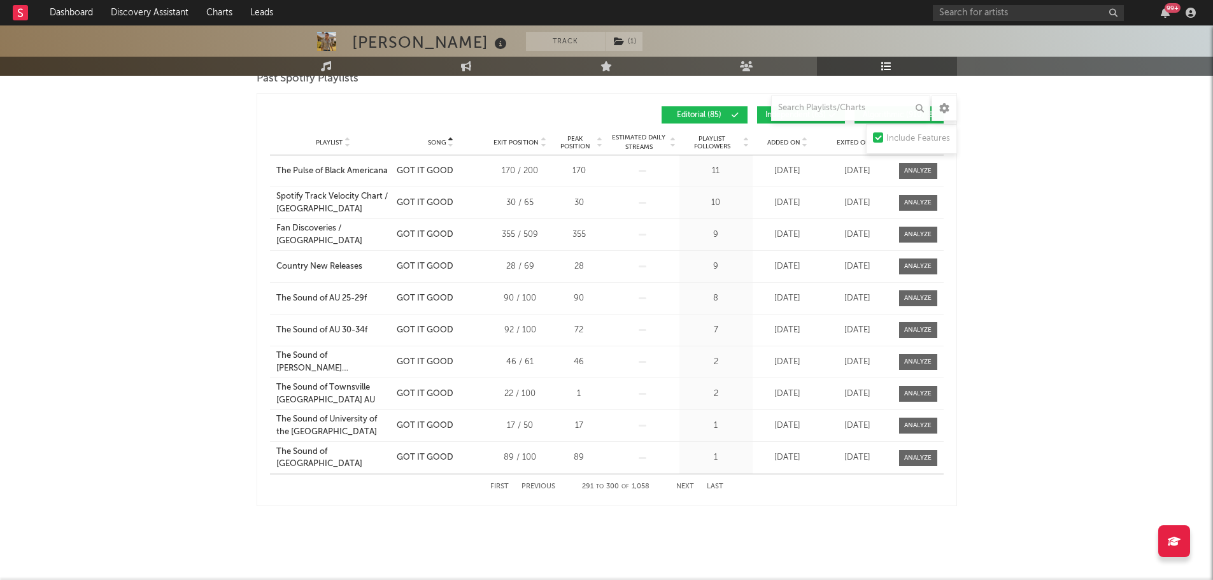
click at [685, 486] on button "Next" at bounding box center [685, 486] width 18 height 7
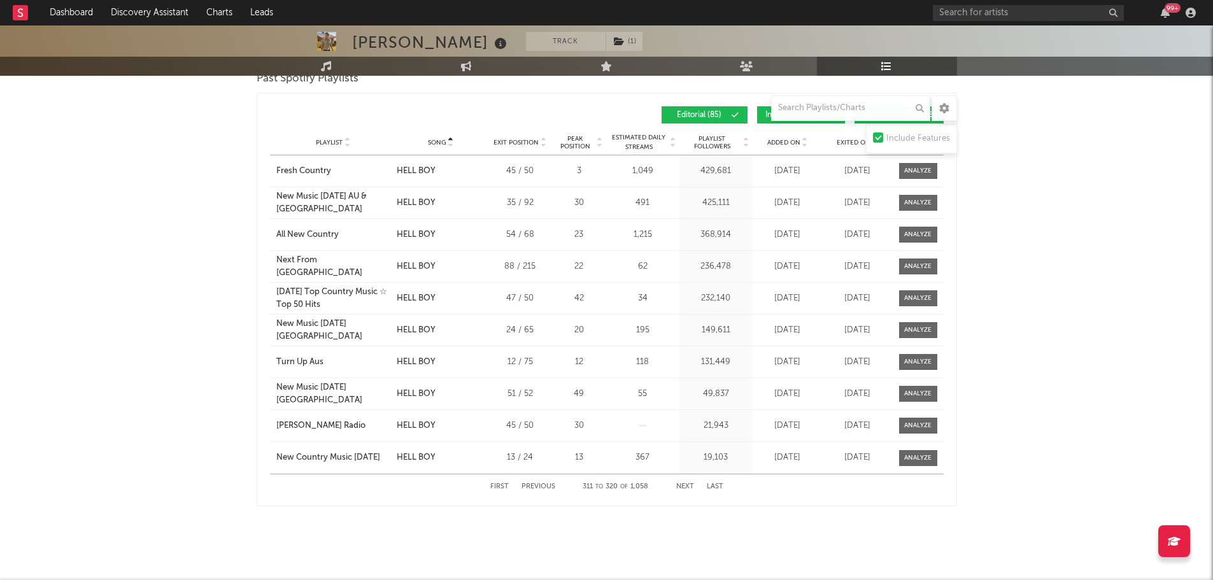
click at [685, 486] on button "Next" at bounding box center [685, 486] width 18 height 7
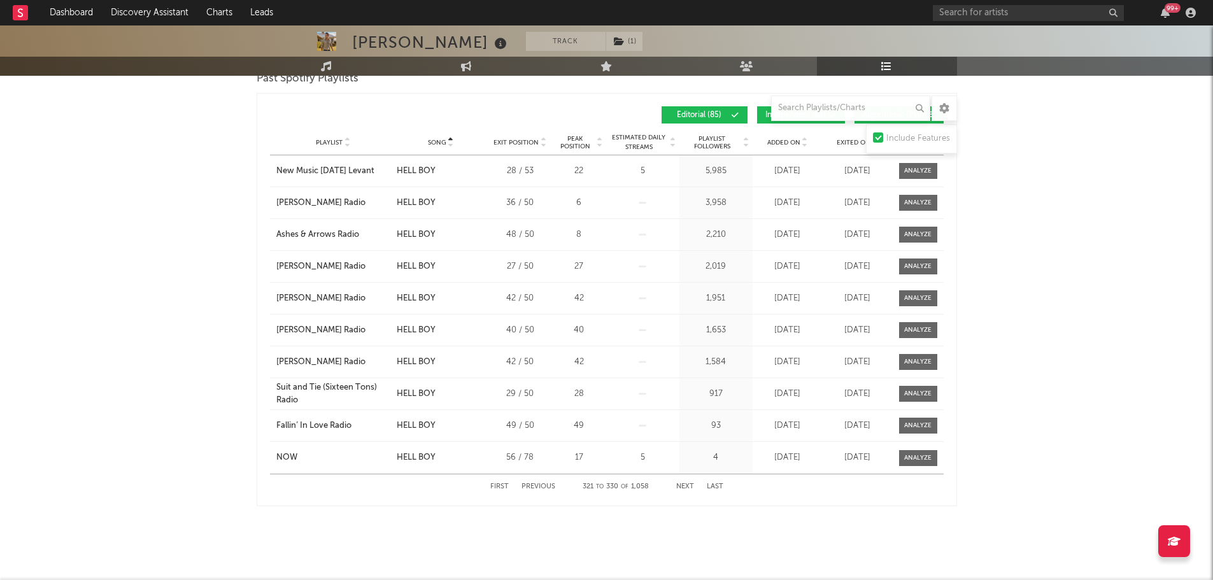
click at [685, 486] on button "Next" at bounding box center [685, 486] width 18 height 7
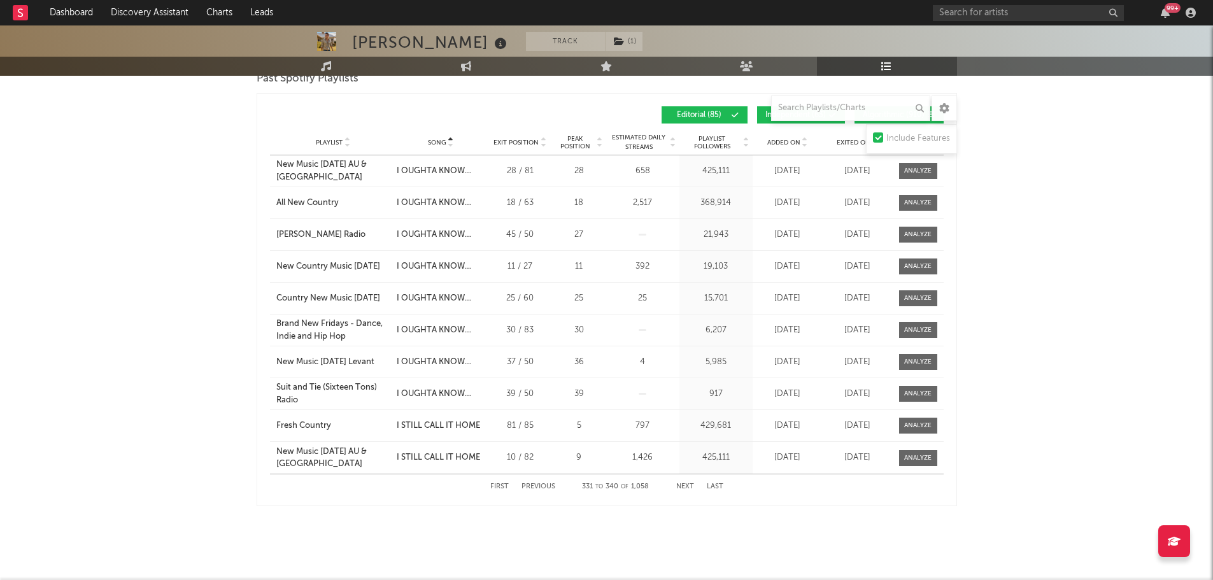
click at [685, 486] on button "Next" at bounding box center [685, 486] width 18 height 7
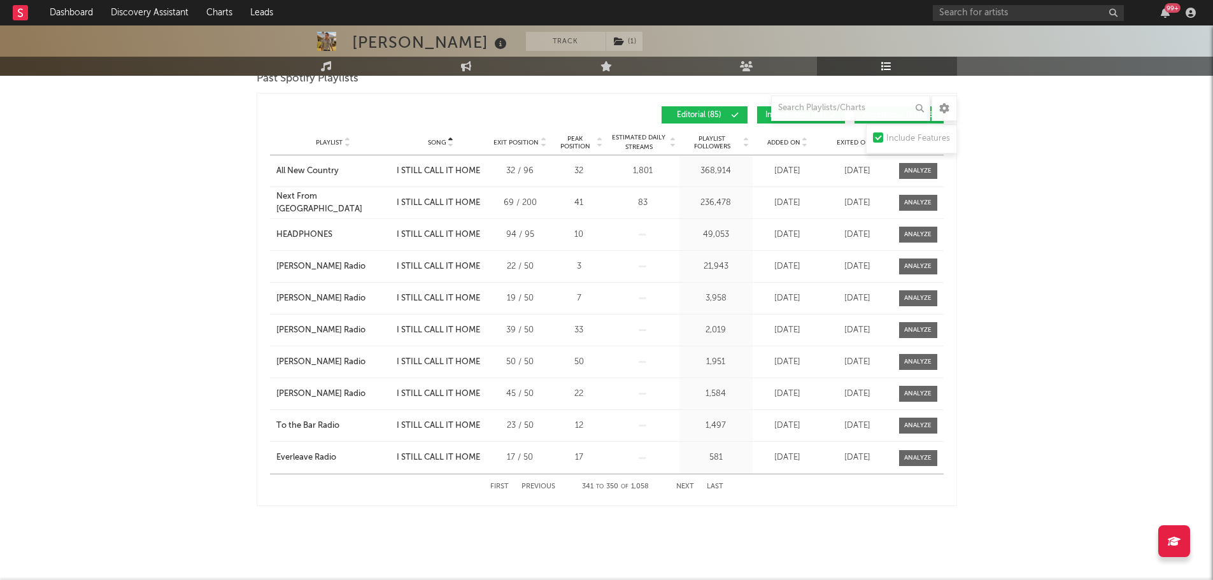
click at [547, 484] on button "Previous" at bounding box center [539, 486] width 34 height 7
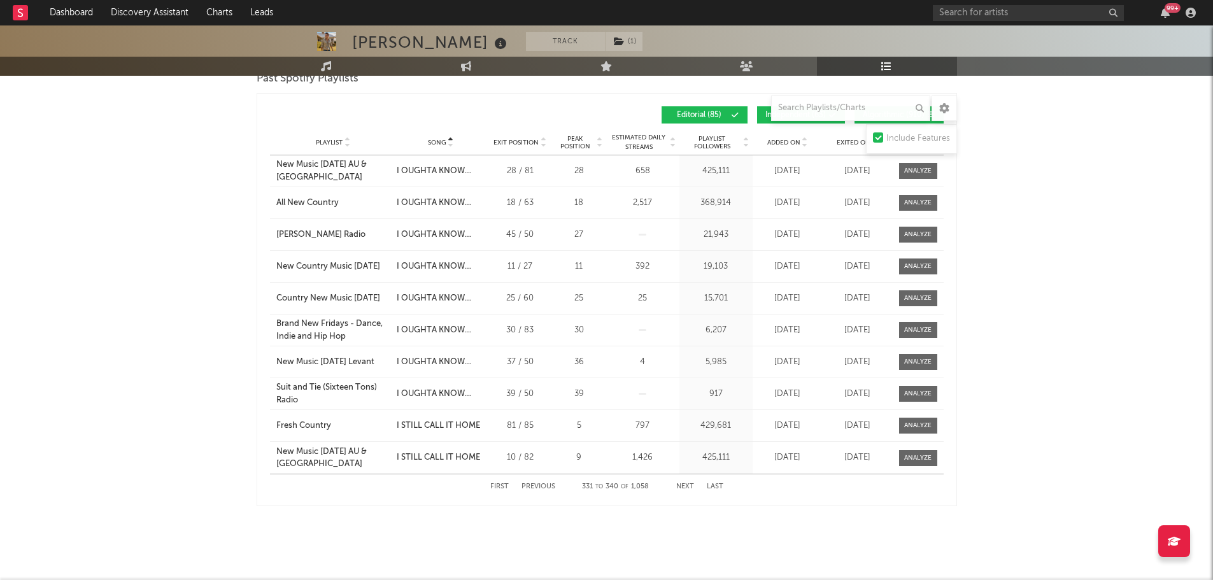
click at [537, 483] on button "Previous" at bounding box center [539, 486] width 34 height 7
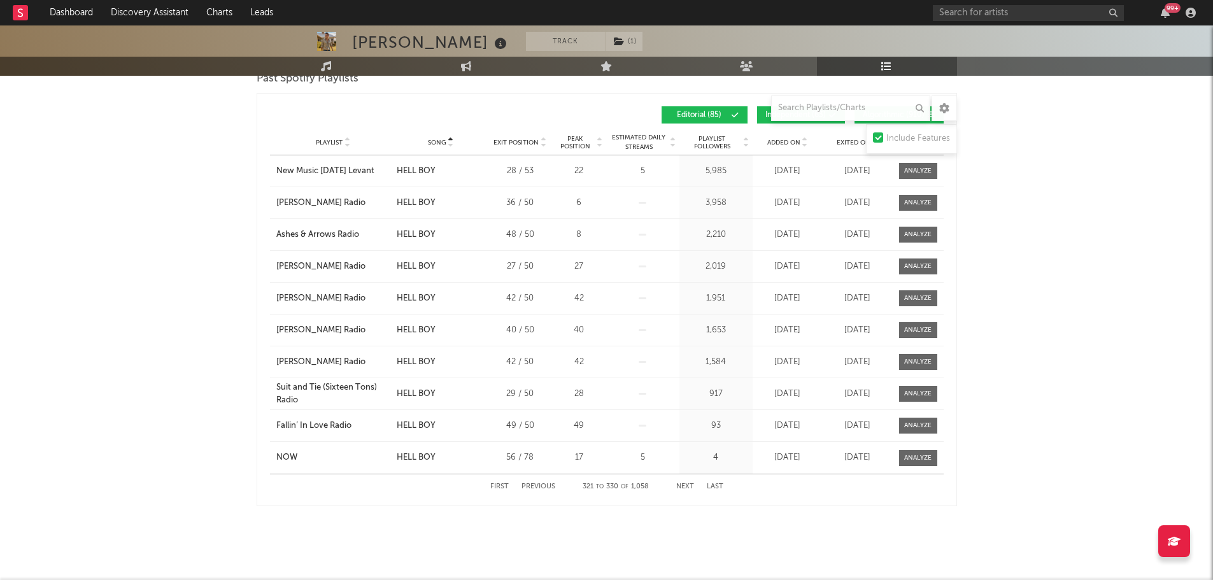
click at [680, 483] on button "Next" at bounding box center [685, 486] width 18 height 7
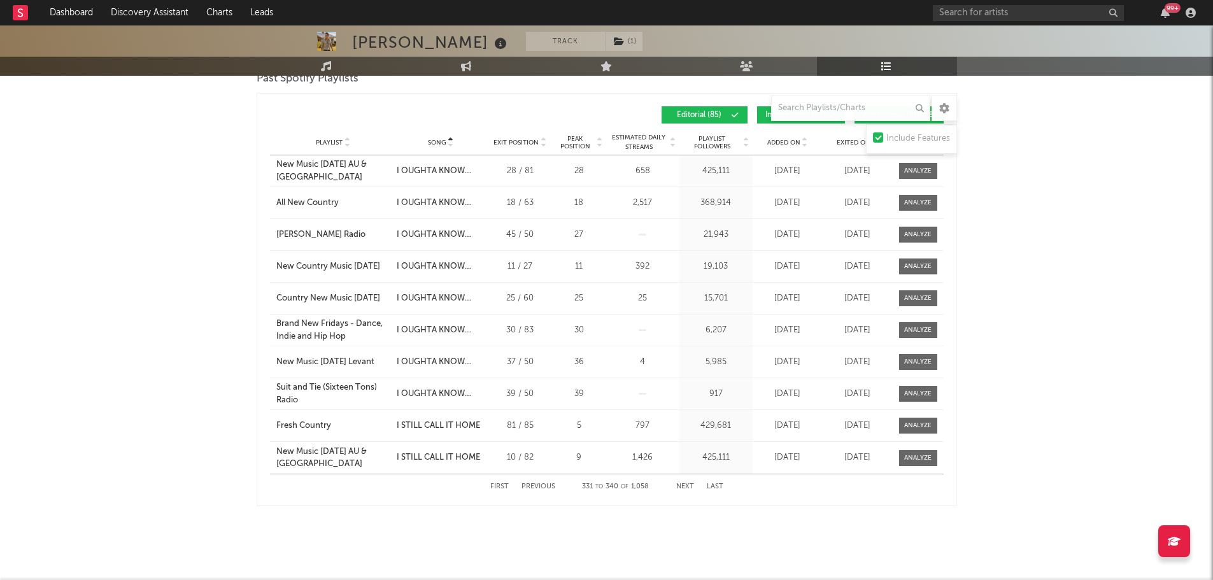
click at [539, 484] on button "Previous" at bounding box center [539, 486] width 34 height 7
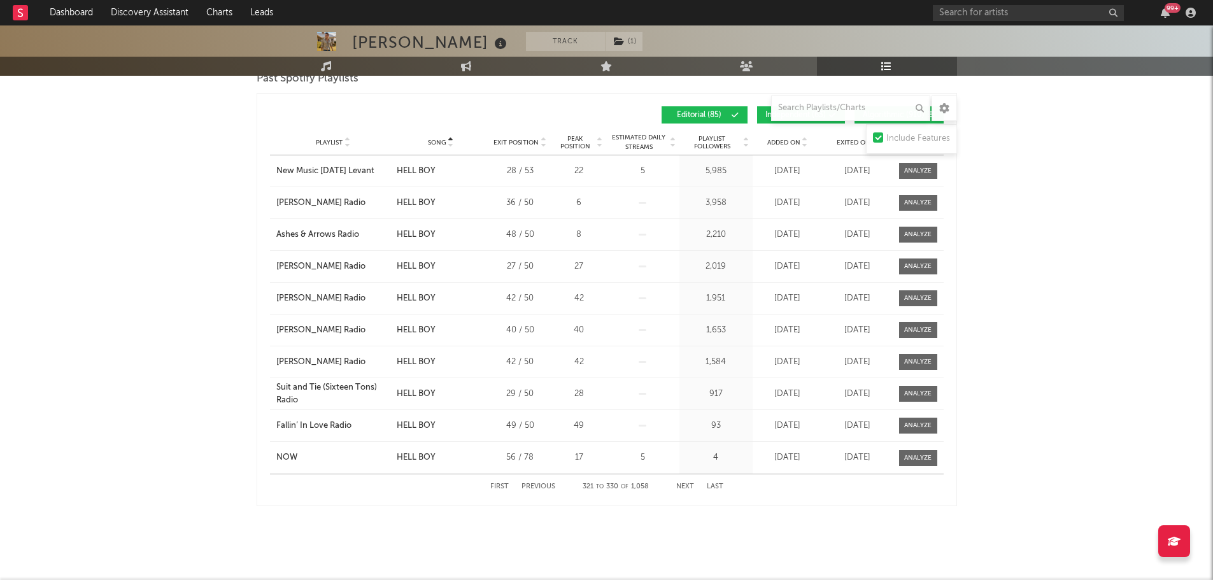
click at [692, 485] on button "Next" at bounding box center [685, 486] width 18 height 7
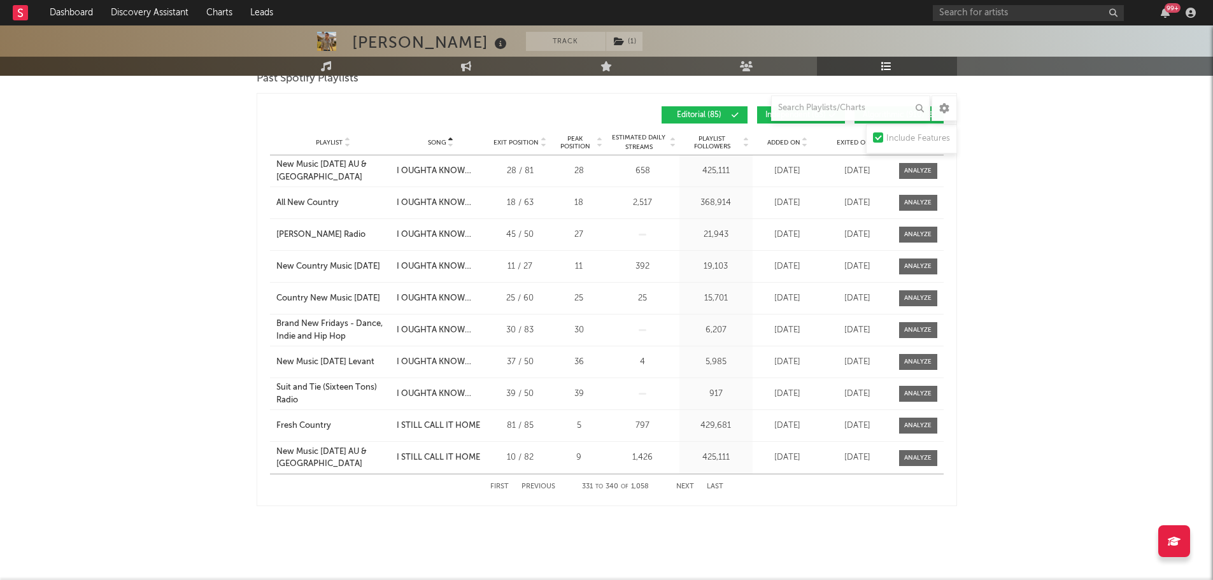
click at [764, 117] on button "Independent ( 63 )" at bounding box center [801, 114] width 88 height 17
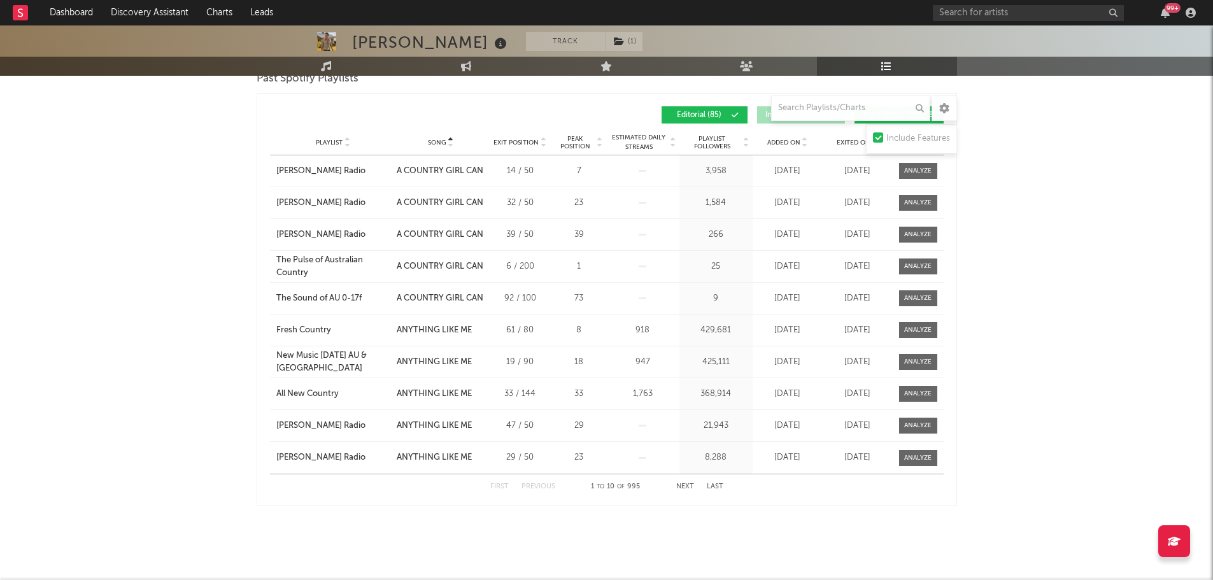
click at [692, 484] on button "Next" at bounding box center [685, 486] width 18 height 7
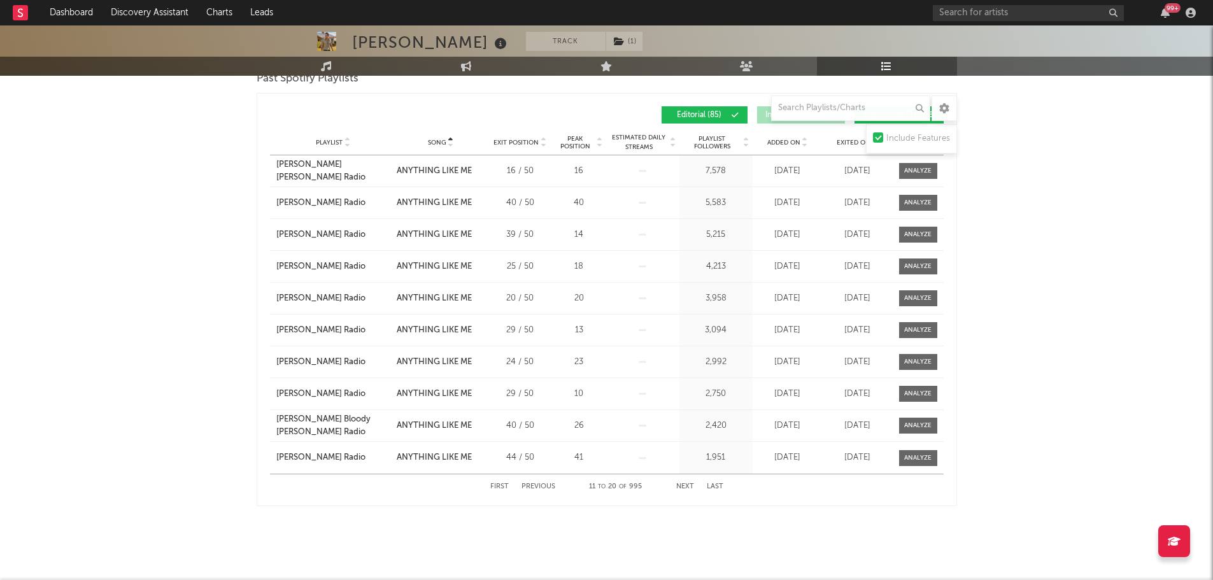
click at [691, 476] on div "First Previous 11 to 20 of 995 Next Last" at bounding box center [606, 487] width 233 height 25
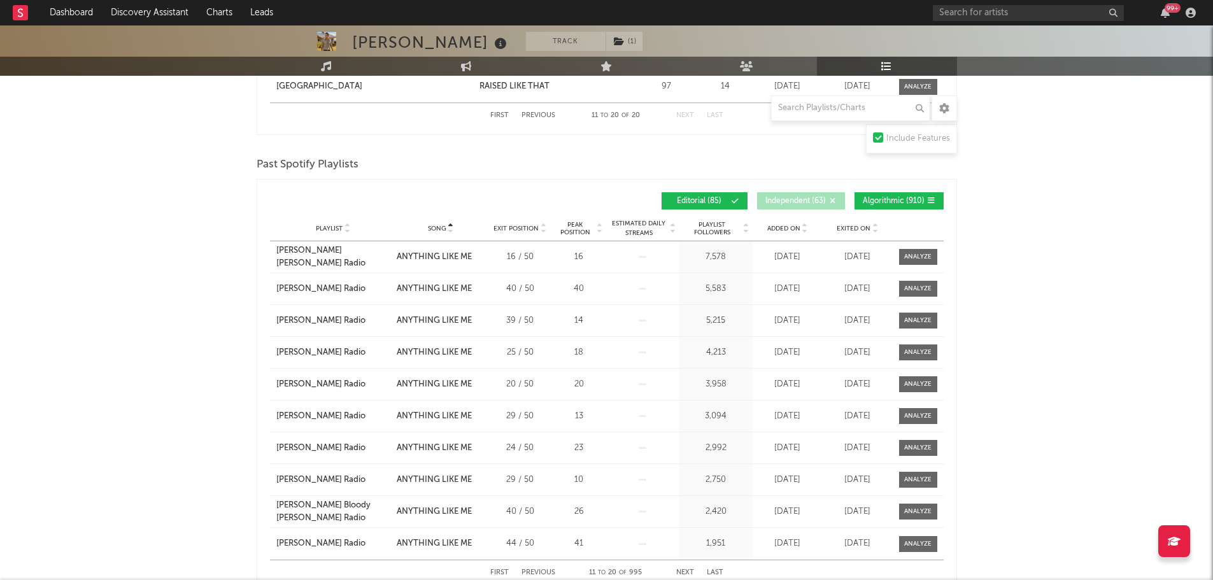
scroll to position [1692, 0]
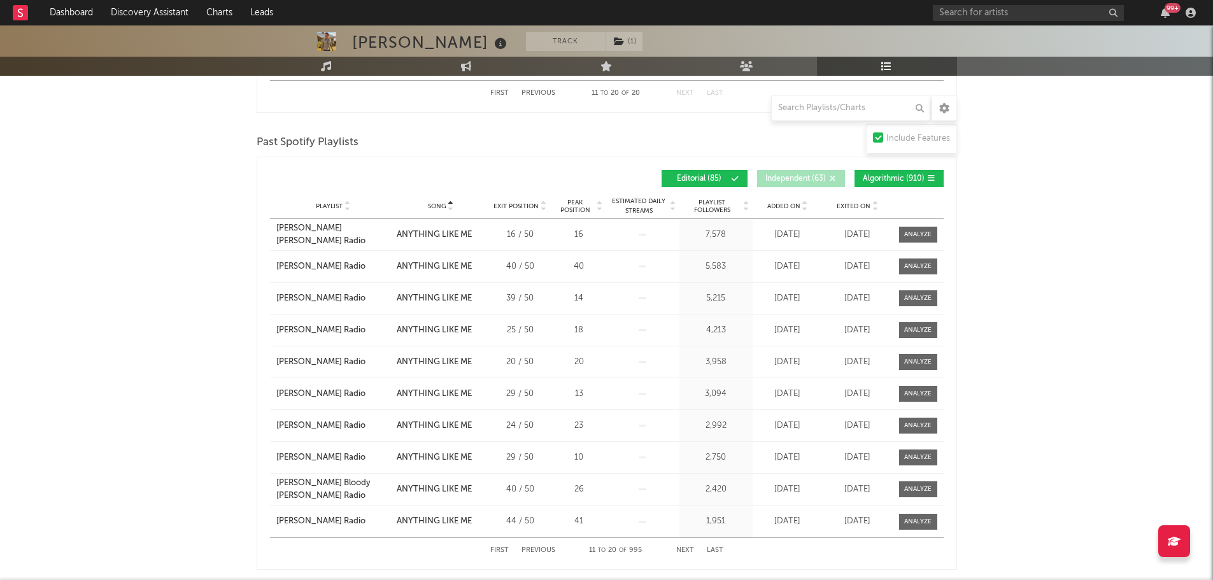
click at [688, 547] on button "Next" at bounding box center [685, 550] width 18 height 7
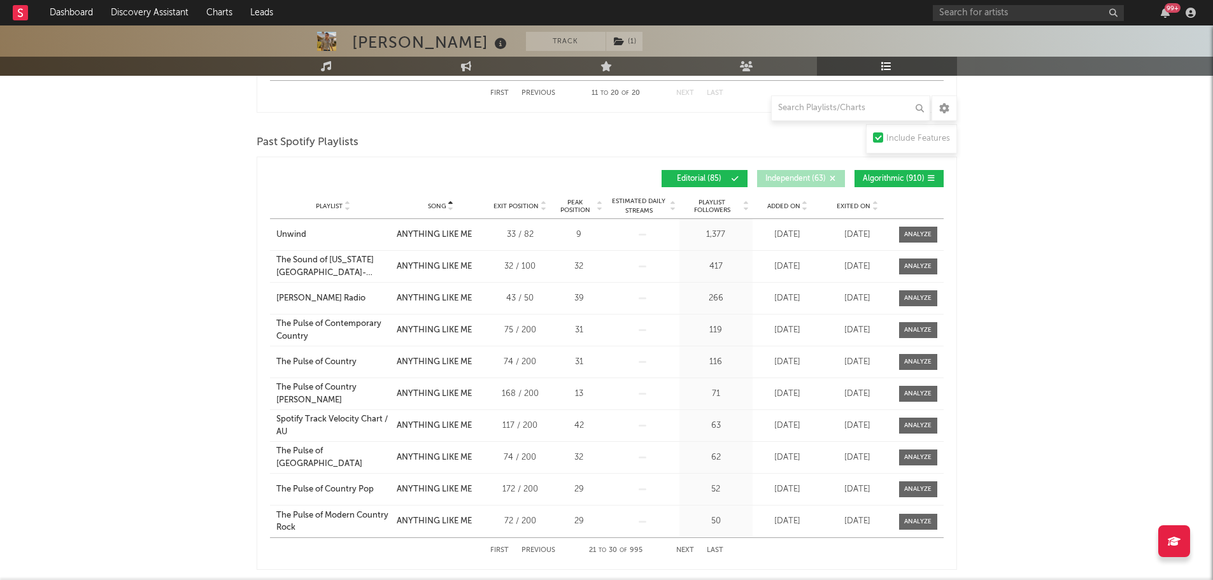
click at [688, 547] on button "Next" at bounding box center [685, 550] width 18 height 7
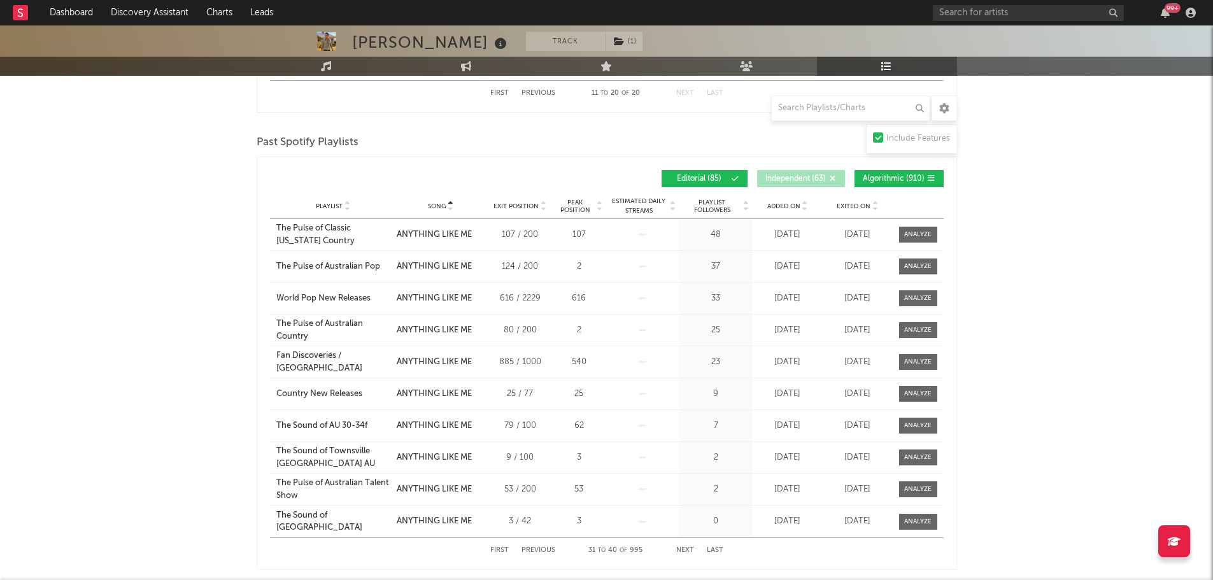
click at [688, 547] on button "Next" at bounding box center [685, 550] width 18 height 7
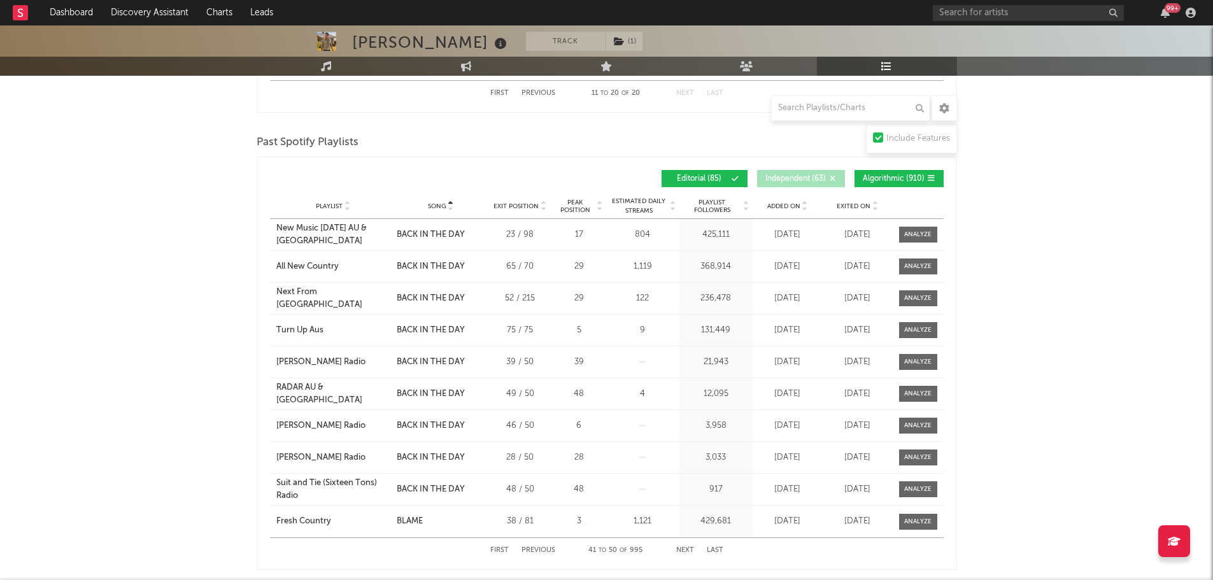
click at [688, 547] on button "Next" at bounding box center [685, 550] width 18 height 7
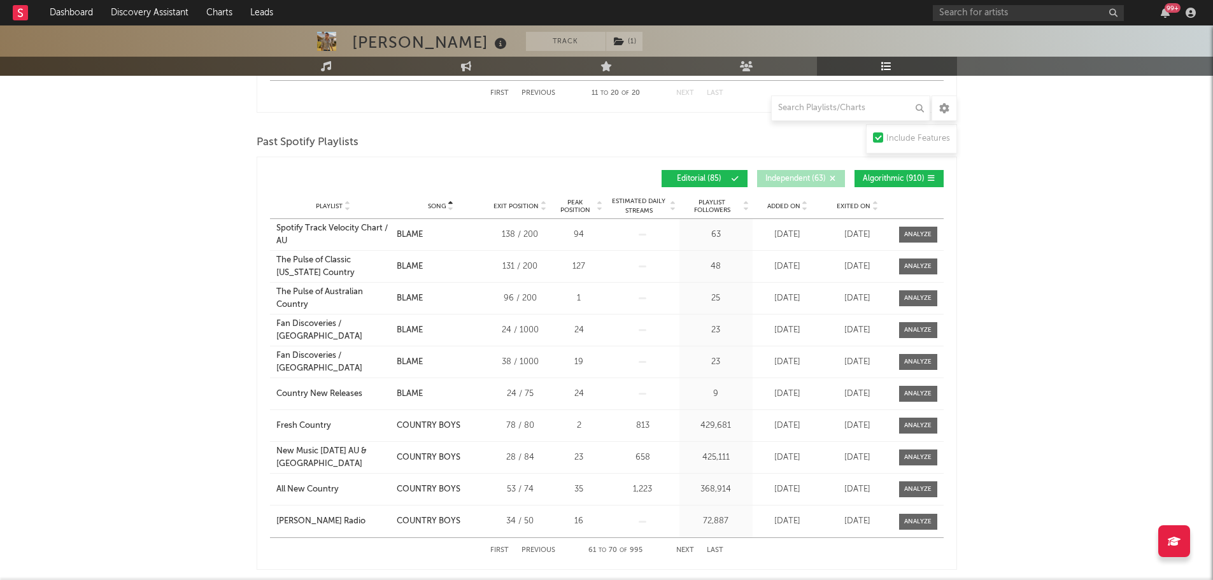
click at [688, 547] on button "Next" at bounding box center [685, 550] width 18 height 7
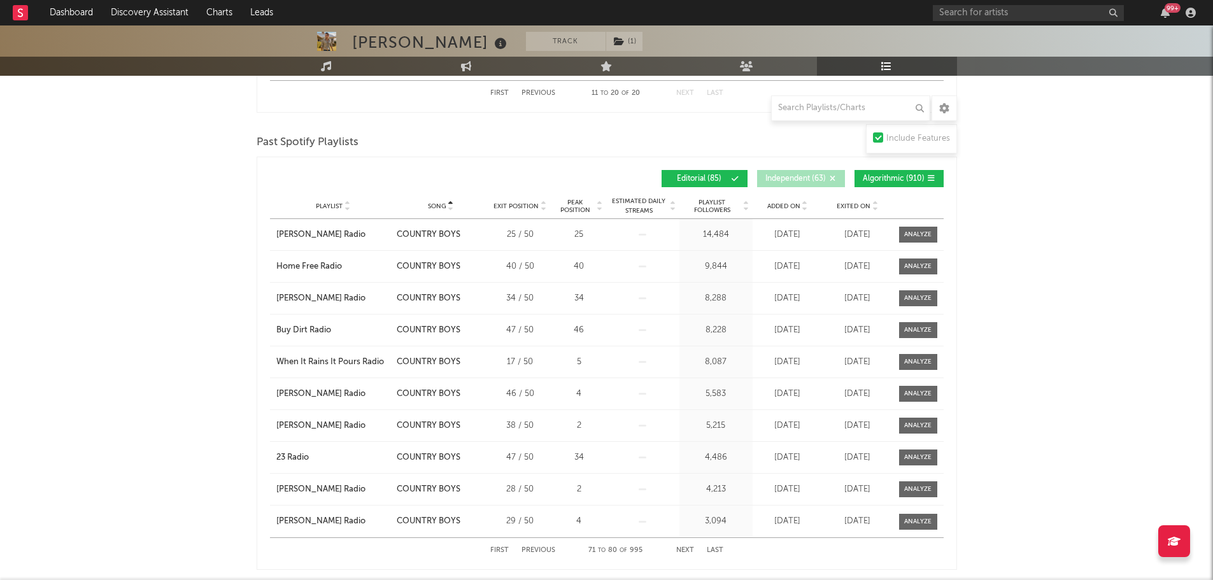
click at [689, 506] on div "Playlist Followers 3,094" at bounding box center [716, 522] width 73 height 32
click at [684, 547] on button "Next" at bounding box center [685, 550] width 18 height 7
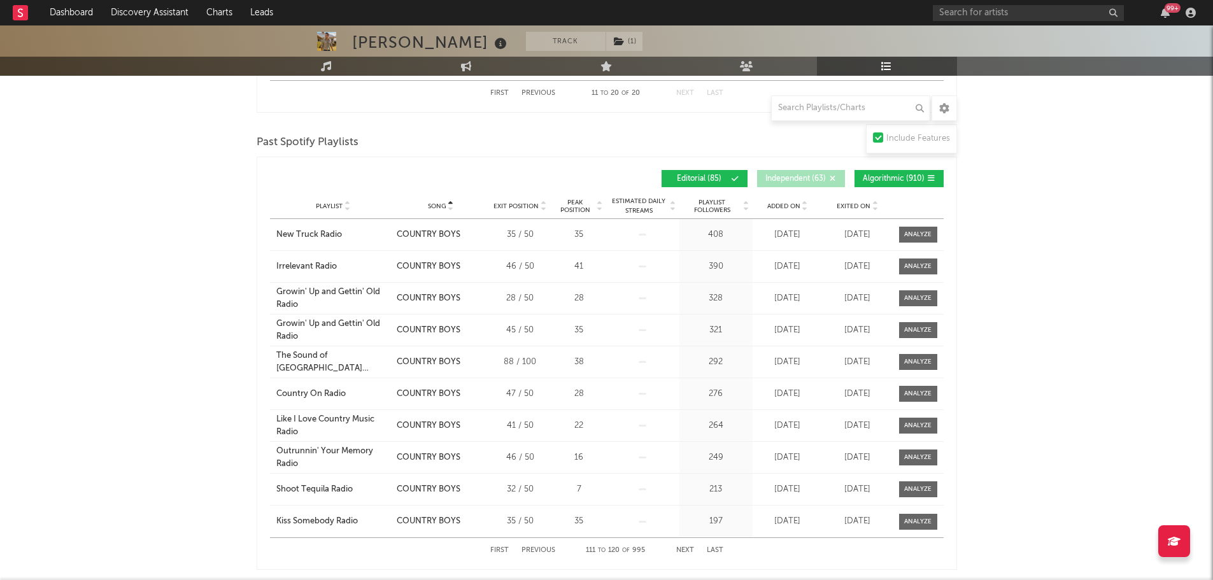
click at [684, 547] on button "Next" at bounding box center [685, 550] width 18 height 7
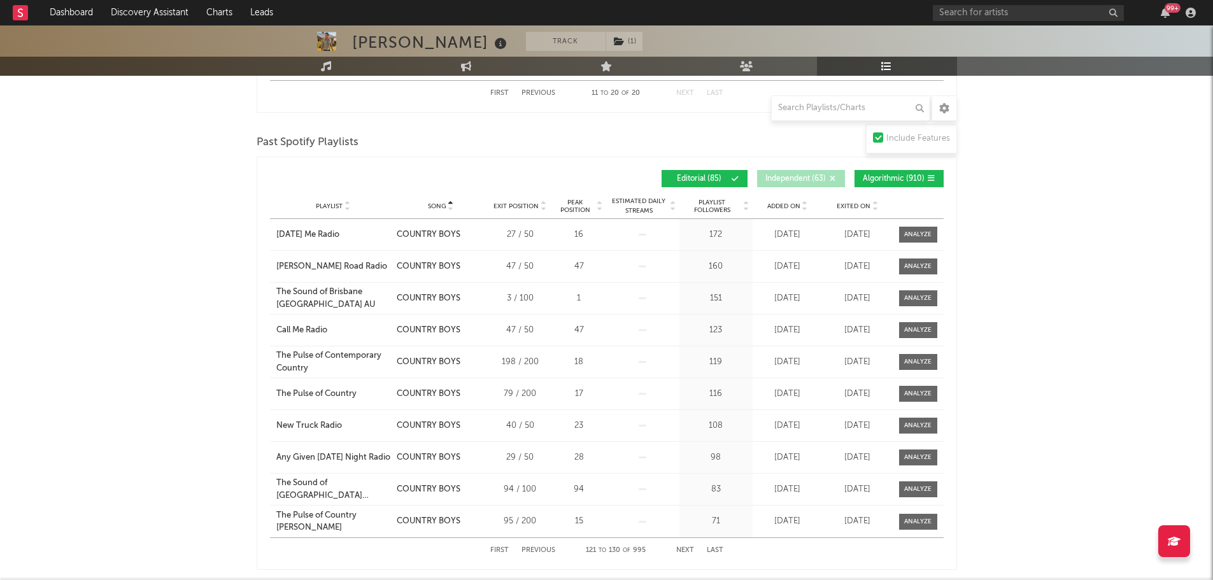
click at [684, 547] on button "Next" at bounding box center [685, 550] width 18 height 7
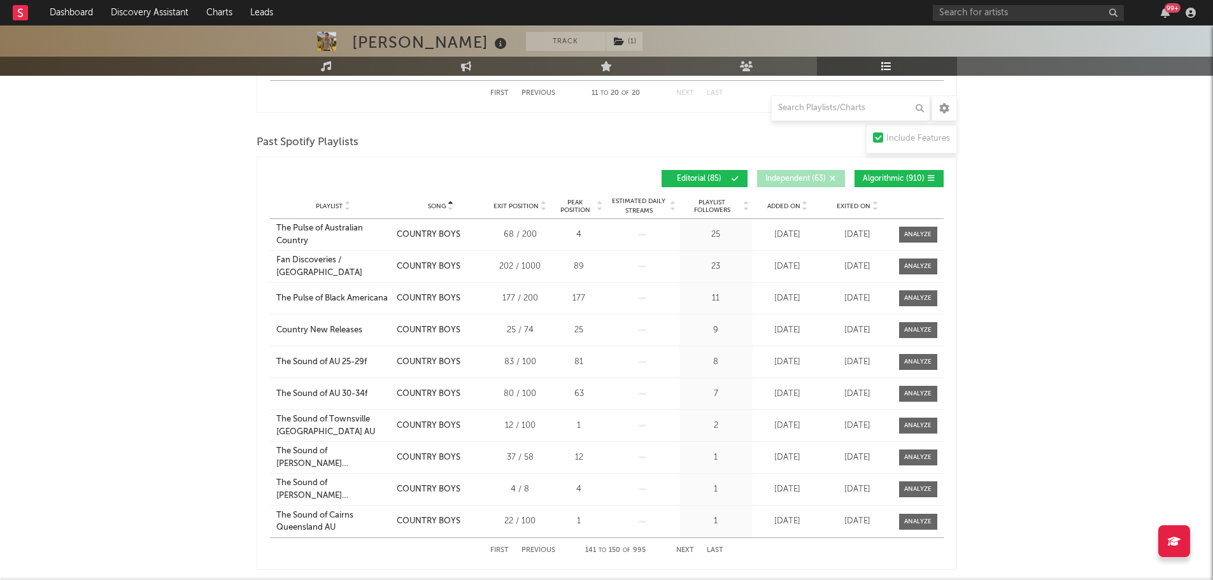
click at [684, 547] on button "Next" at bounding box center [685, 550] width 18 height 7
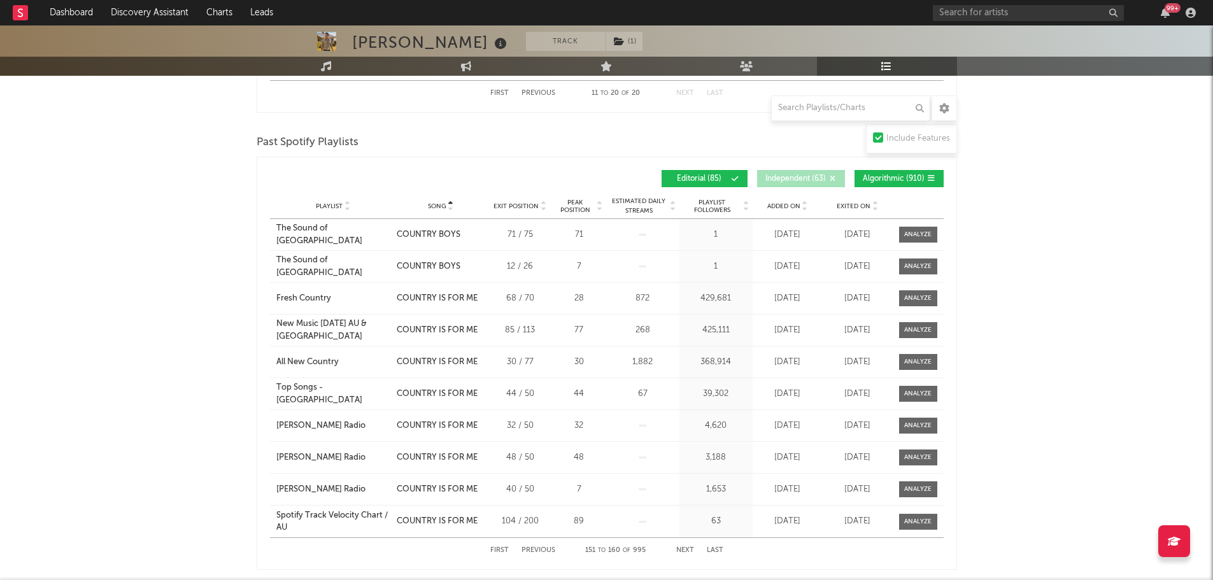
click at [684, 547] on button "Next" at bounding box center [685, 550] width 18 height 7
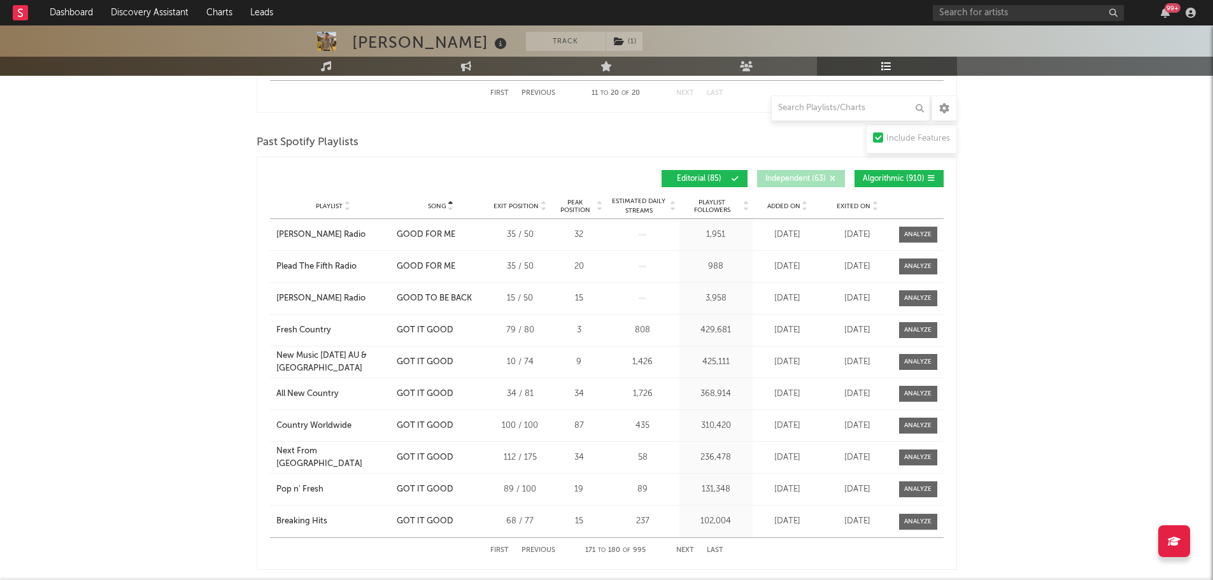
click at [684, 547] on button "Next" at bounding box center [685, 550] width 18 height 7
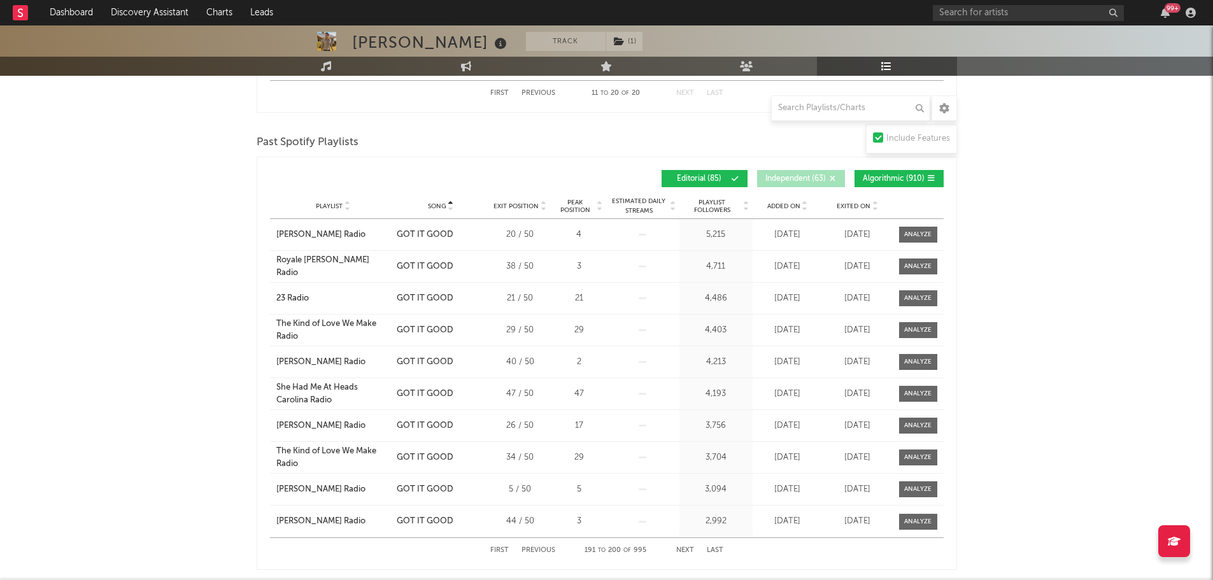
click at [684, 547] on button "Next" at bounding box center [685, 550] width 18 height 7
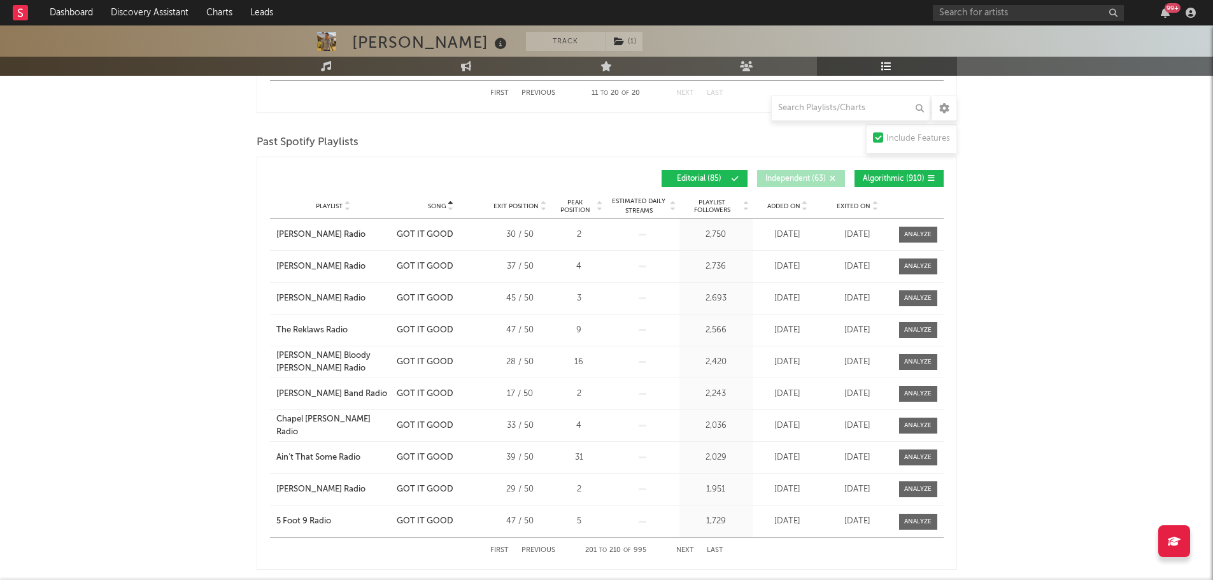
click at [684, 547] on button "Next" at bounding box center [685, 550] width 18 height 7
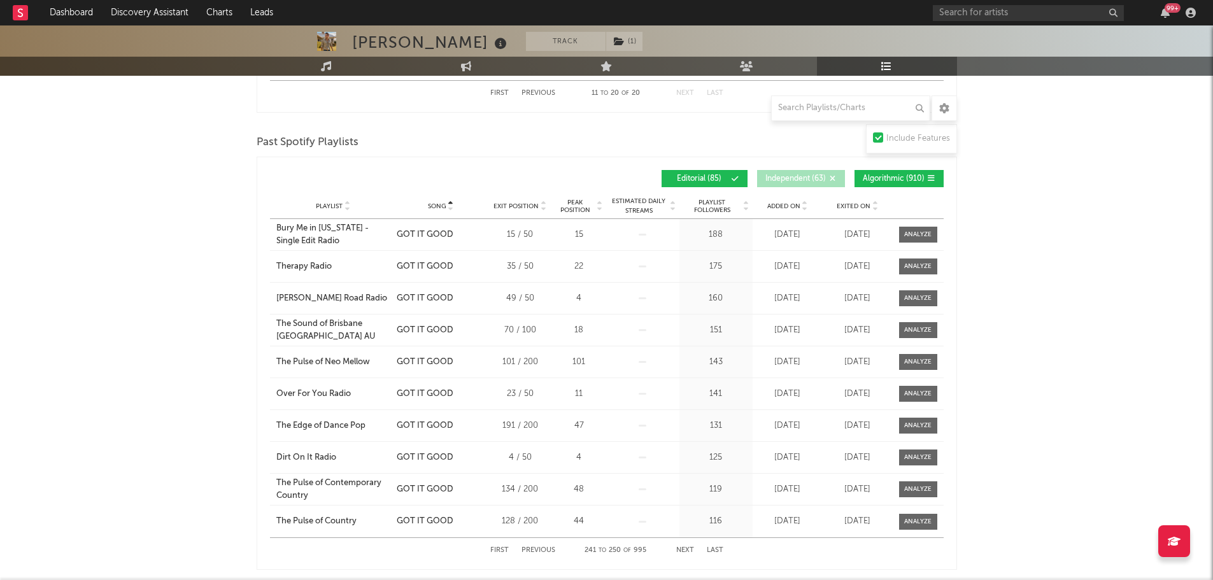
click at [684, 547] on button "Next" at bounding box center [685, 550] width 18 height 7
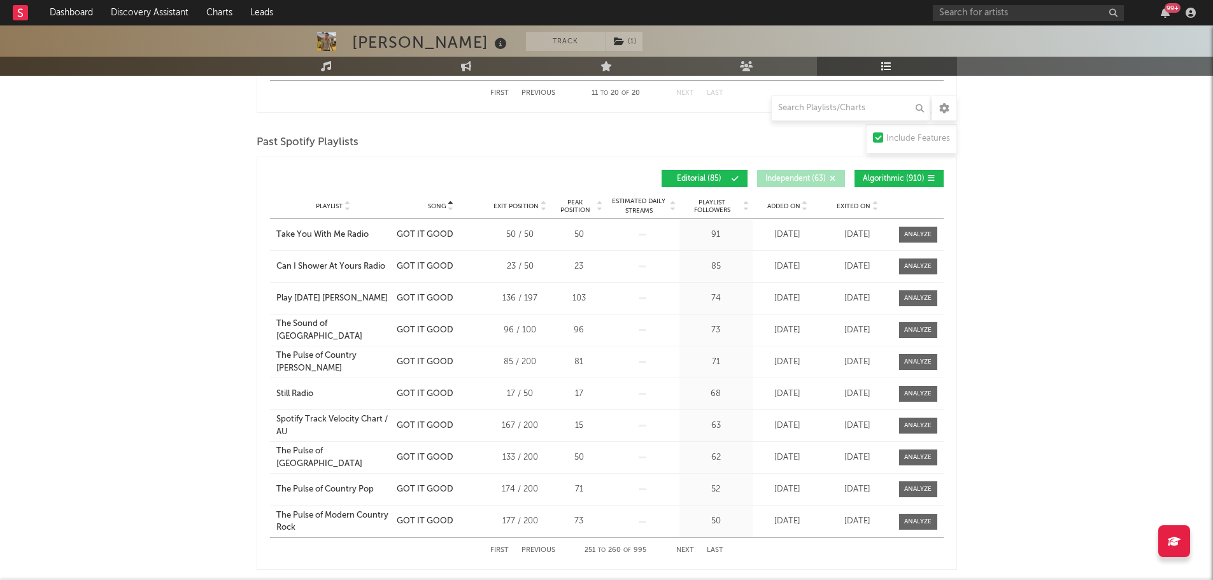
click at [684, 547] on button "Next" at bounding box center [685, 550] width 18 height 7
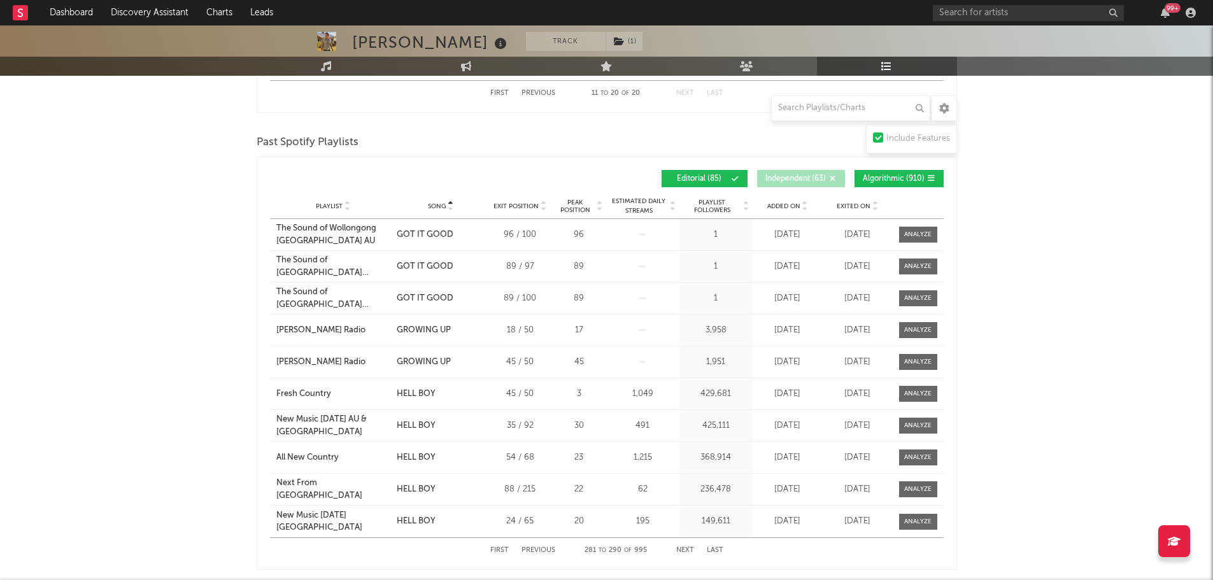
click at [684, 547] on button "Next" at bounding box center [685, 550] width 18 height 7
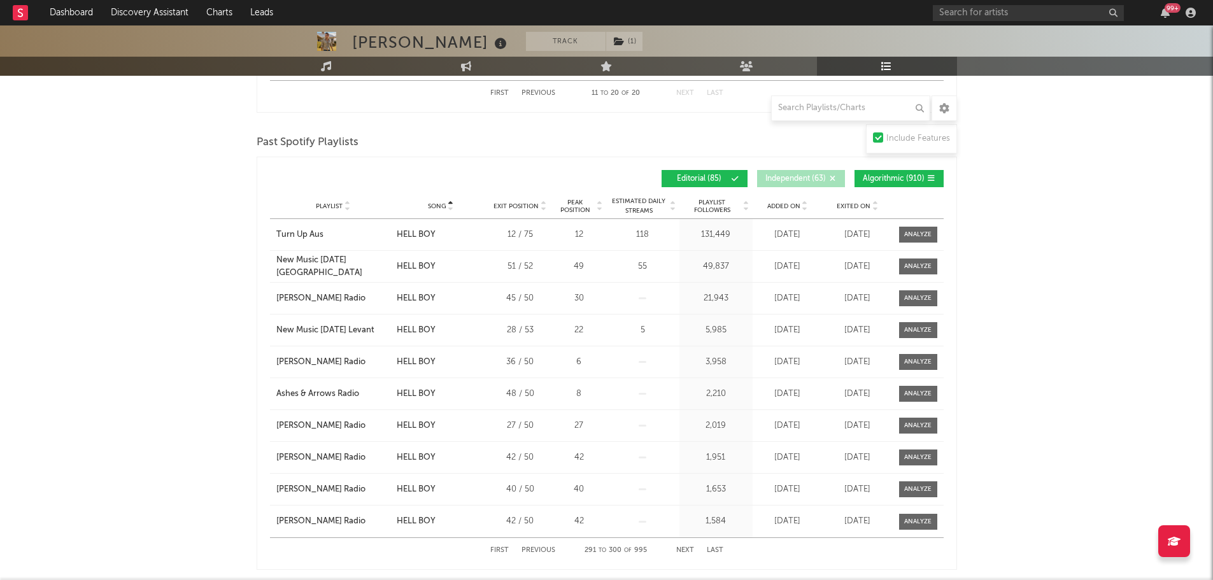
click at [684, 547] on button "Next" at bounding box center [685, 550] width 18 height 7
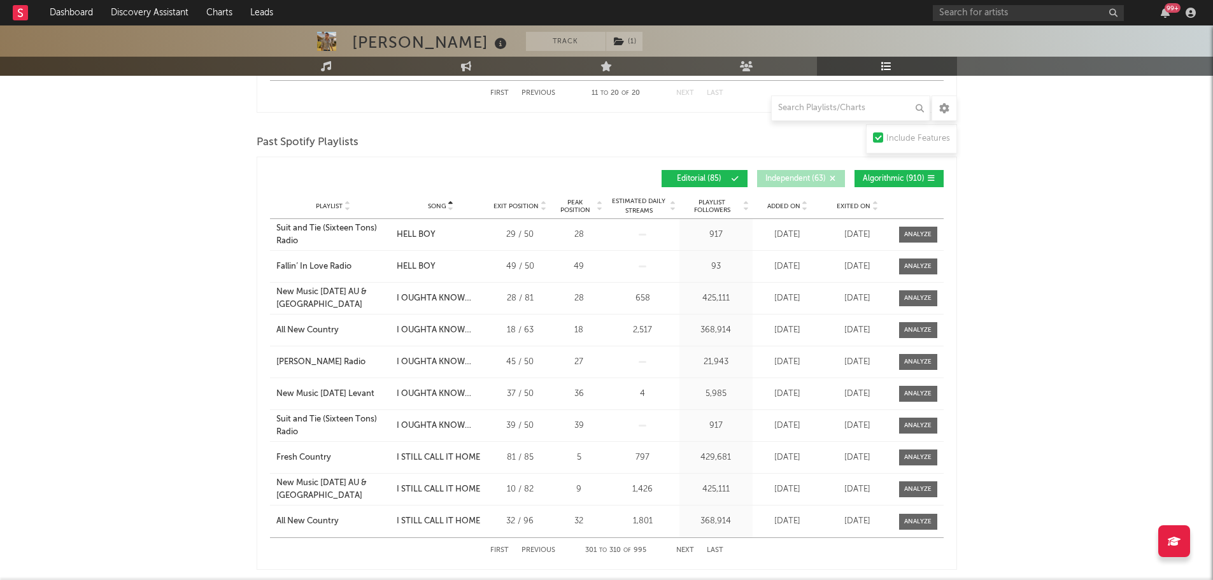
click at [684, 547] on button "Next" at bounding box center [685, 550] width 18 height 7
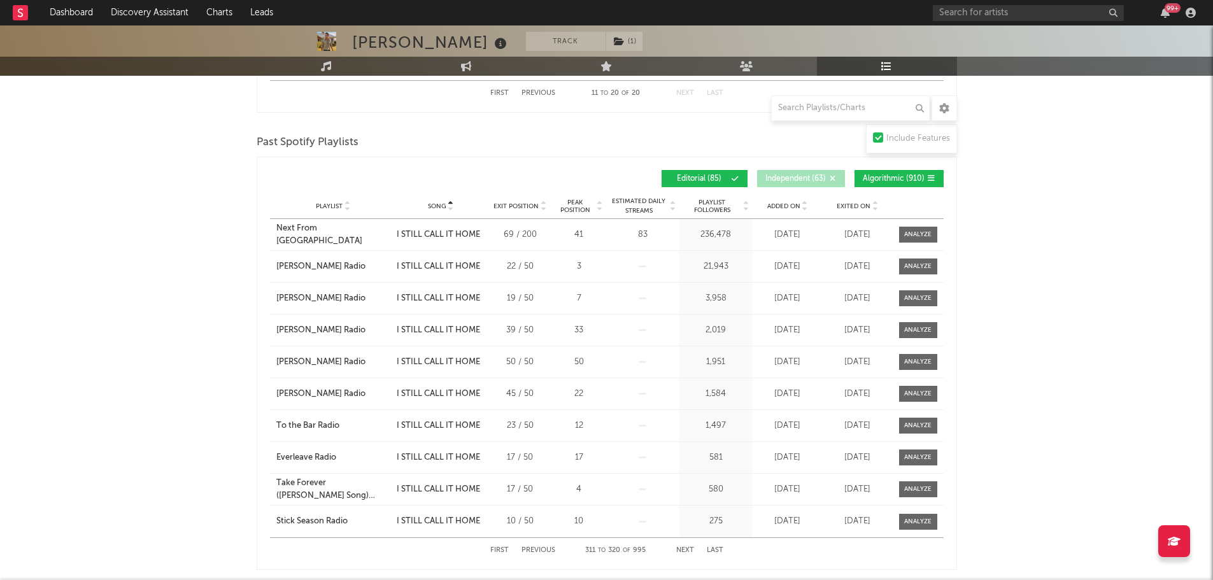
click at [536, 548] on button "Previous" at bounding box center [539, 550] width 34 height 7
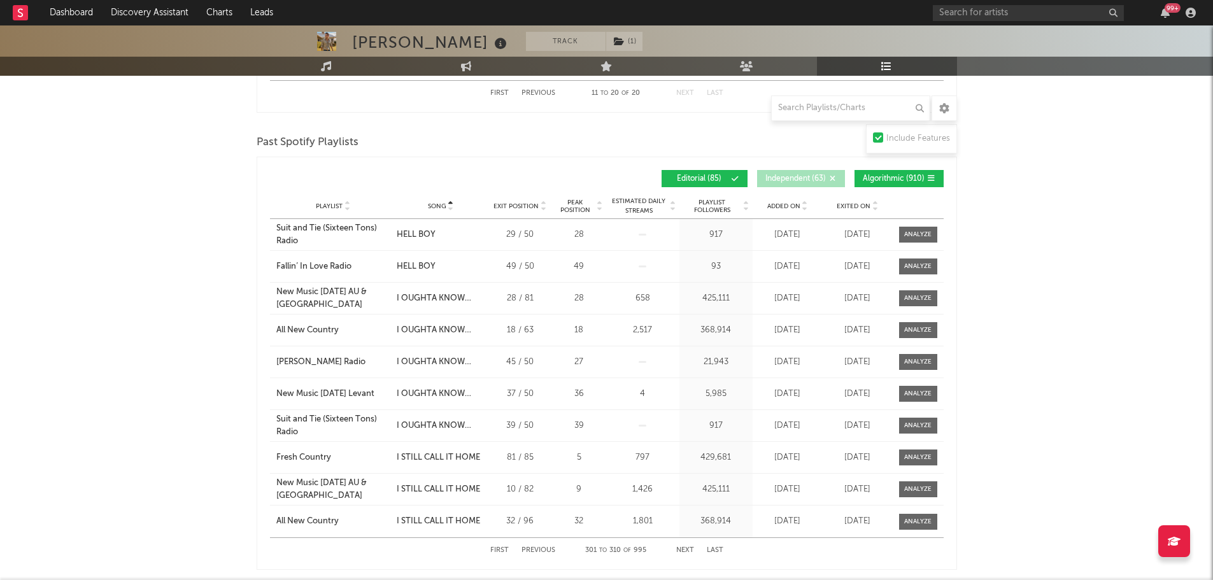
click at [918, 178] on span "Algorithmic ( 910 )" at bounding box center [894, 179] width 62 height 8
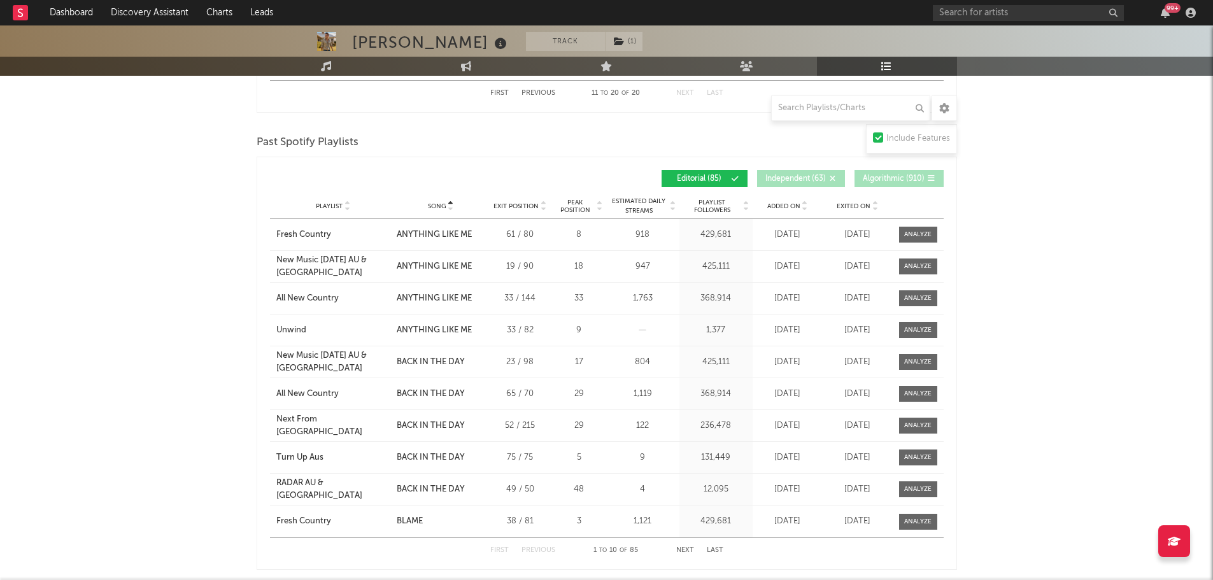
click at [689, 547] on button "Next" at bounding box center [685, 550] width 18 height 7
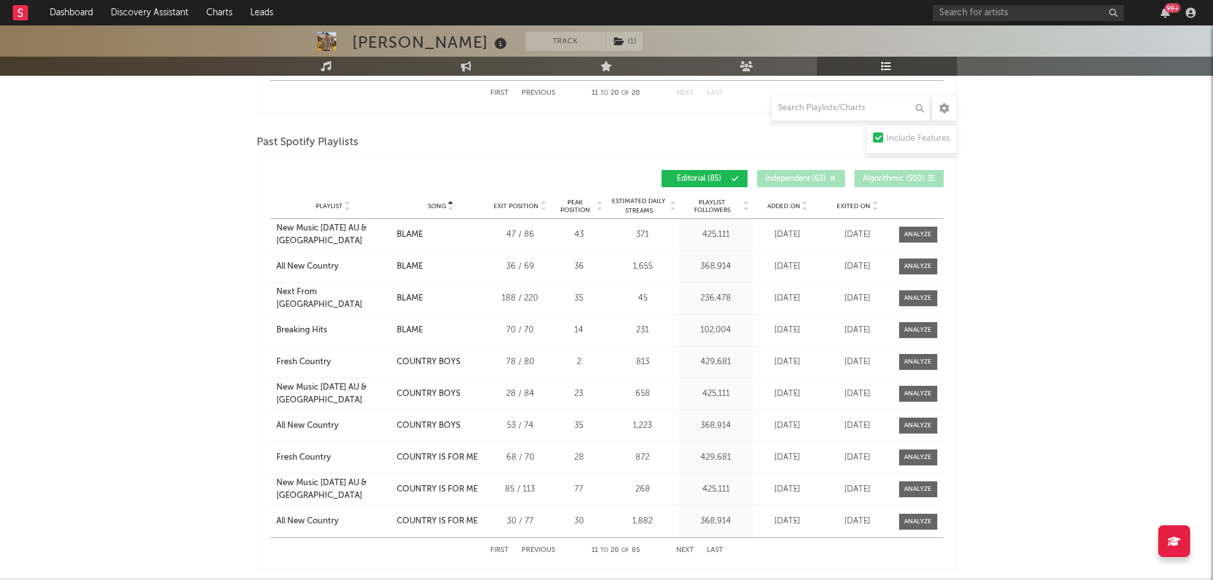
click at [689, 547] on button "Next" at bounding box center [685, 550] width 18 height 7
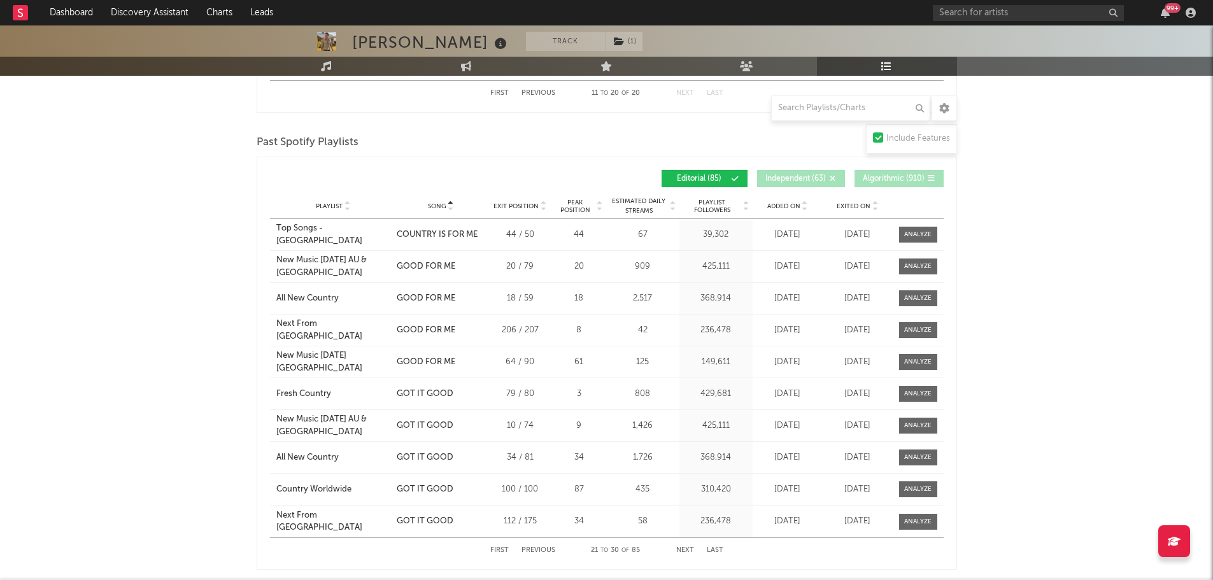
click at [689, 547] on button "Next" at bounding box center [685, 550] width 18 height 7
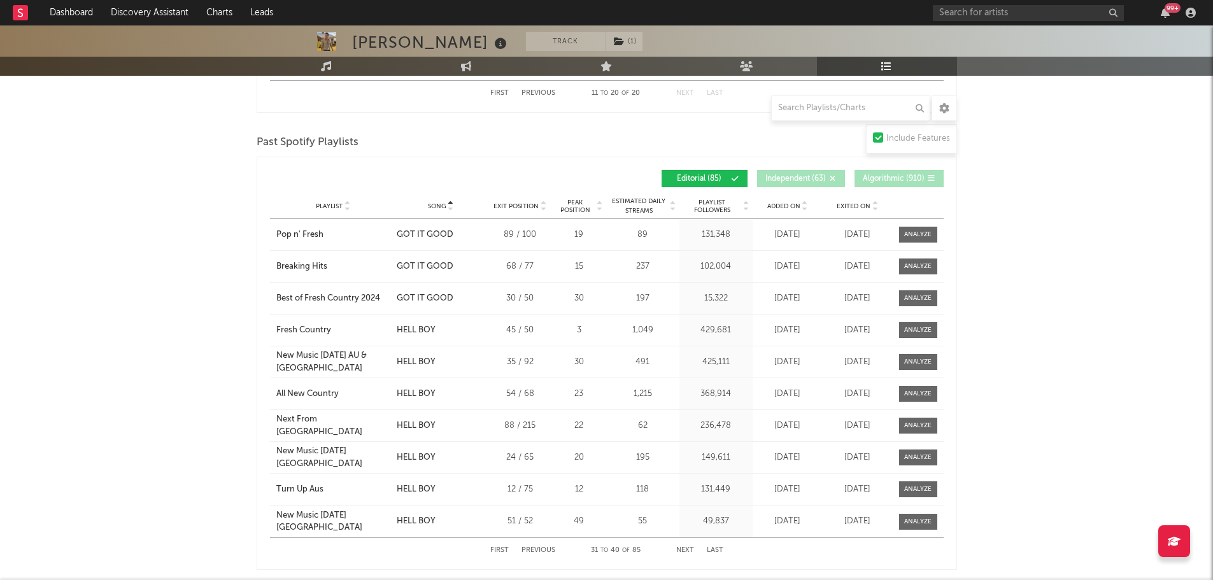
click at [689, 547] on button "Next" at bounding box center [685, 550] width 18 height 7
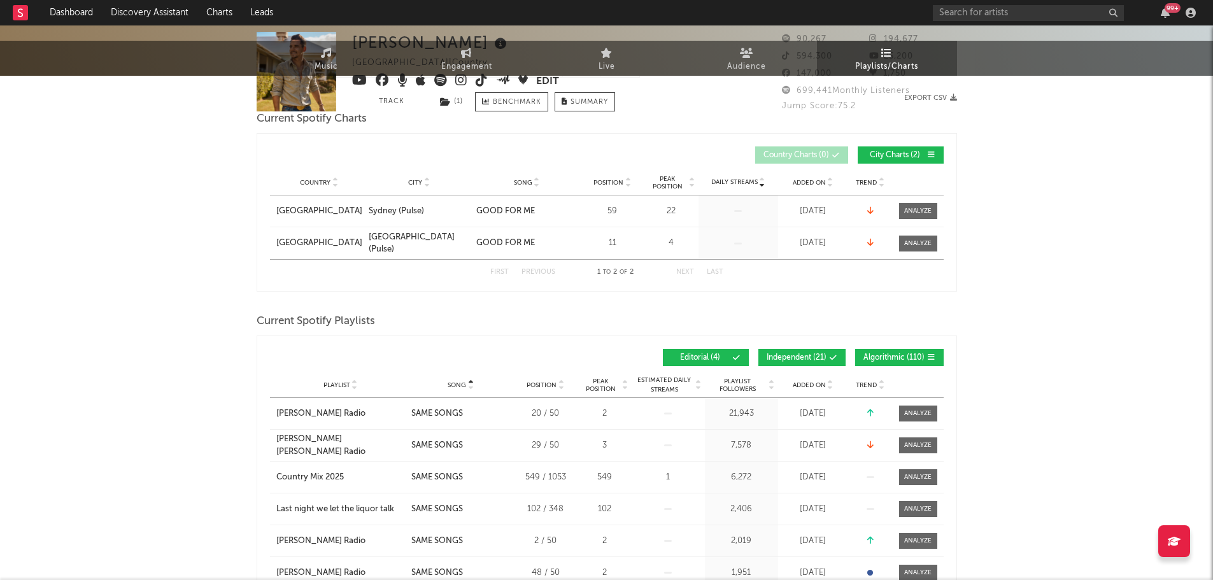
scroll to position [0, 0]
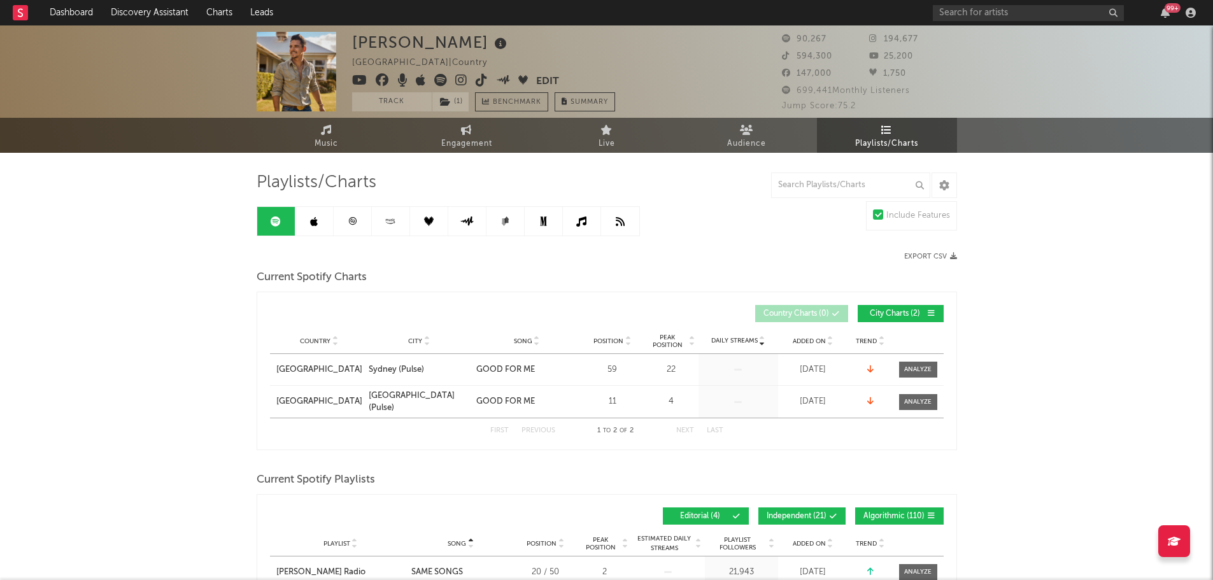
click at [882, 144] on span "Playlists/Charts" at bounding box center [886, 143] width 63 height 15
click at [311, 228] on link at bounding box center [315, 221] width 38 height 29
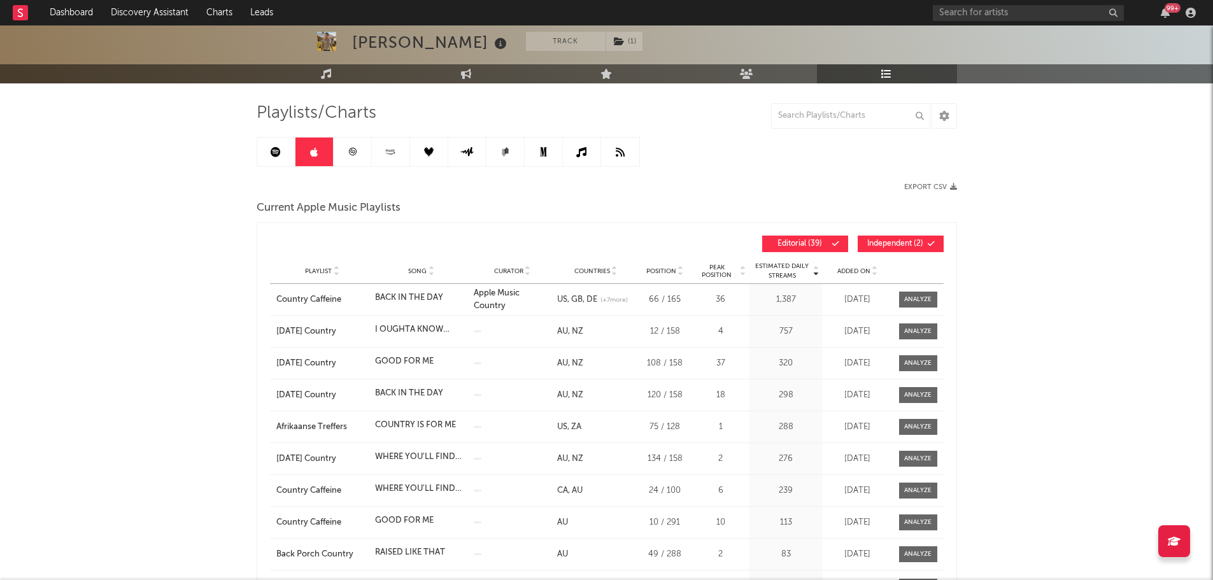
scroll to position [64, 0]
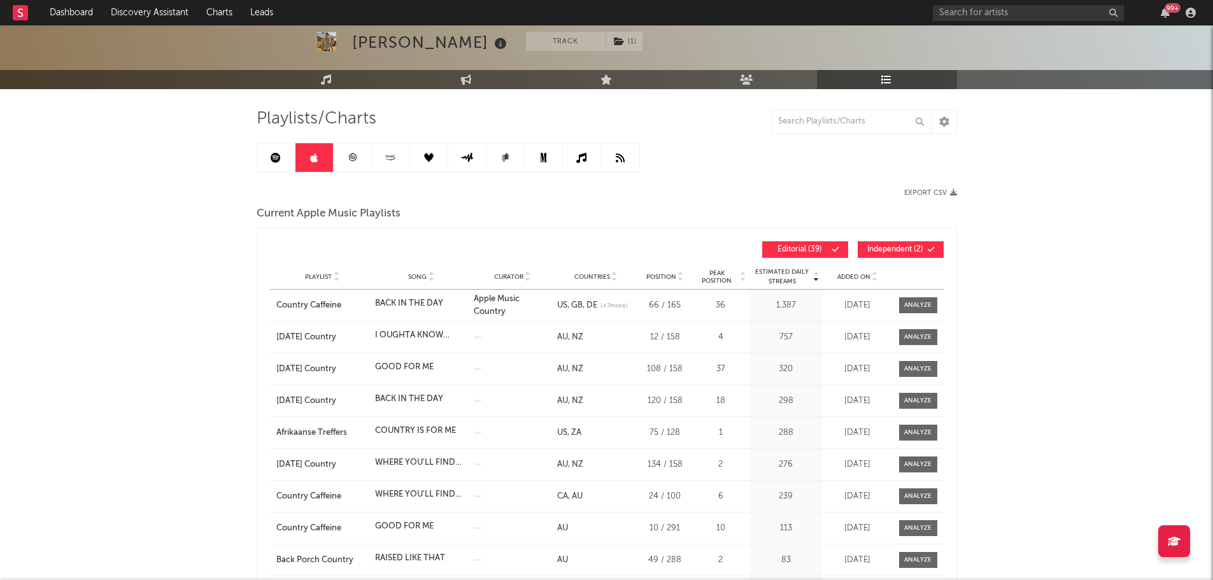
click at [414, 283] on div "Playlist Song Curator Genre Countries Country Chart Type Position Peak Position…" at bounding box center [607, 276] width 674 height 25
click at [420, 276] on span "Song" at bounding box center [417, 277] width 18 height 8
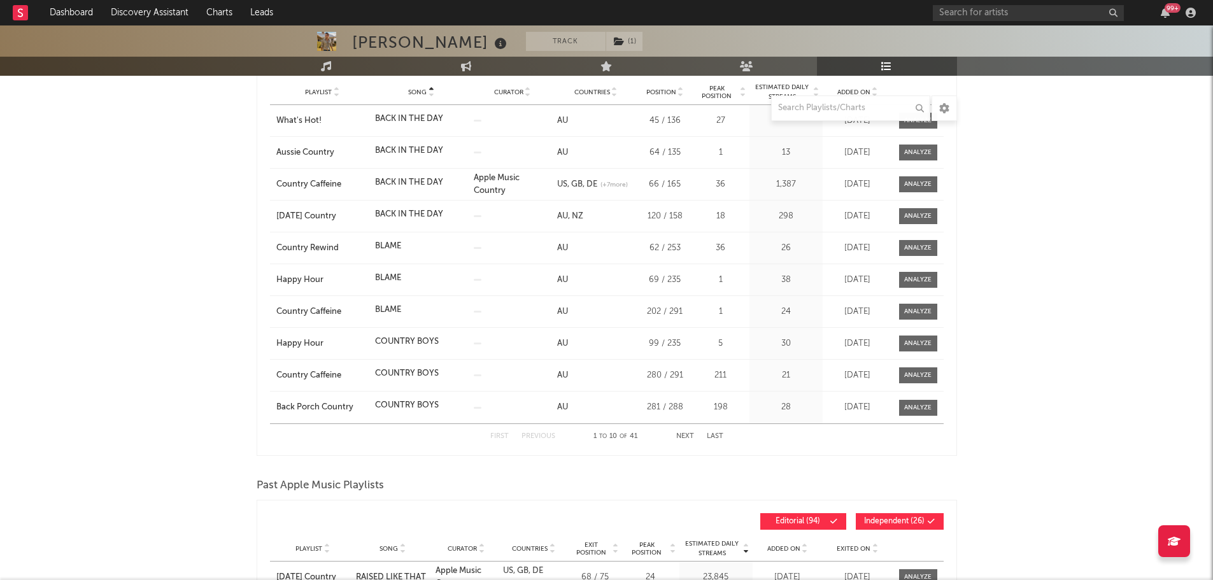
scroll to position [255, 0]
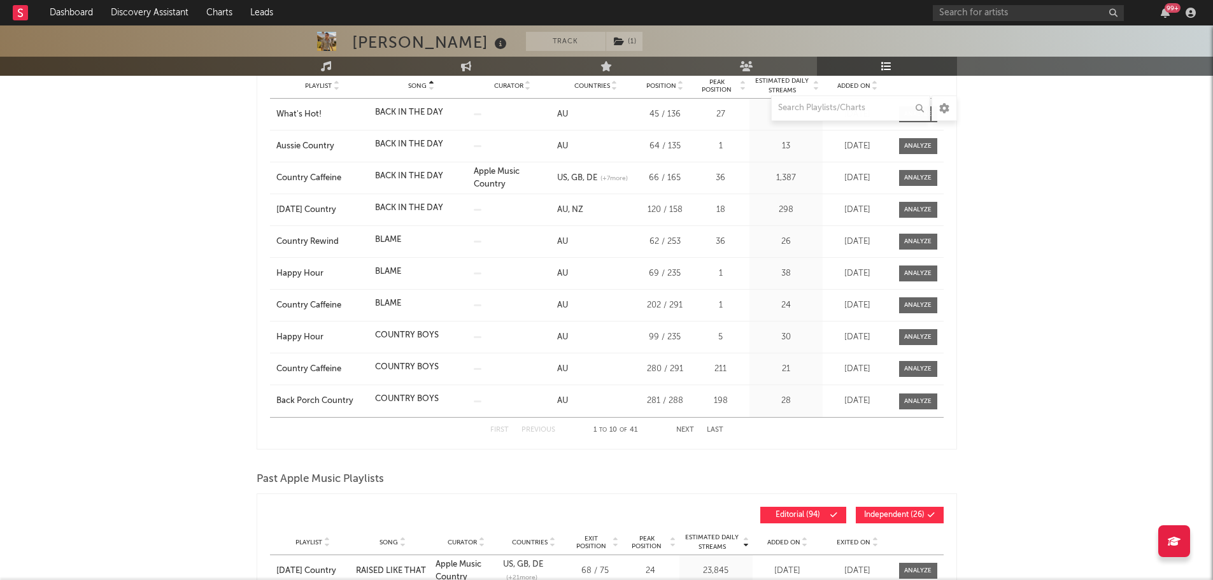
click at [683, 429] on button "Next" at bounding box center [685, 430] width 18 height 7
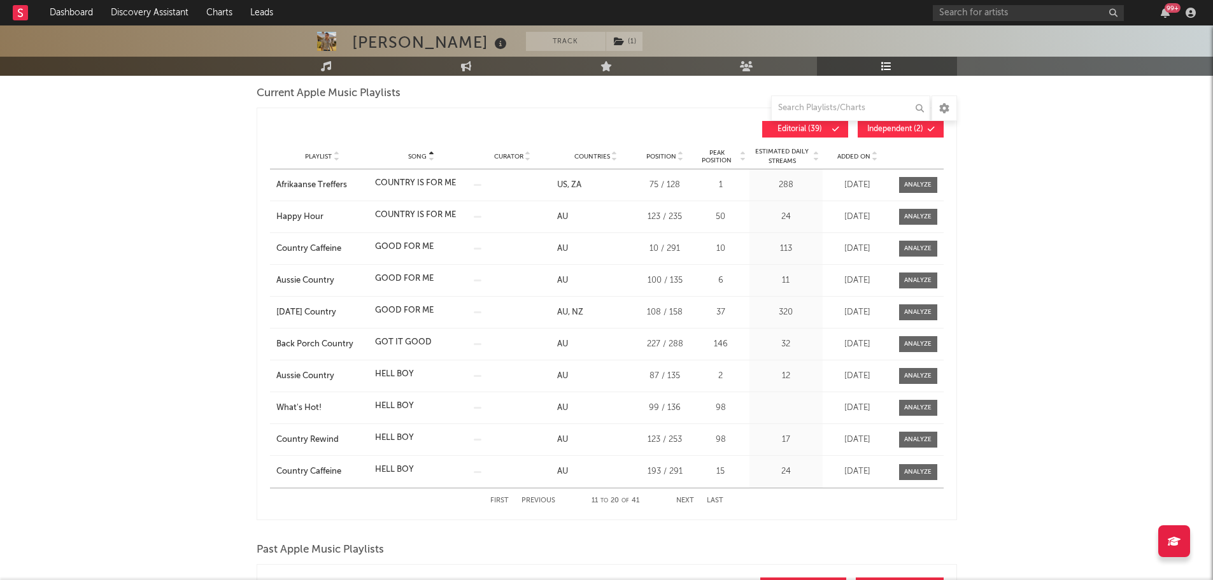
scroll to position [127, 0]
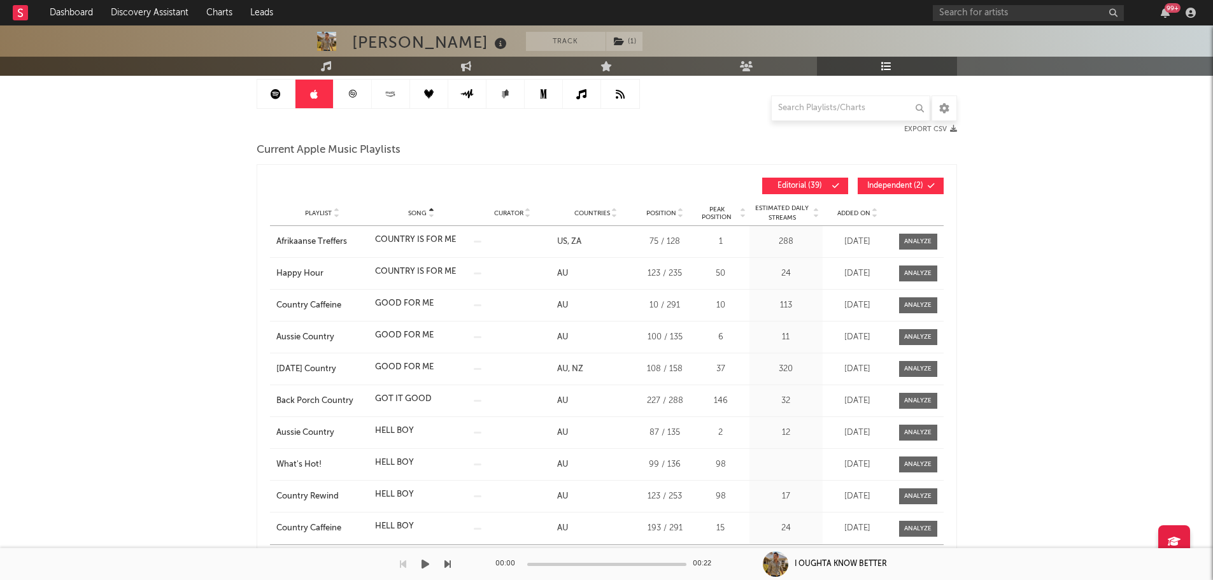
click at [680, 555] on div "00:00 00:22" at bounding box center [607, 564] width 223 height 32
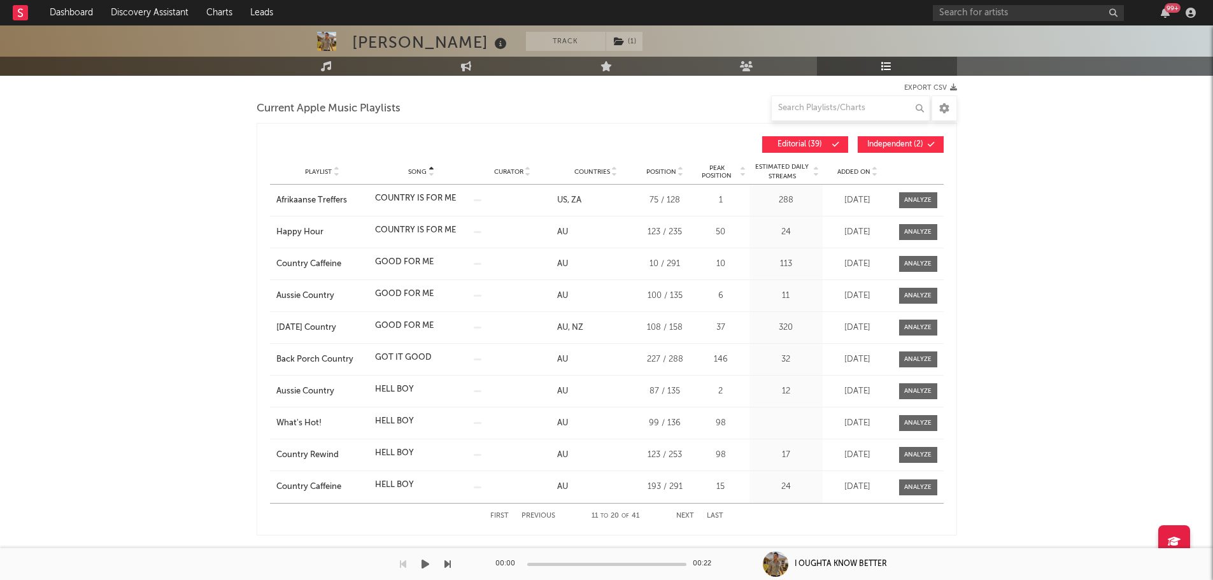
scroll to position [191, 0]
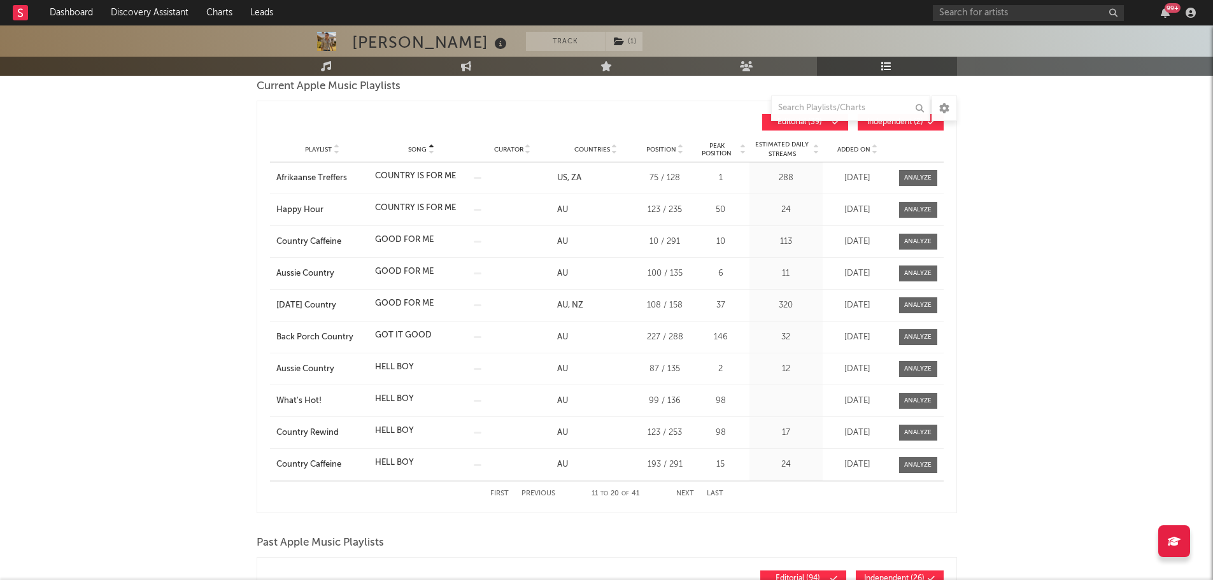
click at [686, 499] on div "First Previous 11 to 20 of 41 Next Last" at bounding box center [606, 494] width 233 height 25
click at [690, 496] on button "Next" at bounding box center [685, 493] width 18 height 7
click at [547, 495] on button "Previous" at bounding box center [539, 493] width 34 height 7
click at [691, 494] on button "Next" at bounding box center [685, 493] width 18 height 7
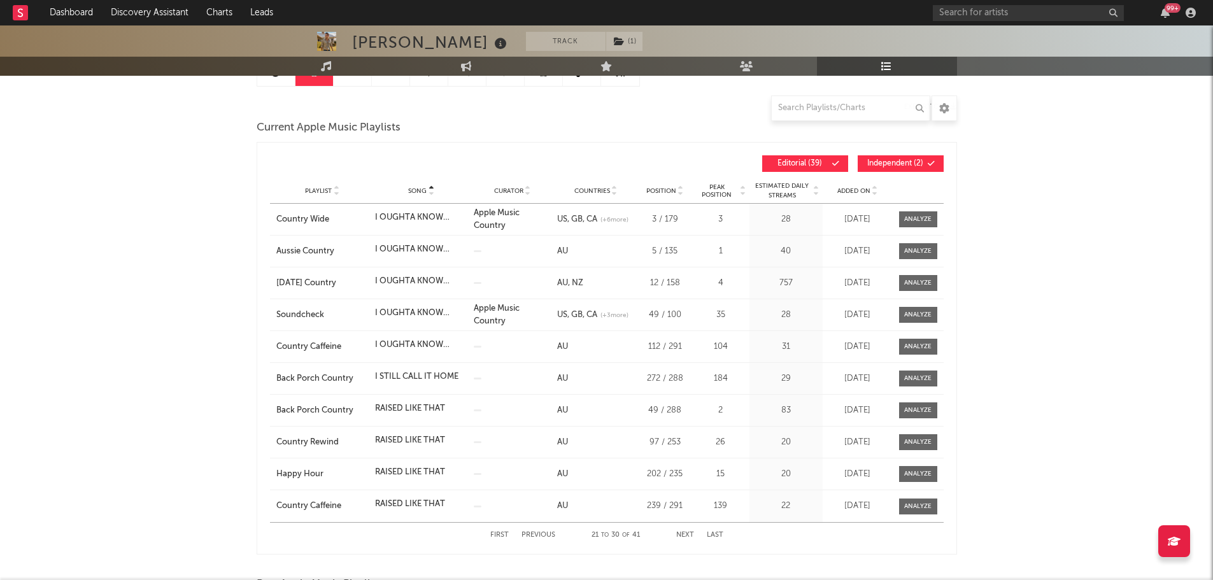
scroll to position [127, 0]
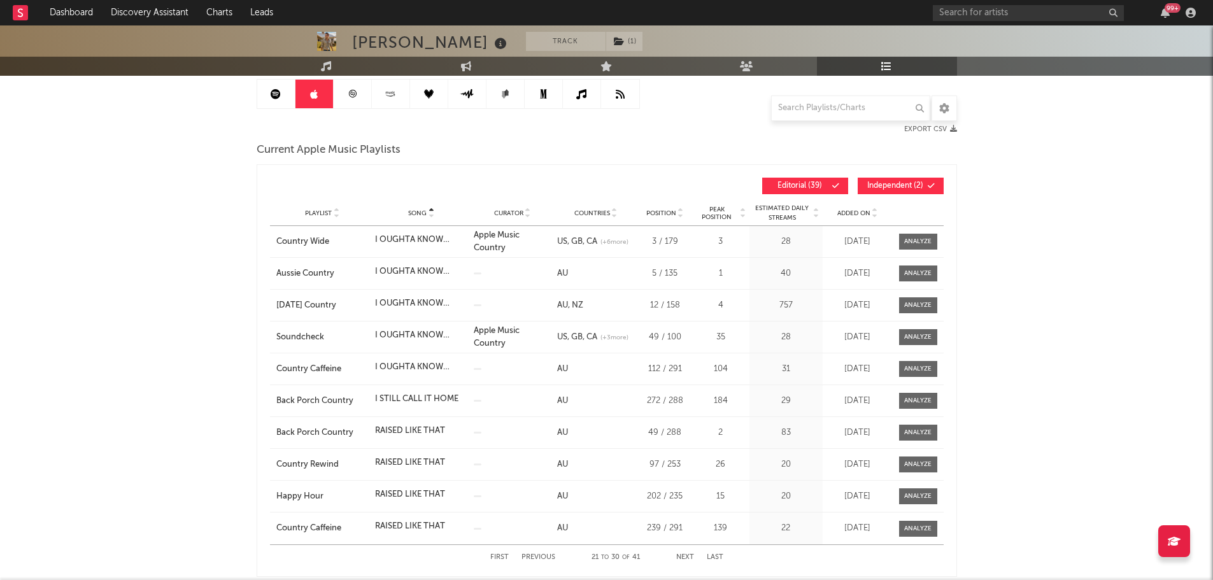
click at [882, 182] on span "Independent ( 2 )" at bounding box center [895, 186] width 59 height 8
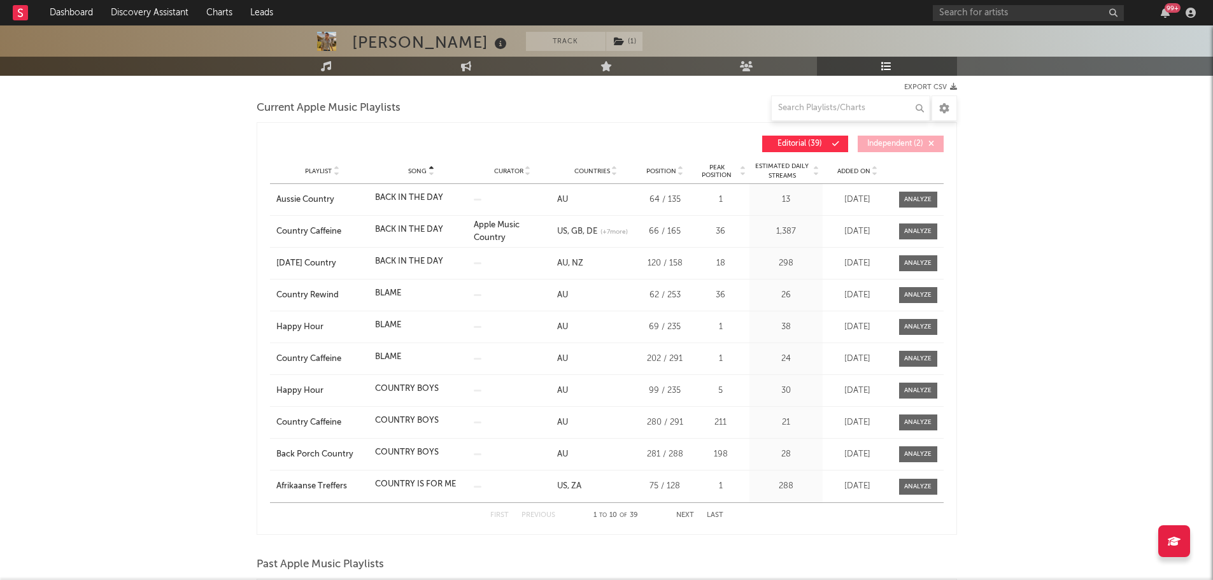
scroll to position [191, 0]
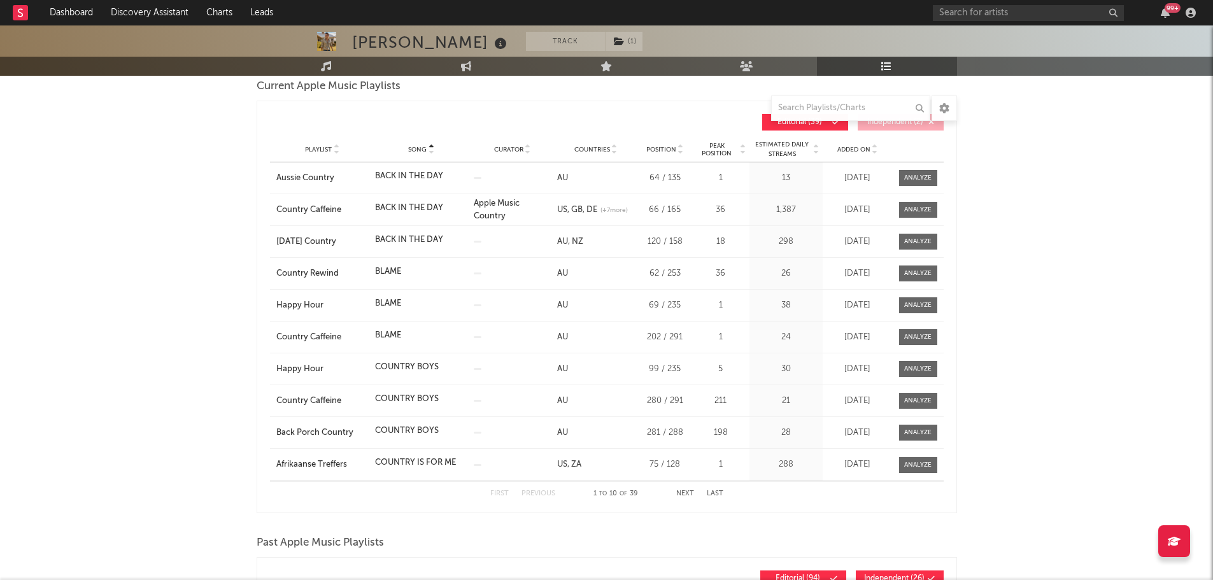
click at [690, 495] on button "Next" at bounding box center [685, 493] width 18 height 7
click at [525, 492] on button "Previous" at bounding box center [539, 493] width 34 height 7
click at [689, 495] on button "Next" at bounding box center [685, 493] width 18 height 7
click at [550, 490] on button "Previous" at bounding box center [539, 493] width 34 height 7
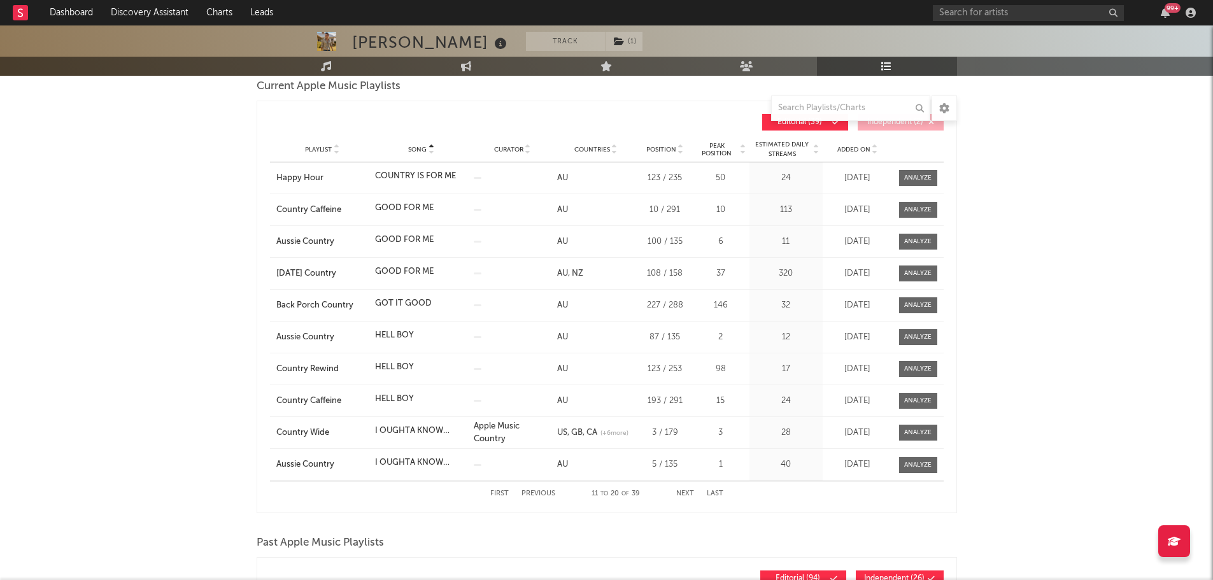
click at [909, 127] on button "Independent ( 2 )" at bounding box center [901, 122] width 86 height 17
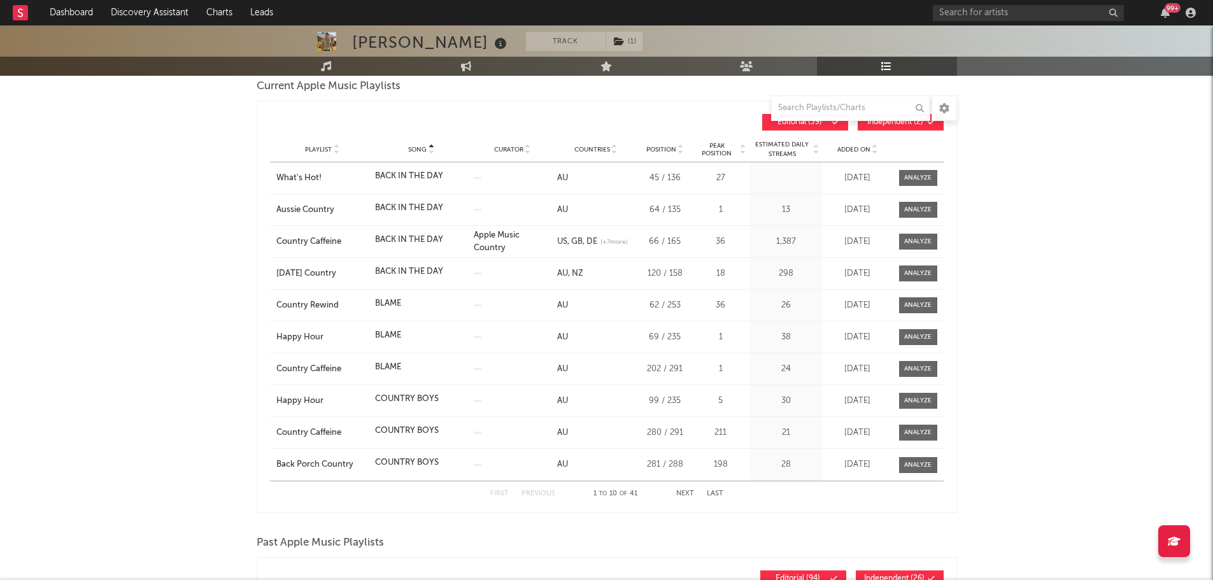
click at [683, 496] on button "Next" at bounding box center [685, 493] width 18 height 7
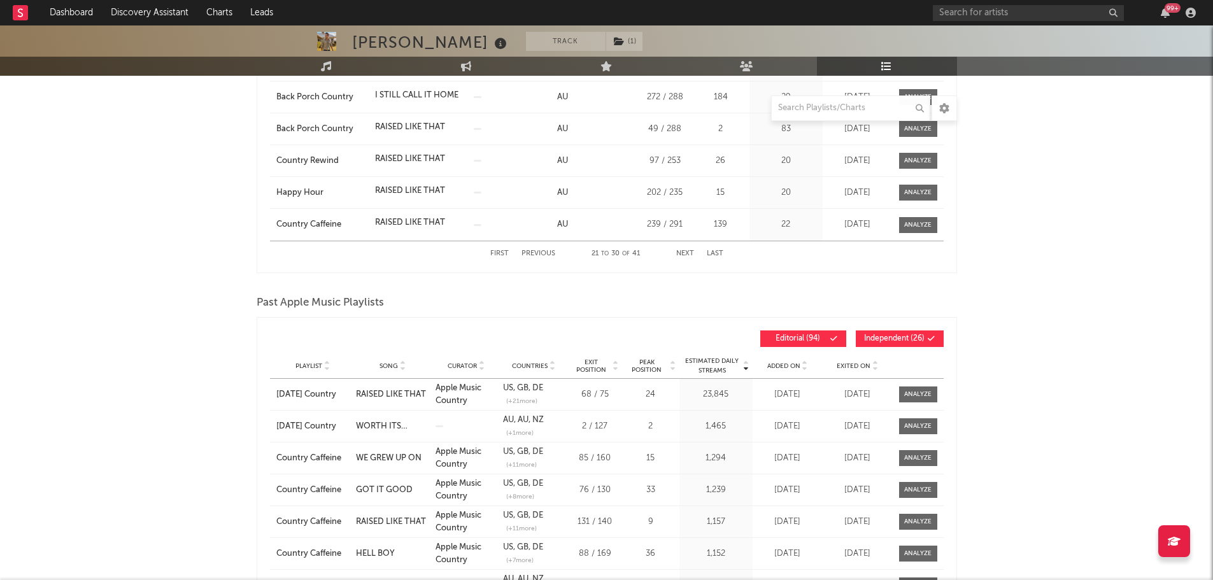
scroll to position [573, 0]
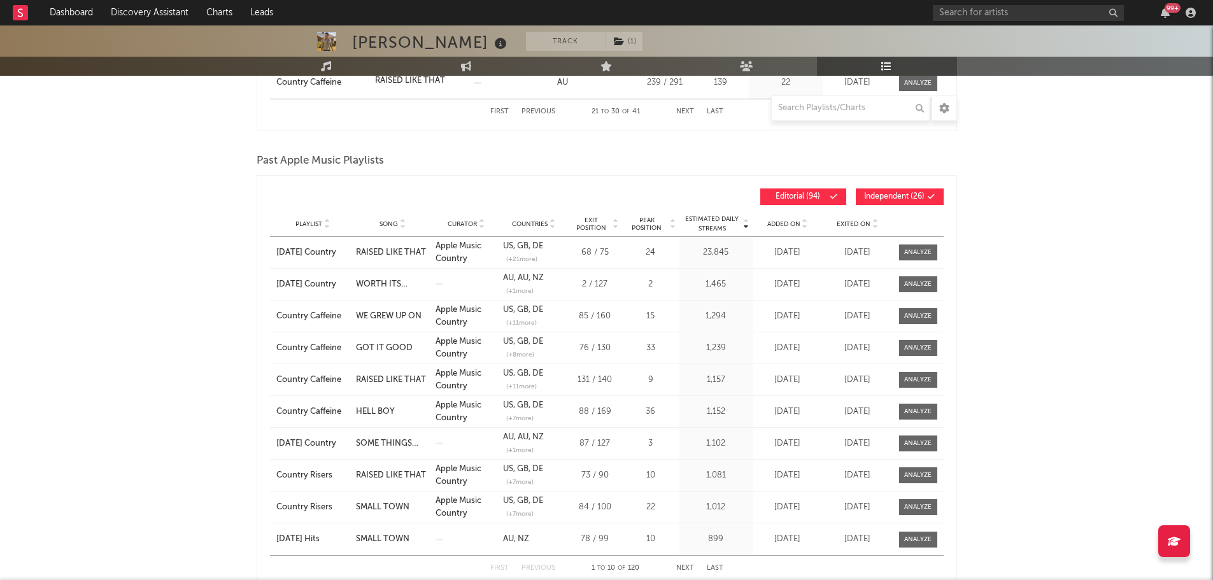
click at [400, 231] on div "Playlist Song Curator Genre Countries Country Chart Type Exit Position Peak Pos…" at bounding box center [607, 223] width 674 height 25
click at [398, 220] on div at bounding box center [402, 224] width 8 height 10
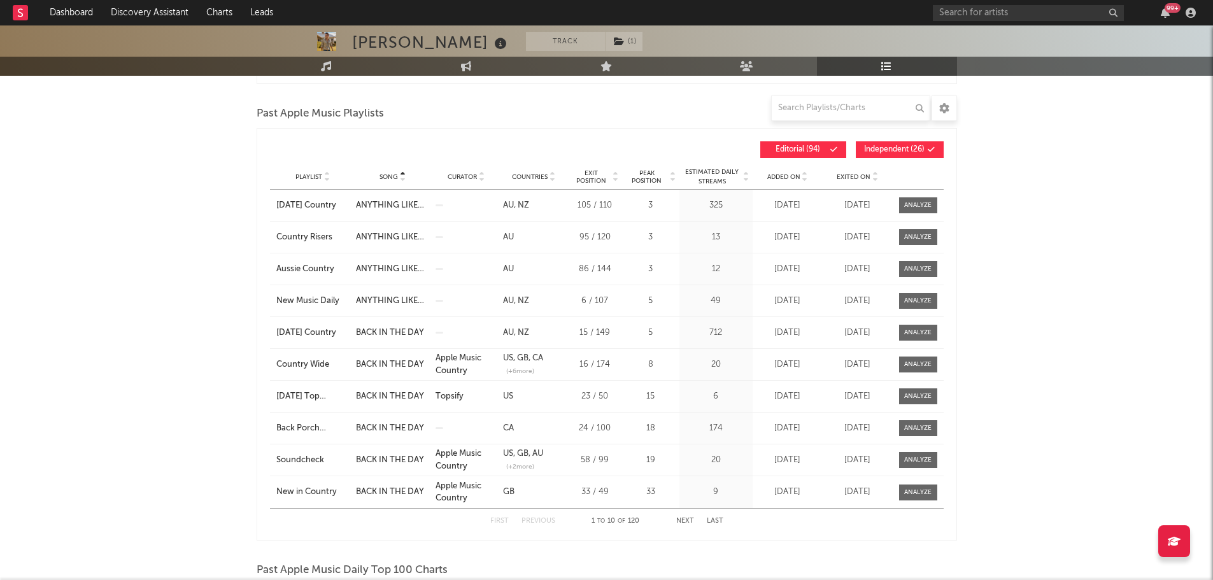
scroll to position [701, 0]
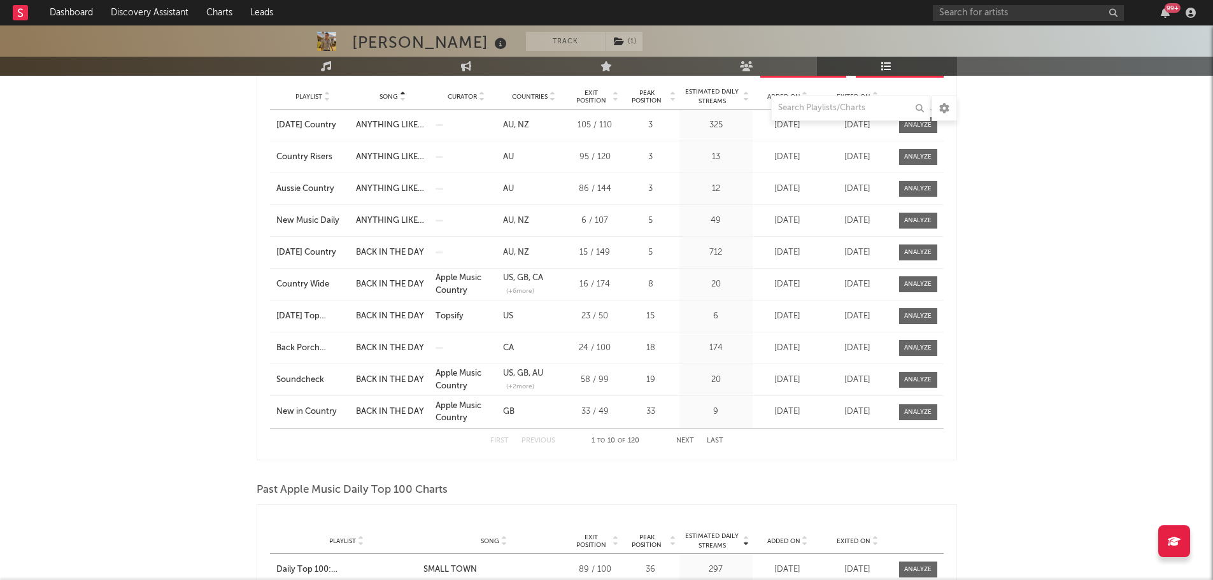
click at [689, 436] on div "First Previous 1 to 10 of 120 Next Last" at bounding box center [606, 441] width 233 height 25
click at [687, 444] on button "Next" at bounding box center [685, 441] width 18 height 7
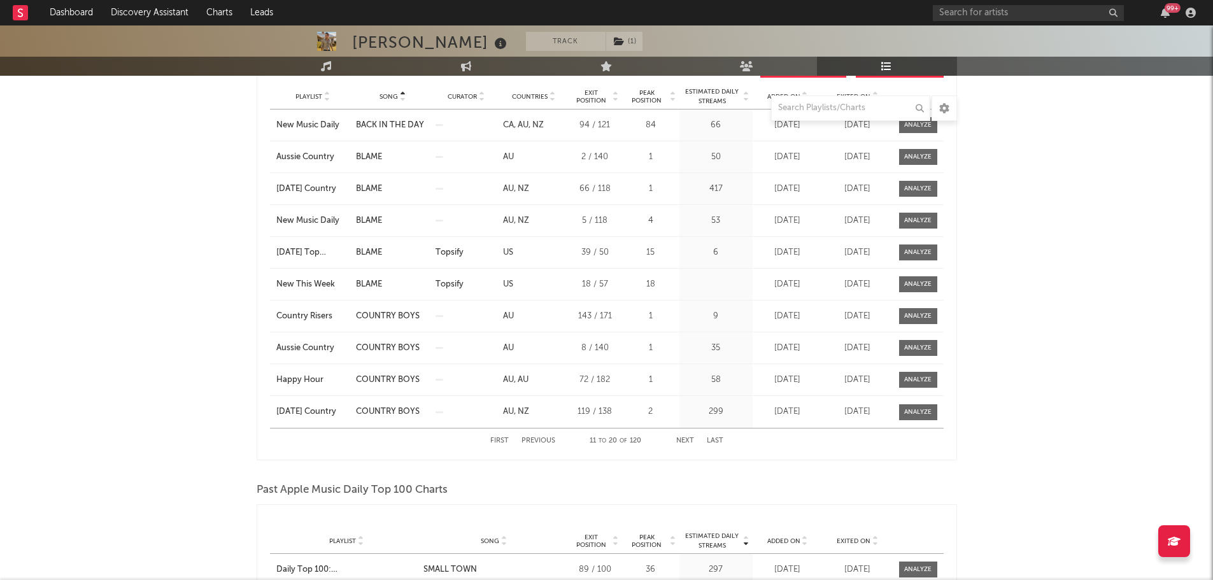
scroll to position [637, 0]
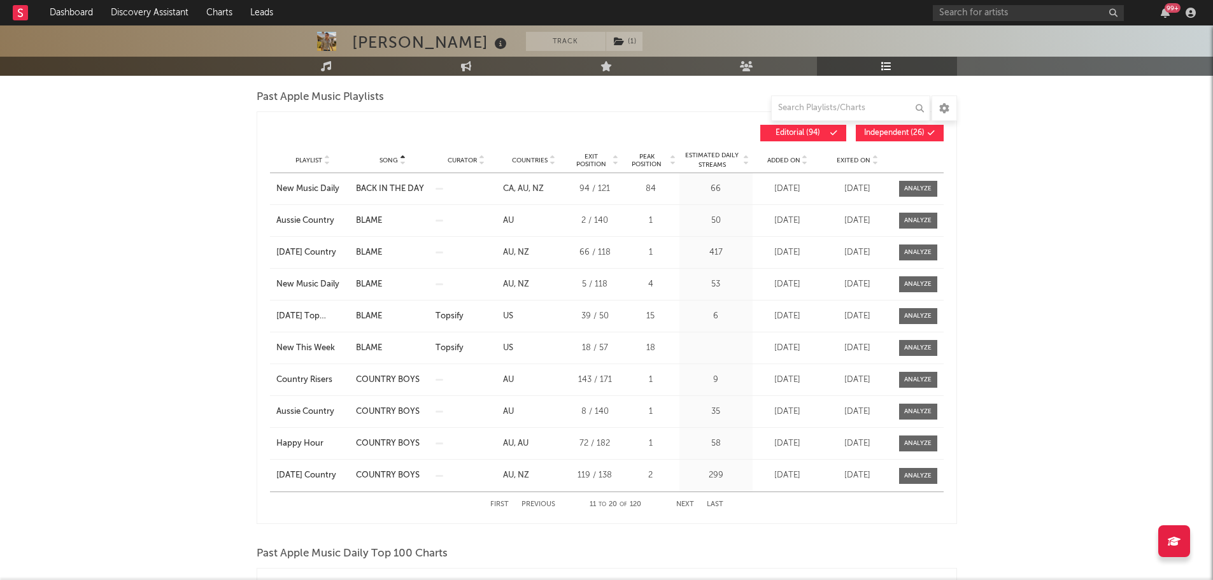
click at [690, 506] on button "Next" at bounding box center [685, 504] width 18 height 7
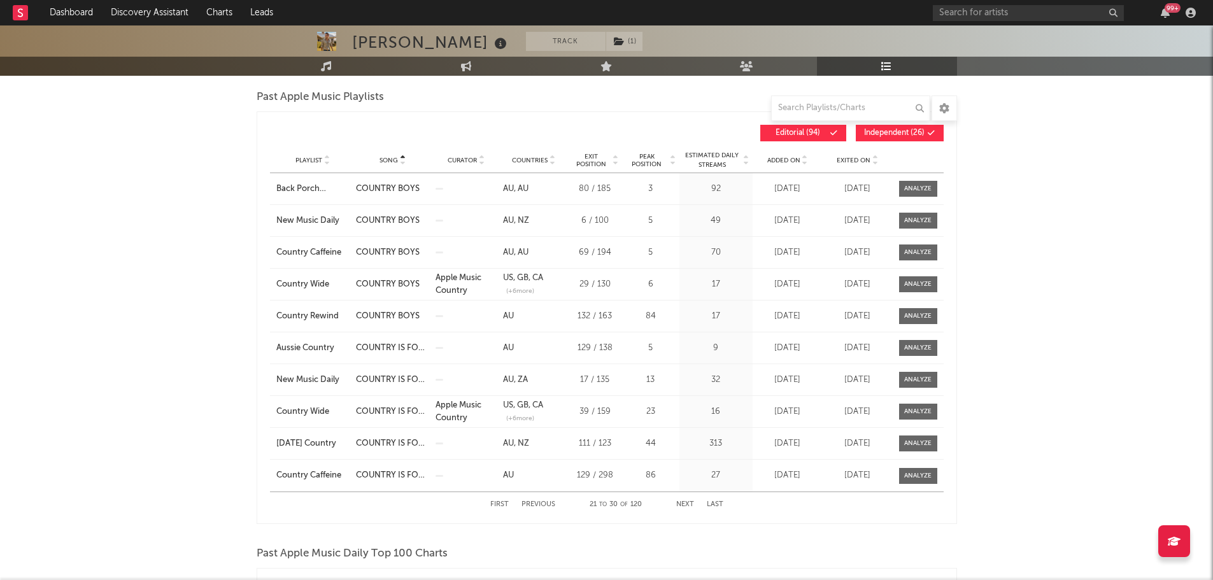
click at [690, 506] on button "Next" at bounding box center [685, 504] width 18 height 7
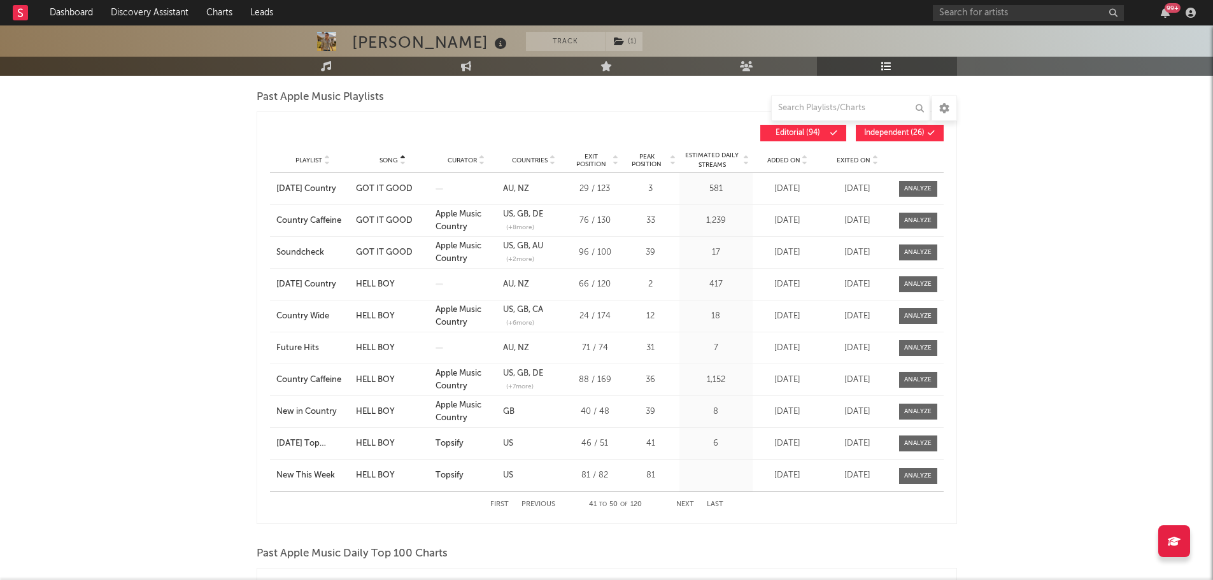
click at [690, 506] on button "Next" at bounding box center [685, 504] width 18 height 7
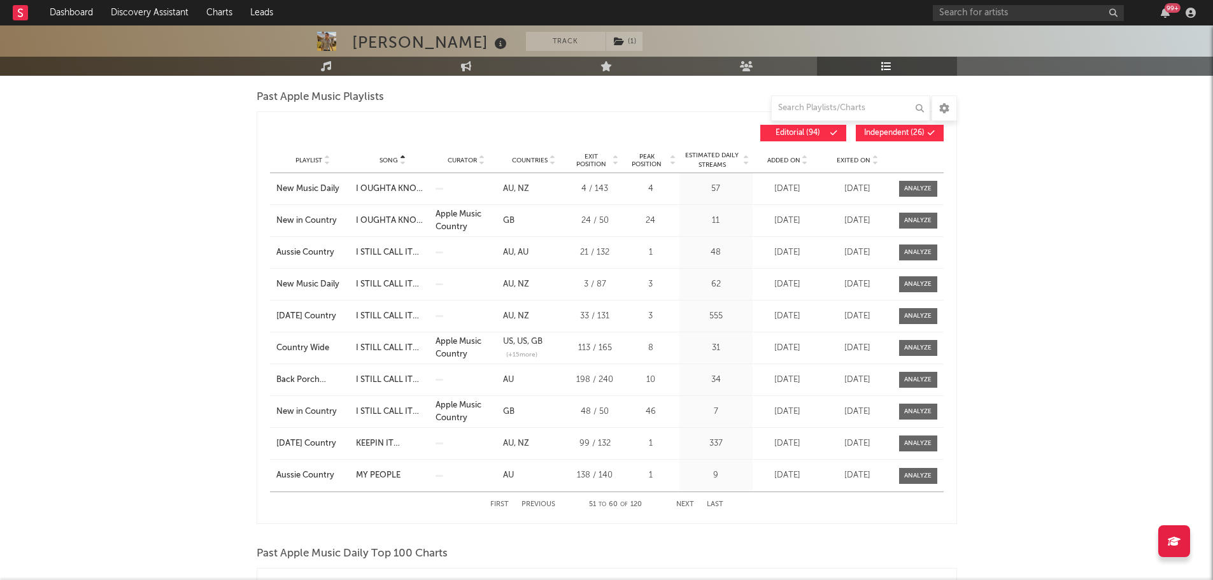
click at [548, 504] on button "Previous" at bounding box center [539, 504] width 34 height 7
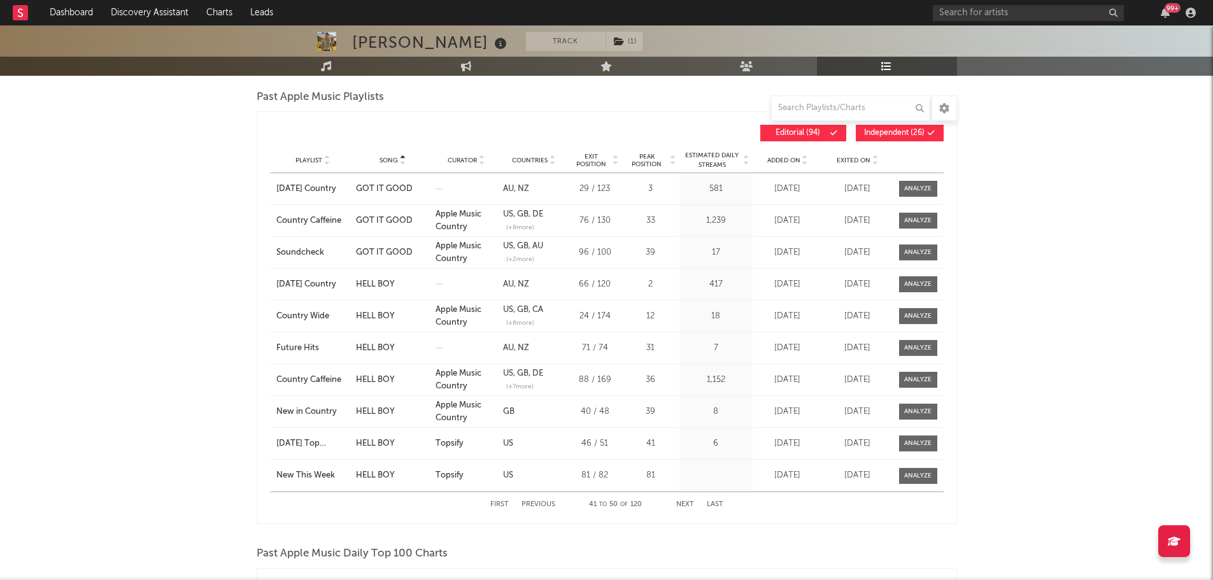
click at [686, 501] on button "Next" at bounding box center [685, 504] width 18 height 7
